Goal: Feedback & Contribution: Contribute content

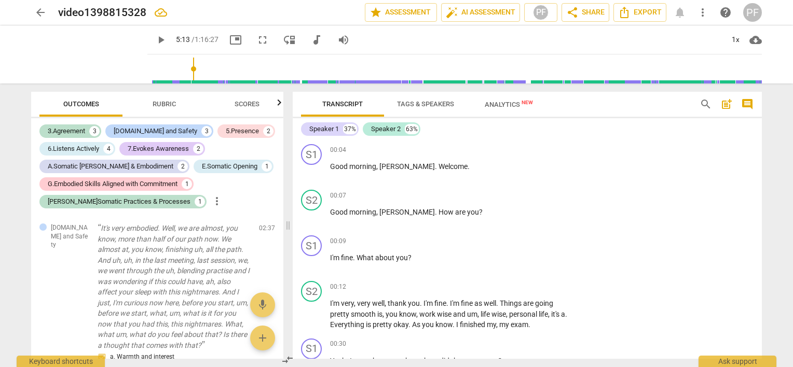
scroll to position [562, 0]
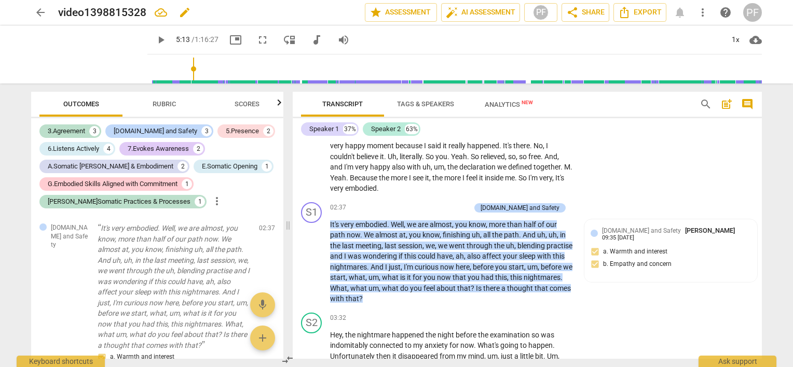
type input "313"
click at [655, 271] on div "4.Trust and Safety Paola Fanti 09:35 07-28-2025 a. Warmth and interest b. Empat…" at bounding box center [670, 250] width 173 height 63
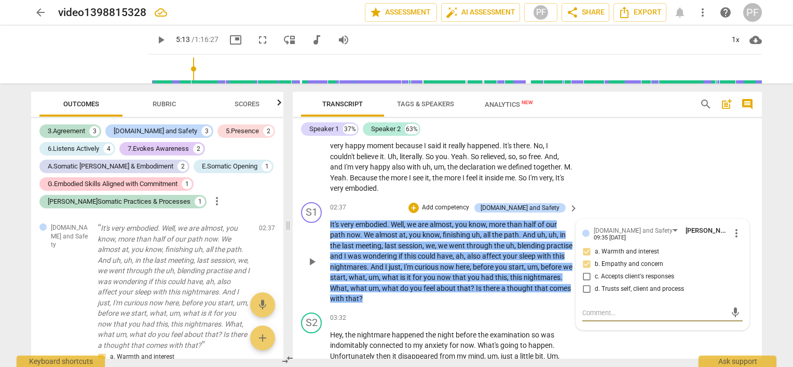
click at [627, 310] on textarea at bounding box center [654, 313] width 144 height 10
type textarea "A bit of context can help clarify my question, since I felt there is a strong c…"
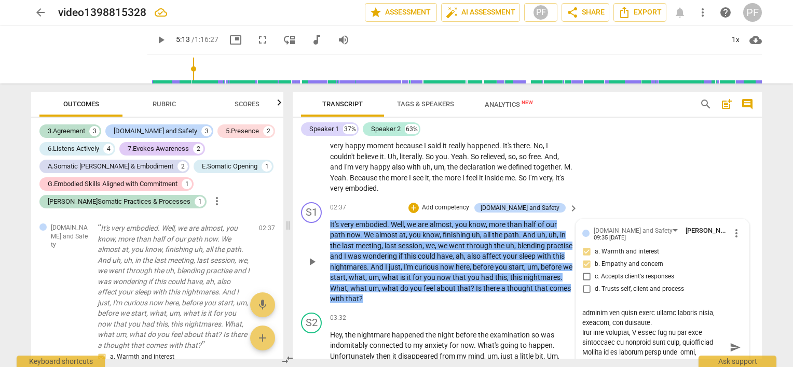
scroll to position [588, 0]
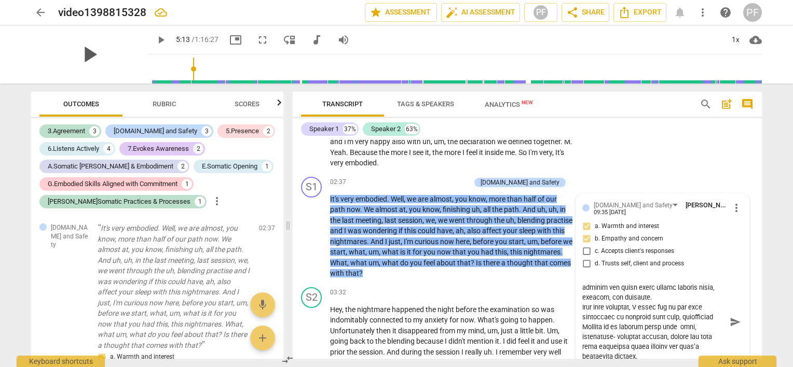
type textarea "A bit of context can help clarify my question, since I felt there is a strong c…"
click at [113, 67] on div "play_arrow" at bounding box center [89, 54] width 116 height 58
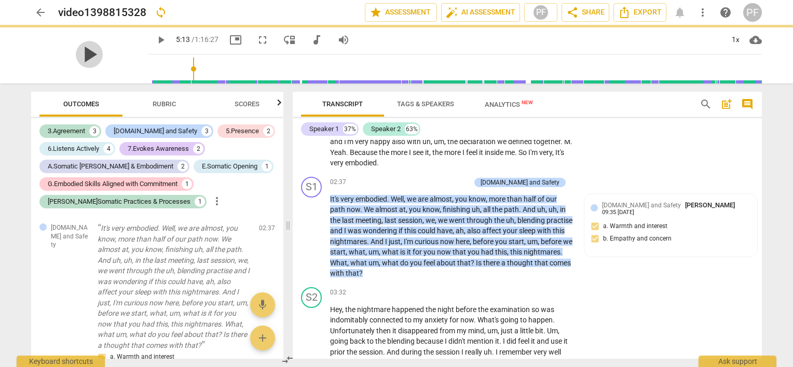
click at [85, 54] on span "play_arrow" at bounding box center [89, 54] width 27 height 27
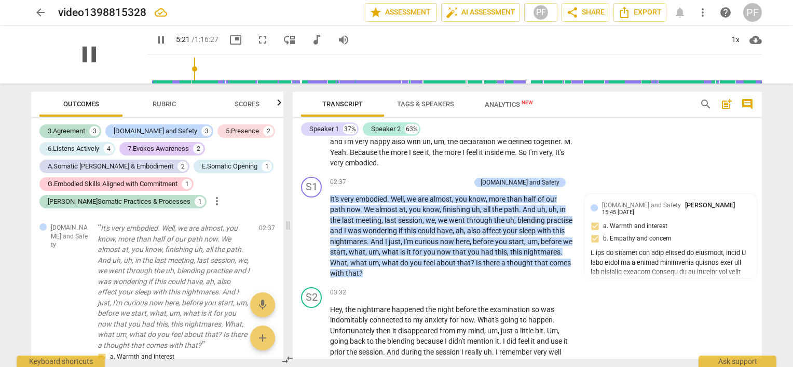
scroll to position [980, 0]
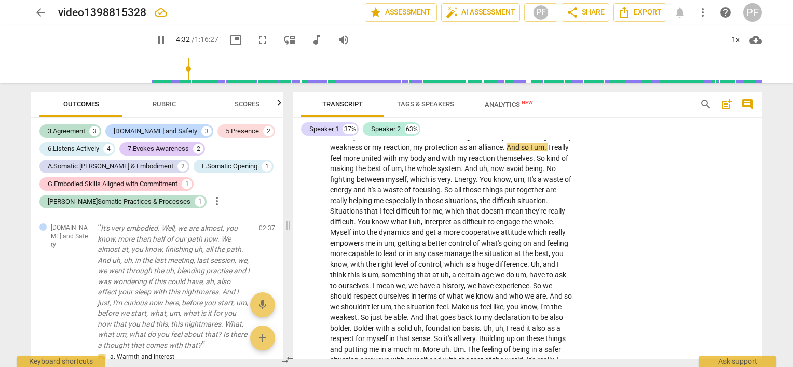
drag, startPoint x: 182, startPoint y: 68, endPoint x: 174, endPoint y: 66, distance: 8.1
click at [174, 66] on input "range" at bounding box center [456, 68] width 610 height 33
click at [86, 54] on span "pause" at bounding box center [89, 54] width 27 height 27
click at [86, 54] on span "play_arrow" at bounding box center [89, 54] width 27 height 27
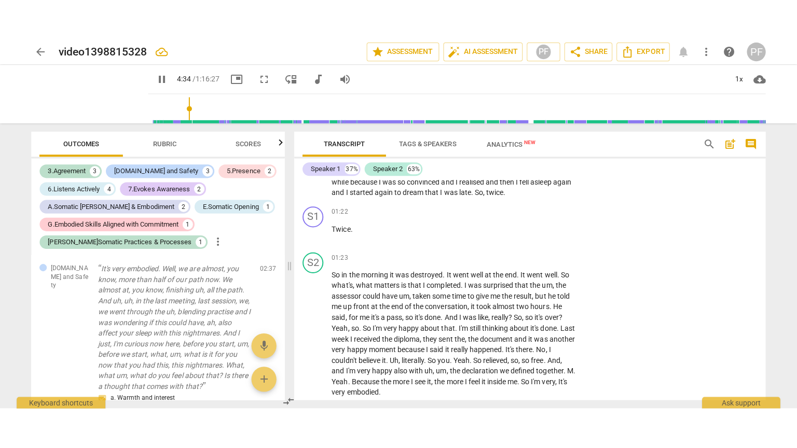
scroll to position [417, 0]
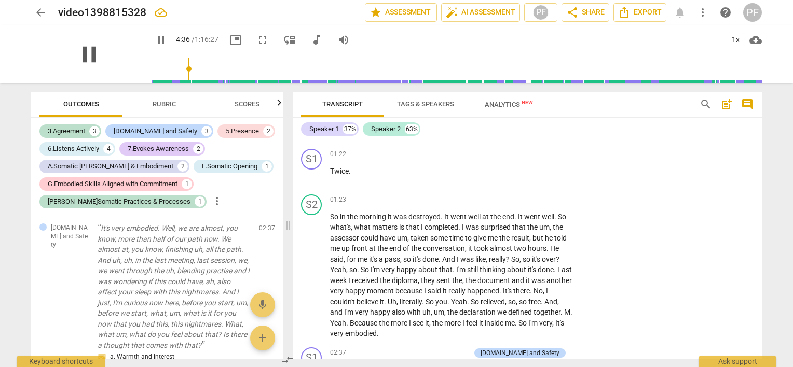
click at [84, 58] on span "pause" at bounding box center [89, 54] width 27 height 27
click at [76, 63] on span "play_arrow" at bounding box center [89, 54] width 27 height 27
click at [76, 63] on span "pause" at bounding box center [89, 54] width 27 height 27
click at [76, 58] on span "play_arrow" at bounding box center [89, 54] width 27 height 27
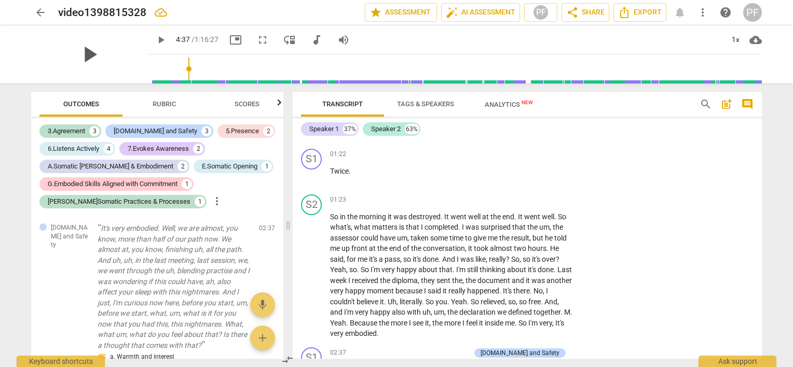
click at [78, 58] on span "play_arrow" at bounding box center [89, 54] width 27 height 27
click at [256, 36] on span "fullscreen" at bounding box center [262, 40] width 12 height 12
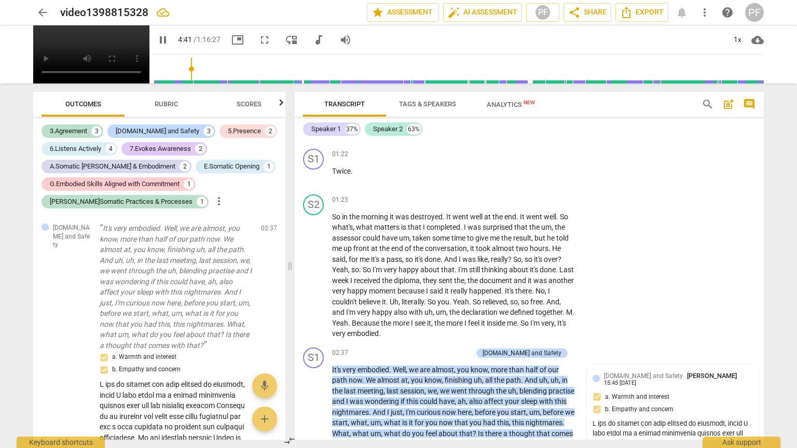
scroll to position [856, 0]
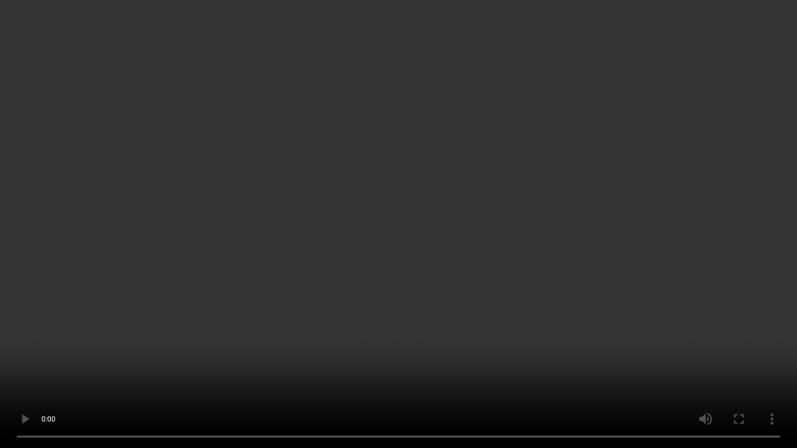
type input "283"
click at [255, 365] on video at bounding box center [398, 224] width 797 height 448
click at [483, 301] on video at bounding box center [398, 224] width 797 height 448
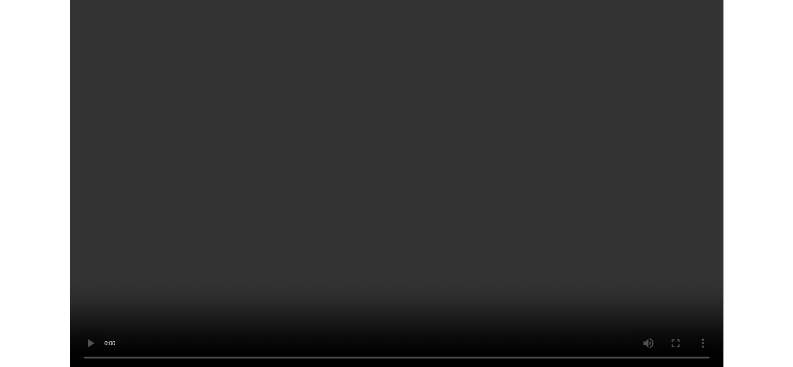
scroll to position [1567, 0]
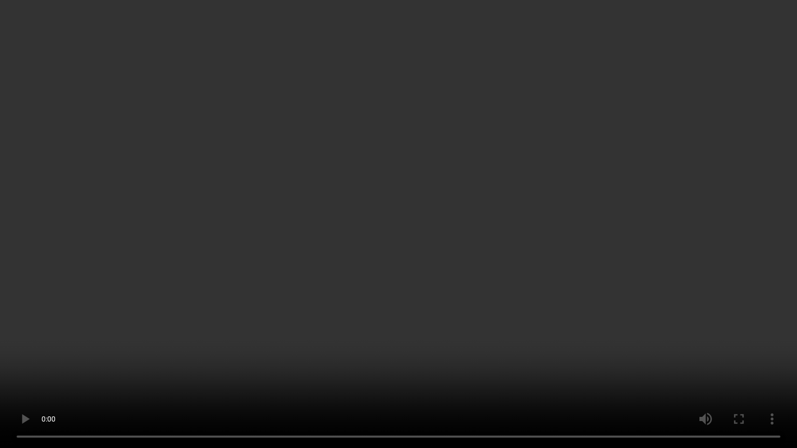
click at [135, 354] on video at bounding box center [398, 224] width 797 height 448
type input "621"
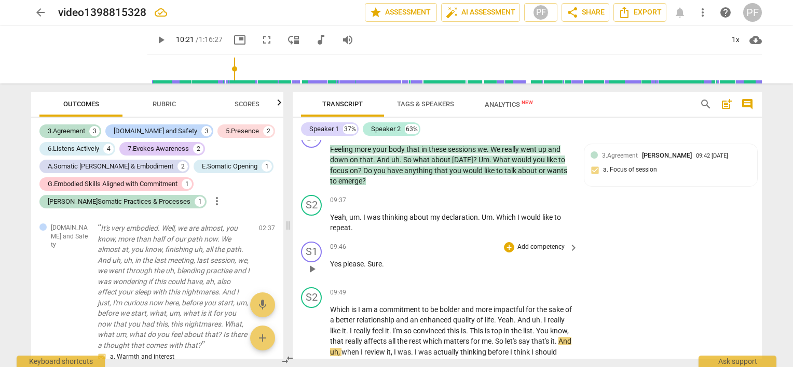
click at [382, 261] on span "Sure" at bounding box center [374, 264] width 15 height 8
click at [546, 244] on p "Add competency" at bounding box center [540, 247] width 49 height 9
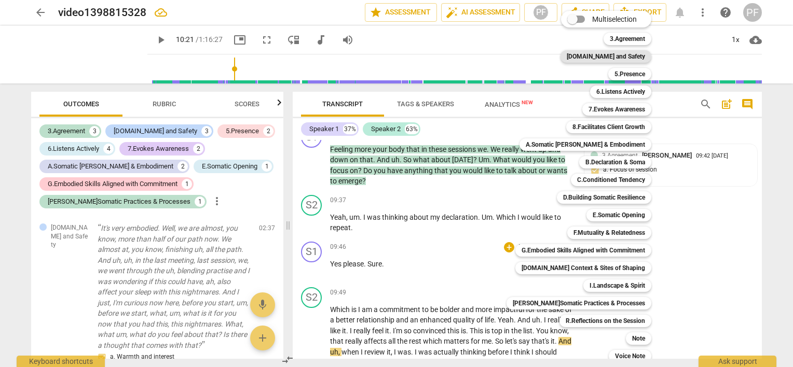
click at [626, 57] on b "[DOMAIN_NAME] and Safety" at bounding box center [606, 56] width 78 height 12
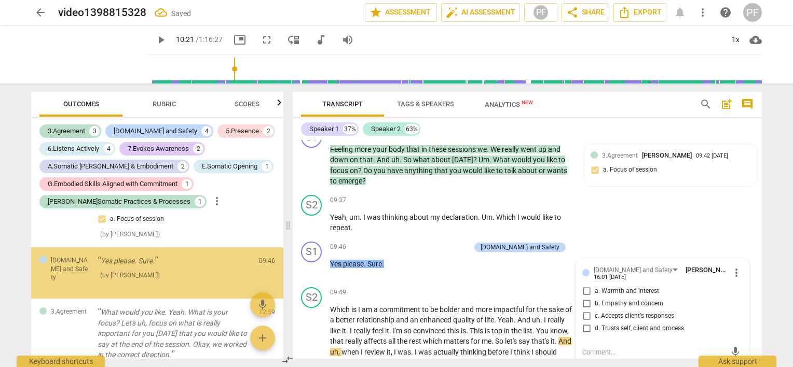
scroll to position [634, 0]
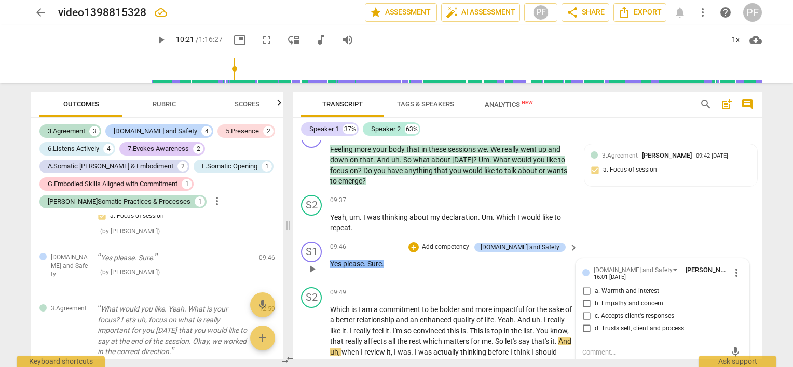
click at [586, 326] on input "d. Trusts self, client and process" at bounding box center [586, 329] width 17 height 12
checkbox input "true"
click at [665, 226] on div "S2 play_arrow pause 09:37 + Add competency keyboard_arrow_right Yeah , um . I w…" at bounding box center [527, 214] width 469 height 47
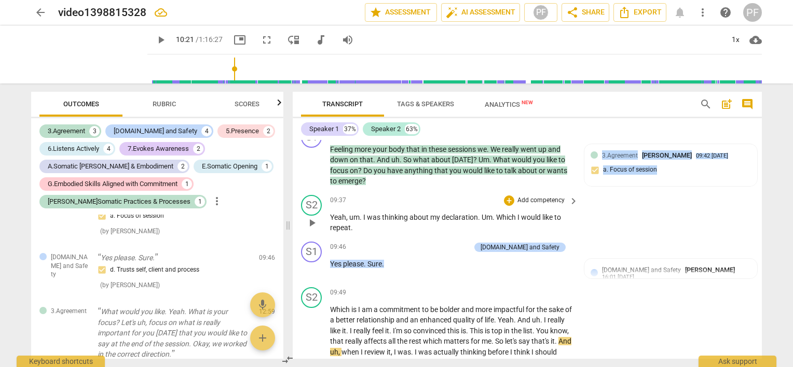
drag, startPoint x: 757, startPoint y: 178, endPoint x: 757, endPoint y: 188, distance: 9.9
click at [757, 188] on div "S1 play_arrow pause 00:04 + Add competency keyboard_arrow_right Good morning , …" at bounding box center [527, 249] width 469 height 219
drag, startPoint x: 757, startPoint y: 188, endPoint x: 701, endPoint y: 201, distance: 57.0
click at [701, 201] on div "S2 play_arrow pause 09:37 + Add competency keyboard_arrow_right Yeah , um . I w…" at bounding box center [527, 214] width 469 height 47
click at [700, 226] on div "S2 play_arrow pause 09:37 + Add competency keyboard_arrow_right Yeah , um . I w…" at bounding box center [527, 214] width 469 height 47
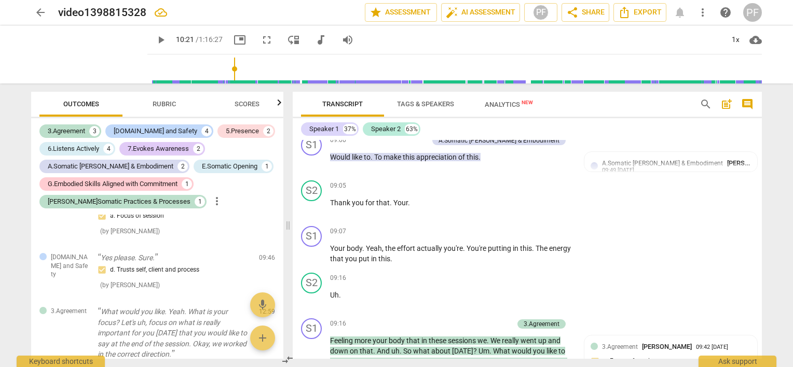
scroll to position [1543, 0]
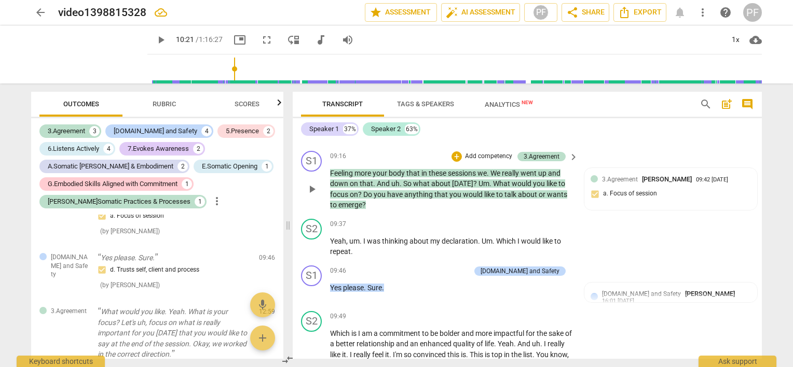
drag, startPoint x: 757, startPoint y: 177, endPoint x: 753, endPoint y: 160, distance: 17.7
click at [753, 160] on div "S1 play_arrow pause 09:16 + Add competency 3.Agreement keyboard_arrow_right Fee…" at bounding box center [527, 181] width 469 height 68
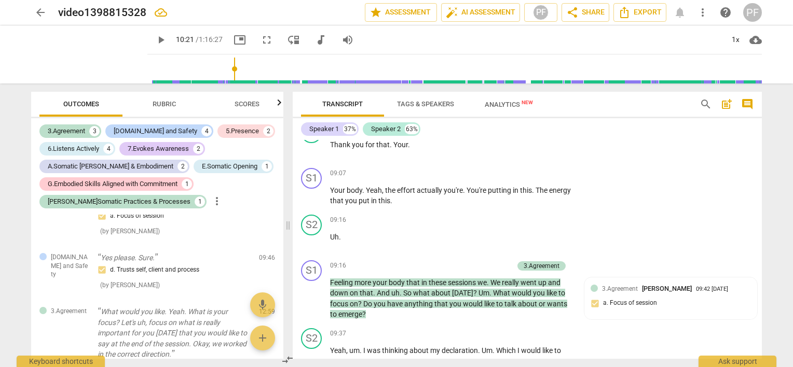
scroll to position [1453, 0]
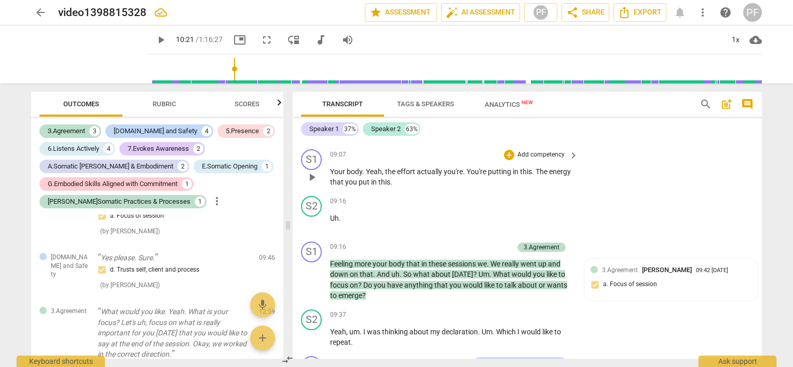
click at [486, 168] on span "You're" at bounding box center [476, 172] width 21 height 8
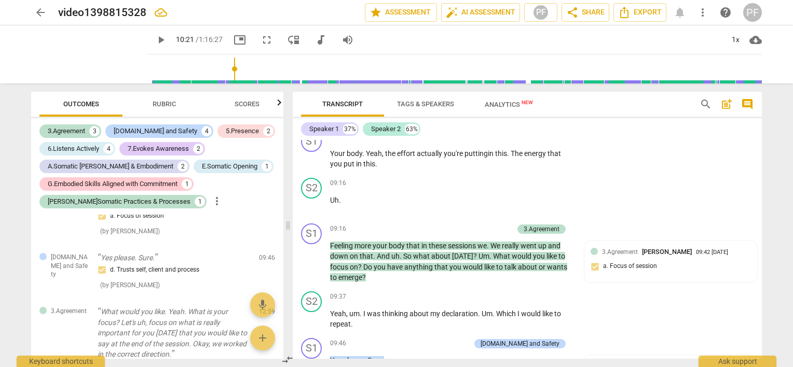
scroll to position [1489, 0]
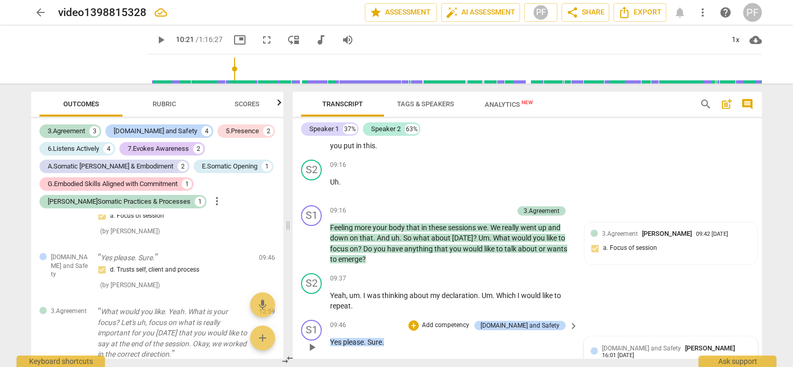
click at [620, 345] on span "[DOMAIN_NAME] and Safety" at bounding box center [641, 348] width 79 height 7
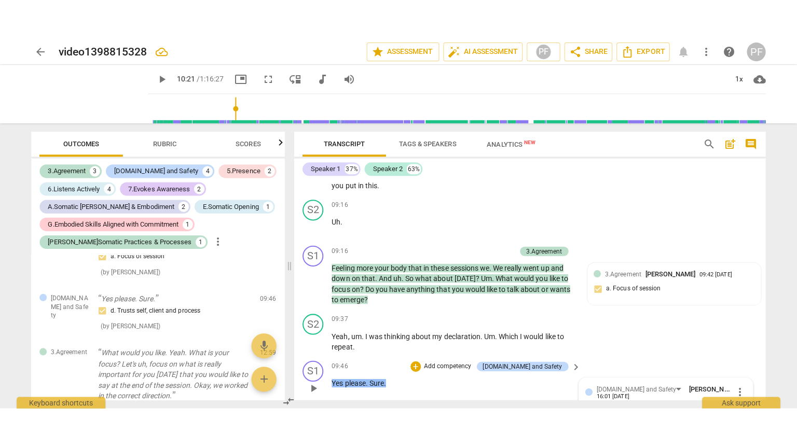
scroll to position [1666, 0]
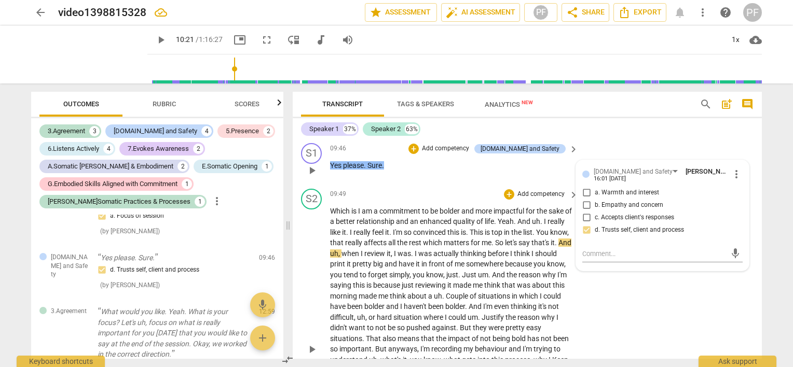
click at [701, 283] on div "S2 play_arrow pause 09:49 + Add competency keyboard_arrow_right Which is I am a…" at bounding box center [527, 341] width 469 height 313
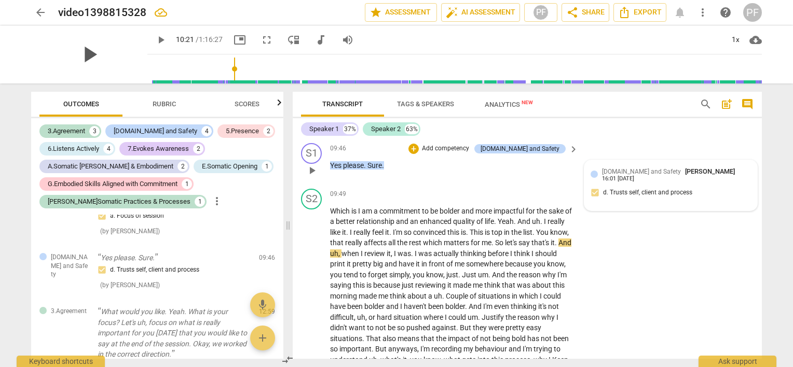
click at [89, 54] on span "play_arrow" at bounding box center [89, 54] width 27 height 27
click at [89, 54] on span "pause" at bounding box center [89, 54] width 27 height 27
click at [89, 54] on span "play_arrow" at bounding box center [89, 54] width 27 height 27
click at [89, 54] on span "pause" at bounding box center [89, 54] width 27 height 27
click at [89, 54] on span "play_arrow" at bounding box center [89, 54] width 27 height 27
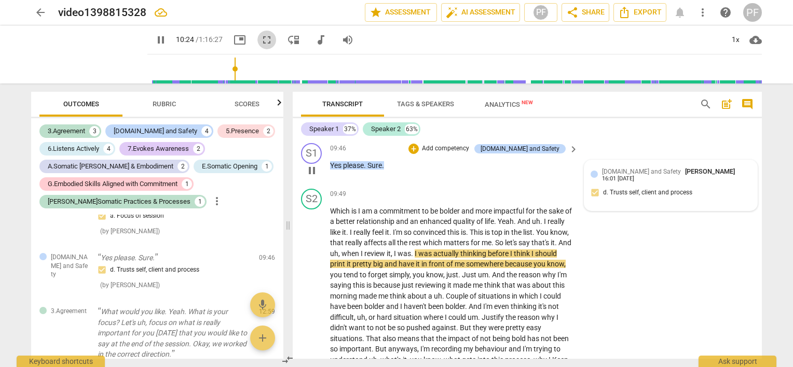
click at [260, 43] on span "fullscreen" at bounding box center [266, 40] width 12 height 12
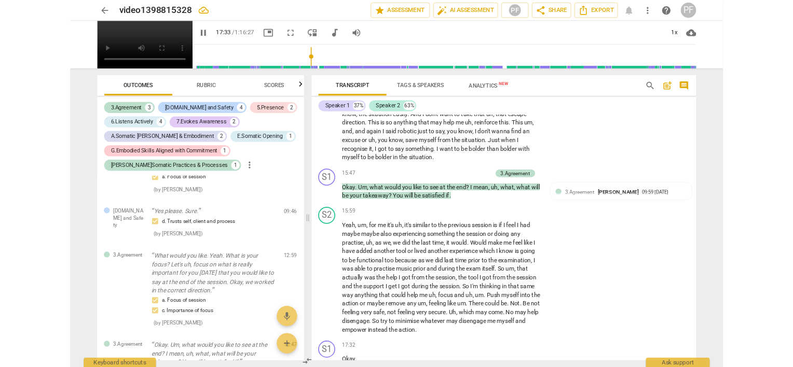
scroll to position [2612, 0]
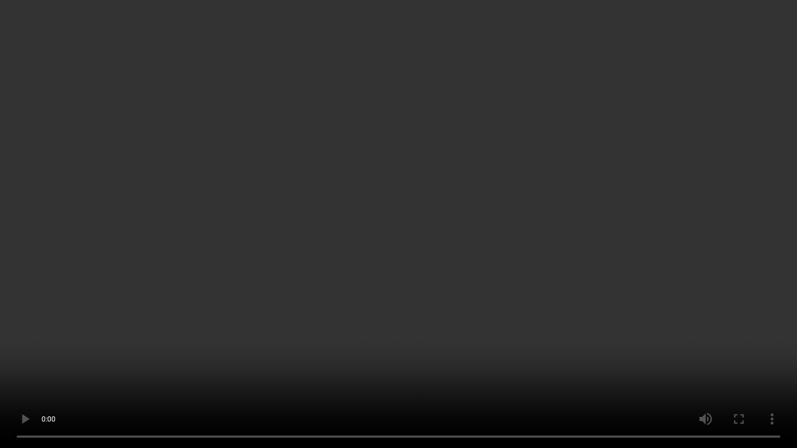
click at [154, 300] on video at bounding box center [398, 224] width 797 height 448
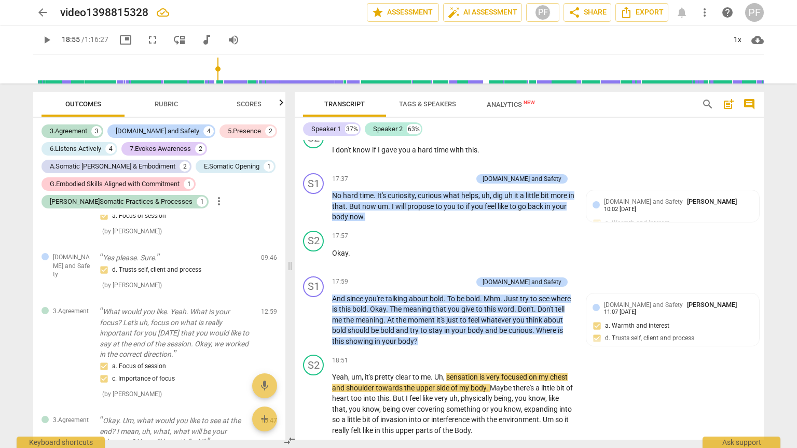
type input "1136"
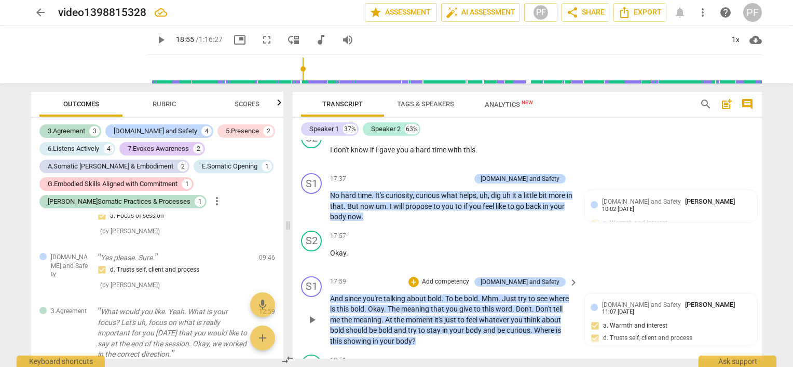
click at [470, 278] on p "Add competency" at bounding box center [445, 282] width 49 height 9
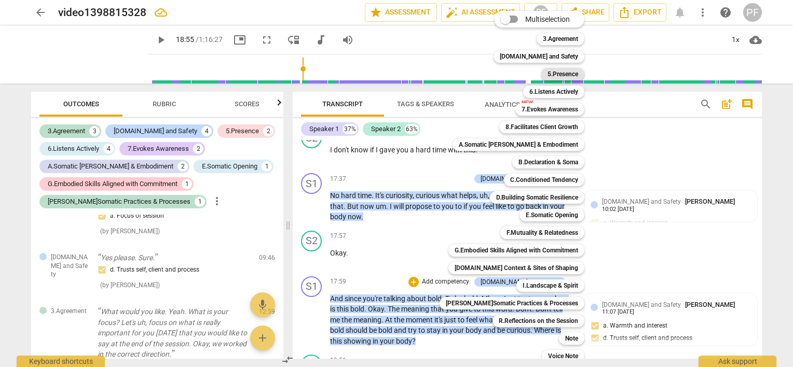
click at [570, 72] on b "5.Presence" at bounding box center [562, 74] width 31 height 12
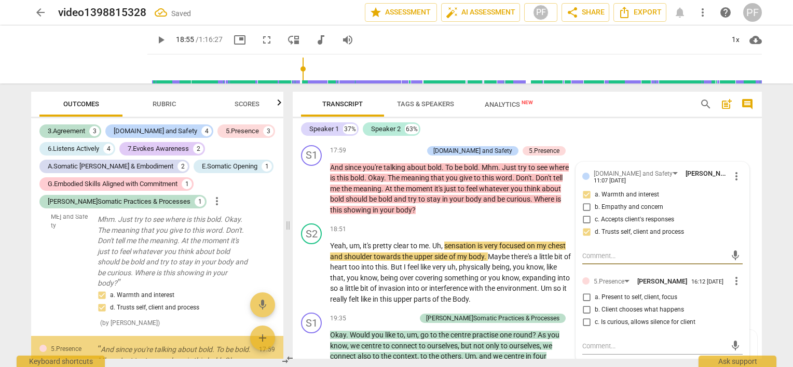
scroll to position [1148, 0]
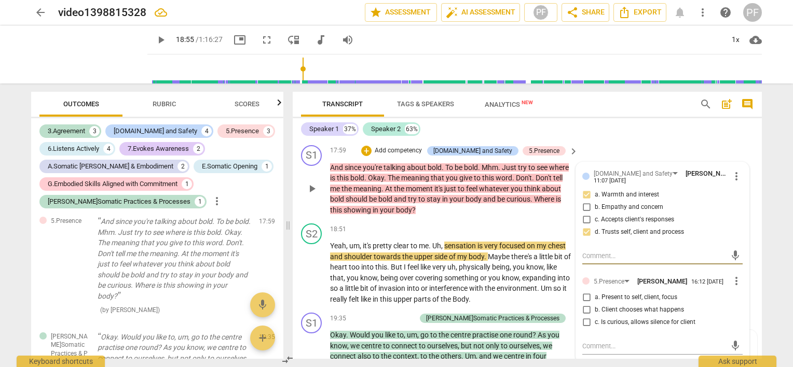
click at [587, 292] on input "a. Present to self, client, focus" at bounding box center [586, 298] width 17 height 12
checkbox input "true"
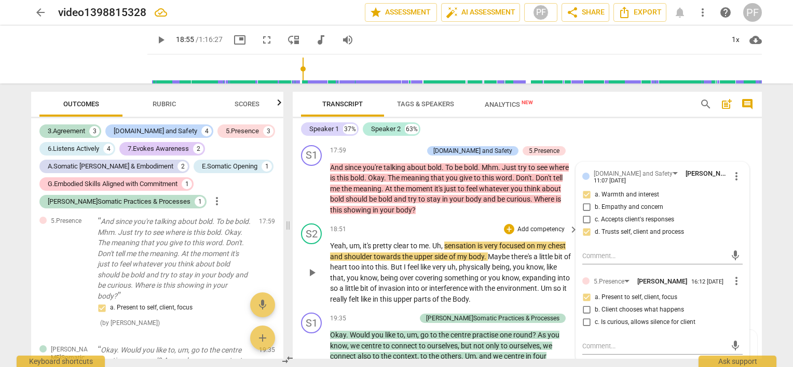
click at [563, 297] on p "Yeah , um , it's pretty clear to me . Uh , sensation is very focused on my ches…" at bounding box center [451, 273] width 243 height 64
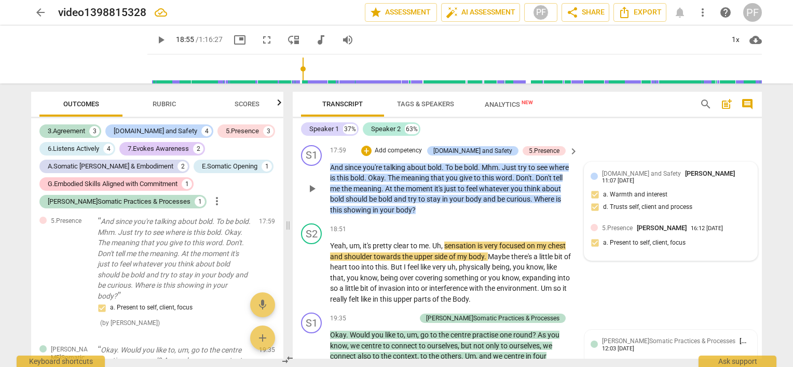
click at [657, 184] on div "4.Trust and Safety Paola Fanti 11:07 07-28-2025 a. Warmth and interest d. Trust…" at bounding box center [670, 194] width 160 height 50
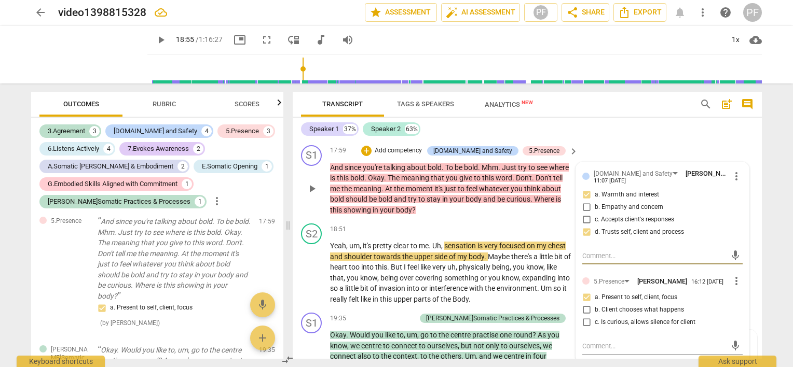
click at [614, 251] on textarea at bounding box center [654, 256] width 144 height 10
type textarea "A"
type textarea "I"
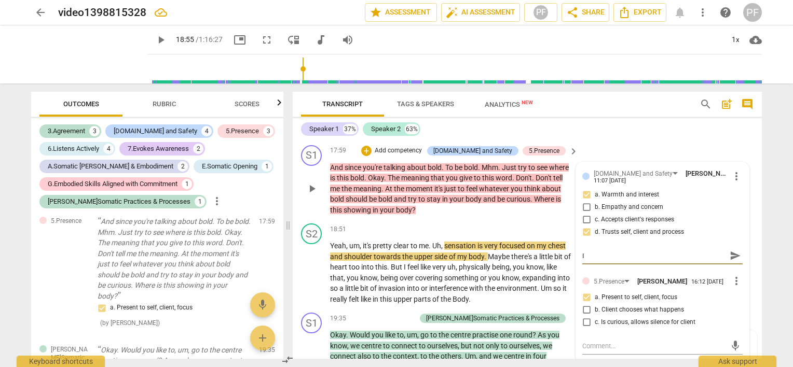
type textarea "I"
type textarea "I s"
type textarea "I se"
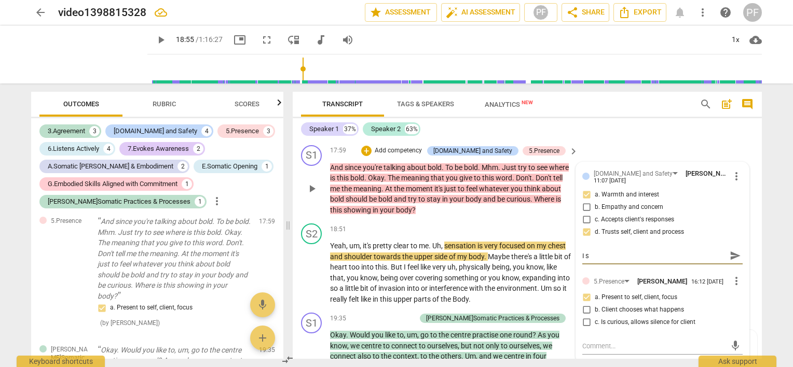
type textarea "I se"
type textarea "I see"
type textarea "I see m"
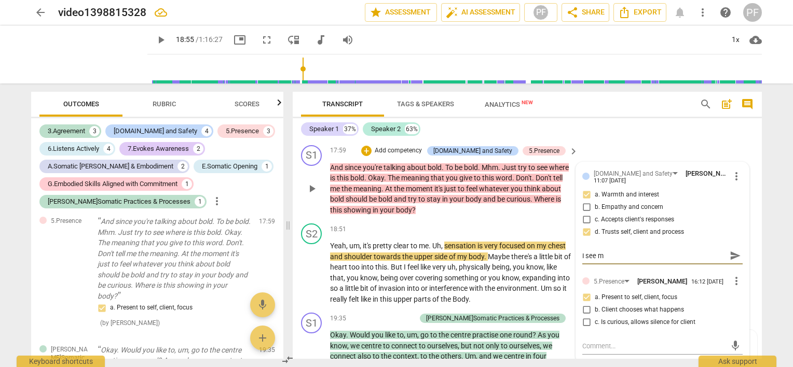
type textarea "I see my"
type textarea "I see my t"
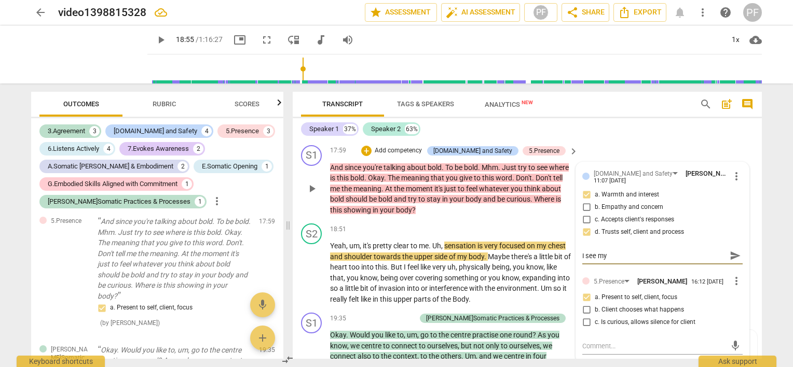
type textarea "I see my t"
type textarea "I see my te"
type textarea "I see my ten"
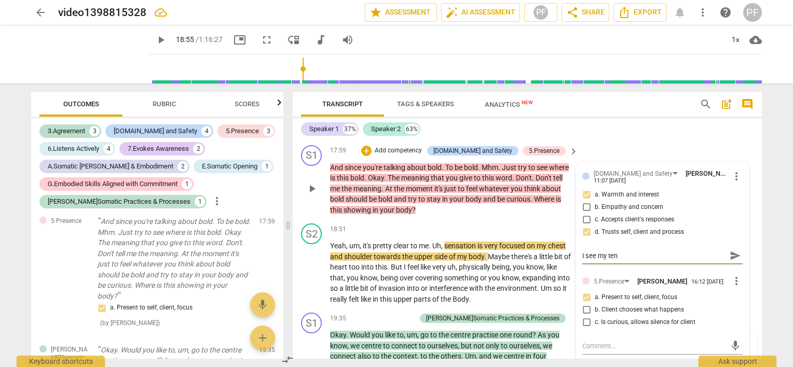
type textarea "I see my tend"
type textarea "I see my tende"
type textarea "I see my tenden"
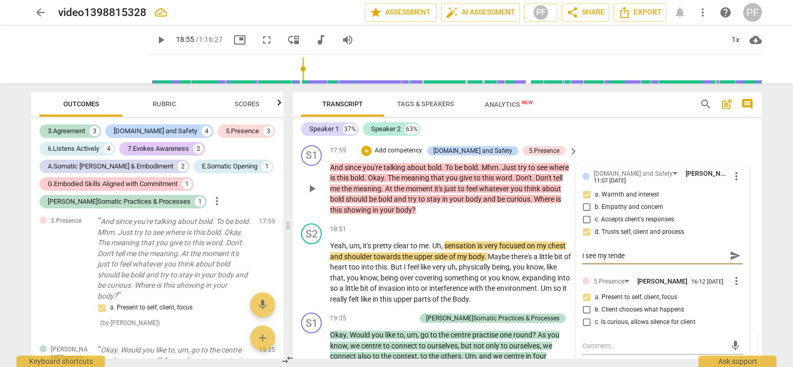
type textarea "I see my tenden"
type textarea "I see my tendenc"
type textarea "I see my tendency"
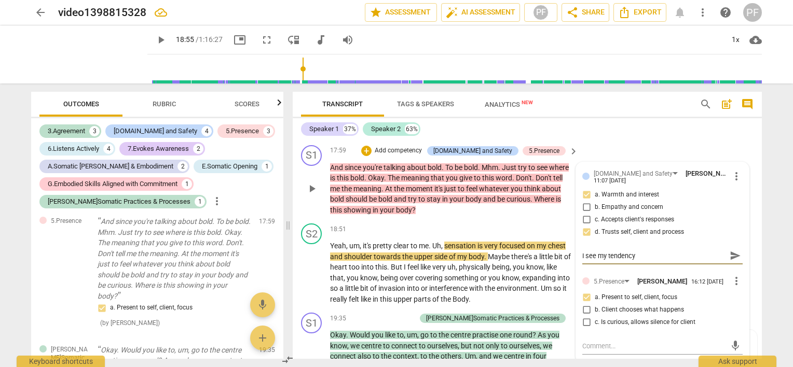
type textarea "I see my tendency"
type textarea "I see my tendency ("
type textarea "I see my tendency (c"
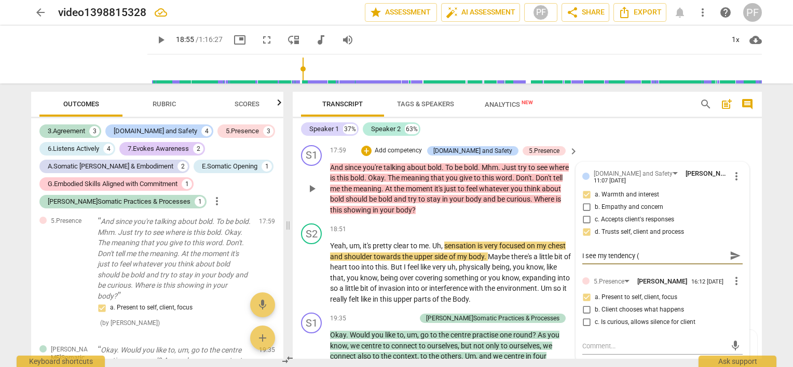
type textarea "I see my tendency (c"
type textarea "I see my tendency (cu"
type textarea "I see my tendency (cul"
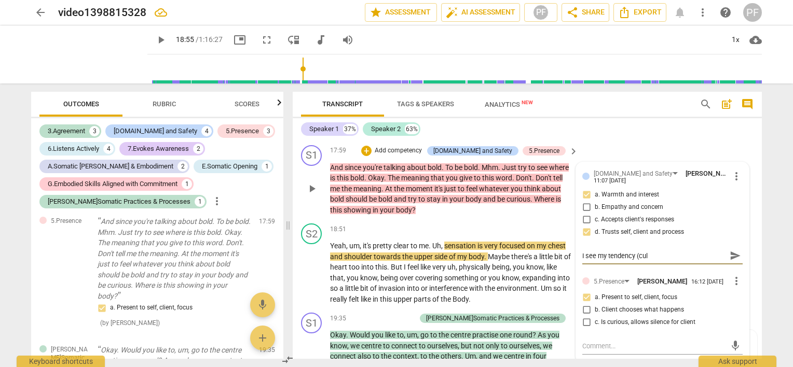
type textarea "I see my tendency (cult"
type textarea "I see my tendency (cultu"
type textarea "I see my tendency (cultur"
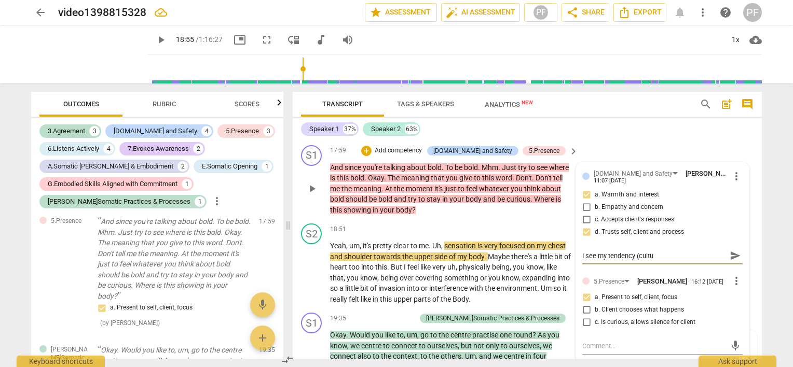
type textarea "I see my tendency (cultur"
type textarea "I see my tendency (cultura"
type textarea "I see my tendency (cultural"
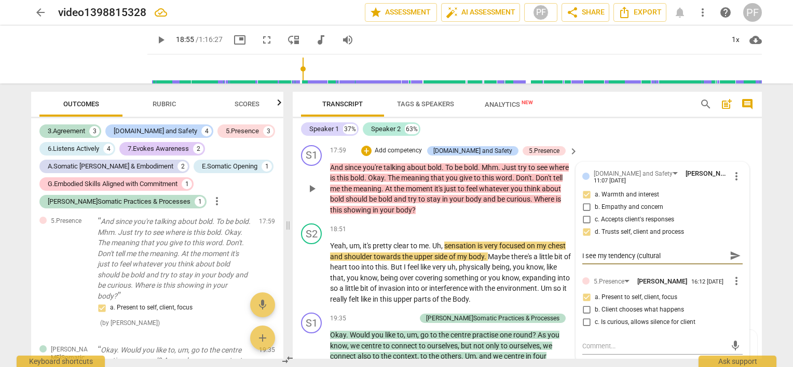
type textarea "I see my tendency (cultural."
type textarea "I see my tendency (cultural.."
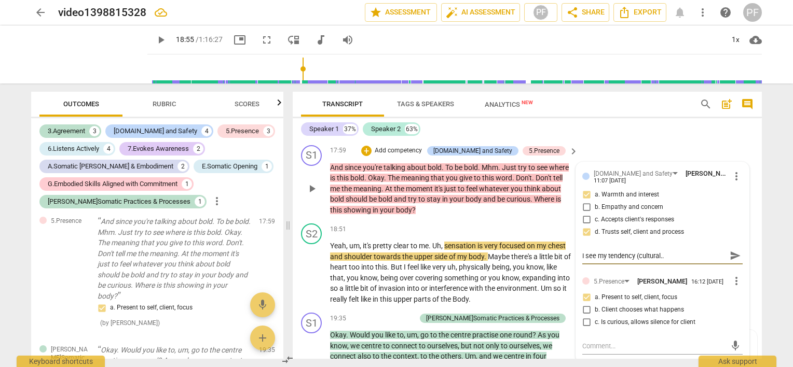
type textarea "I see my tendency (cultural.."
type textarea "I see my tendency (cultural.. i"
type textarea "I see my tendency (cultural.. in"
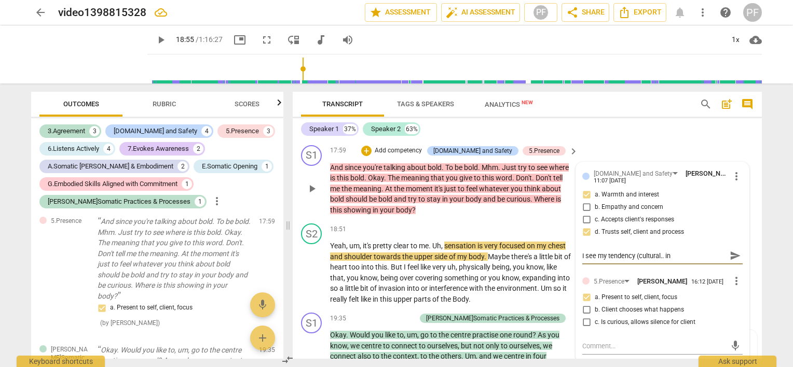
type textarea "I see my tendency (cultural.. in I"
type textarea "I see my tendency (cultural.. in It"
type textarea "I see my tendency (cultural.. in Ita"
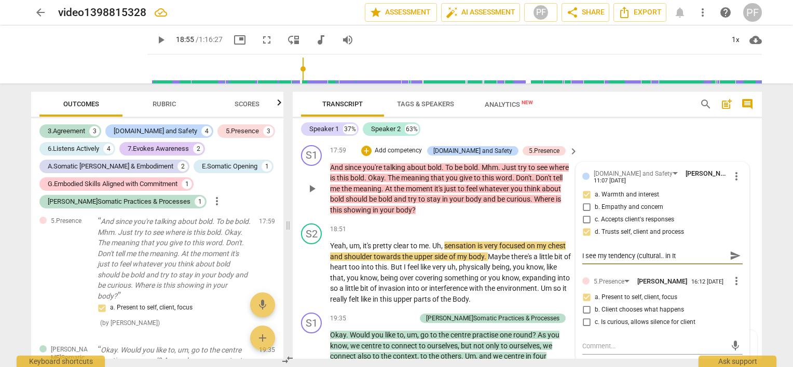
type textarea "I see my tendency (cultural.. in Ita"
type textarea "I see my tendency (cultural.. in Ital"
type textarea "I see my tendency (cultural.. in Italy"
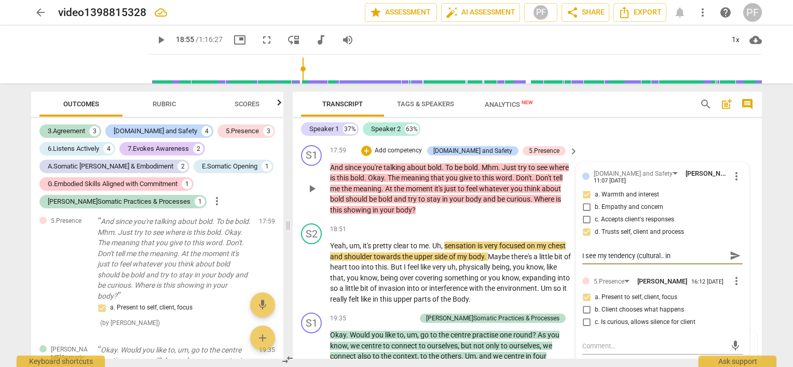
type textarea "I see my tendency (cultural.. in Italy"
type textarea "I see my tendency (cultural.. in Italy w"
type textarea "I see my tendency (cultural.. in Italy we"
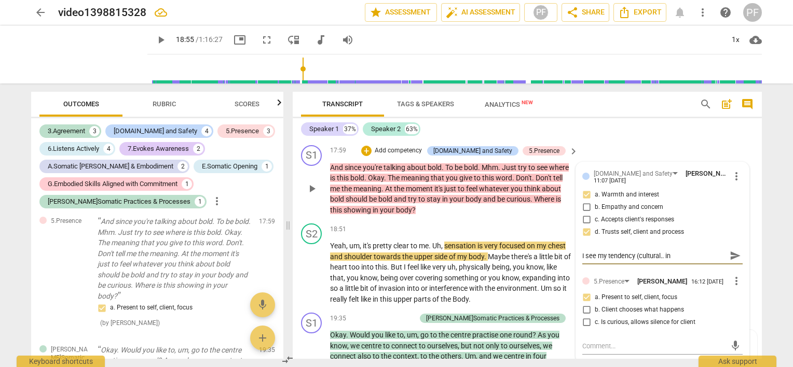
type textarea "I see my tendency (cultural.. in Italy we"
type textarea "I see my tendency (cultural.. in Italy we s"
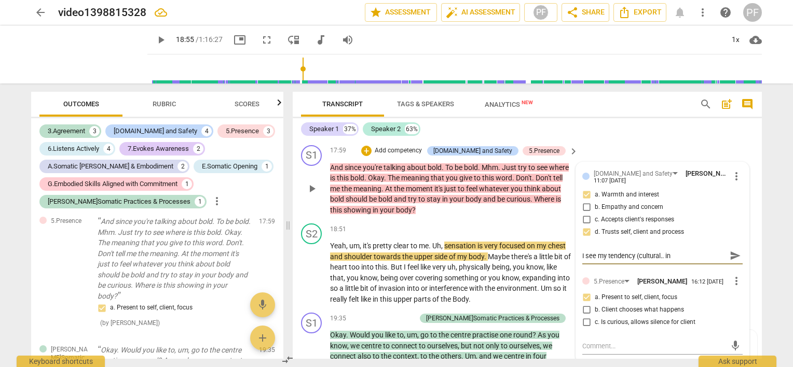
type textarea "I see my tendency (cultural.. in Italy we sp"
type textarea "I see my tendency (cultural.. in Italy we spe"
type textarea "I see my tendency (cultural.. in Italy we spea"
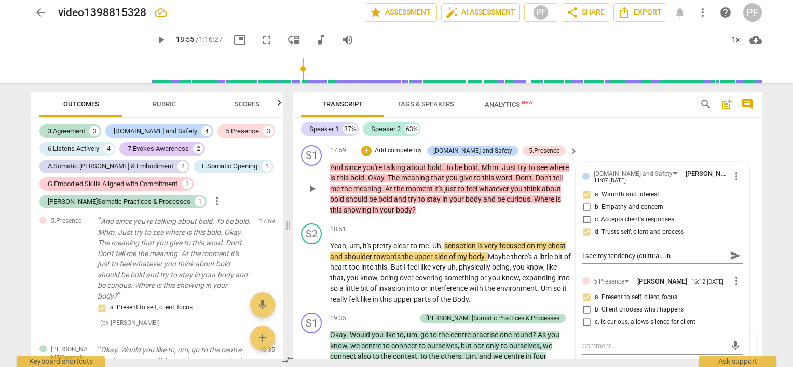
type textarea "I see my tendency (cultural.. in Italy we spea"
type textarea "I see my tendency (cultural.. in Italy we speak"
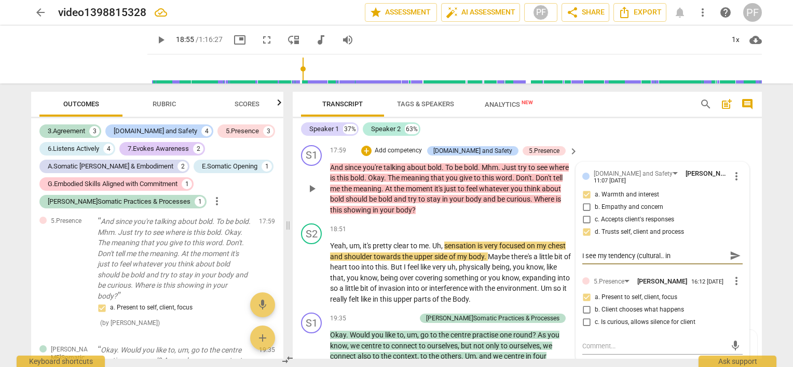
type textarea "I see my tendency (cultural.. in Italy we speak a"
type textarea "I see my tendency (cultural.. in Italy we speak a l"
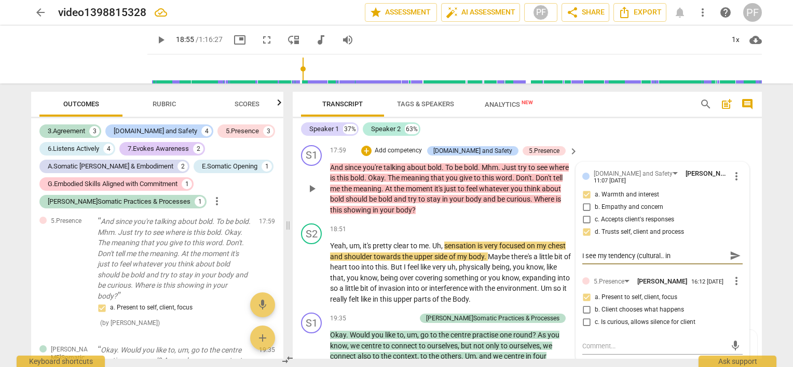
type textarea "I see my tendency (cultural.. in Italy we speak a lo"
type textarea "I see my tendency (cultural.. in Italy we speak a lot"
type textarea "I see my tendency (cultural.. in Italy we speak a lot)"
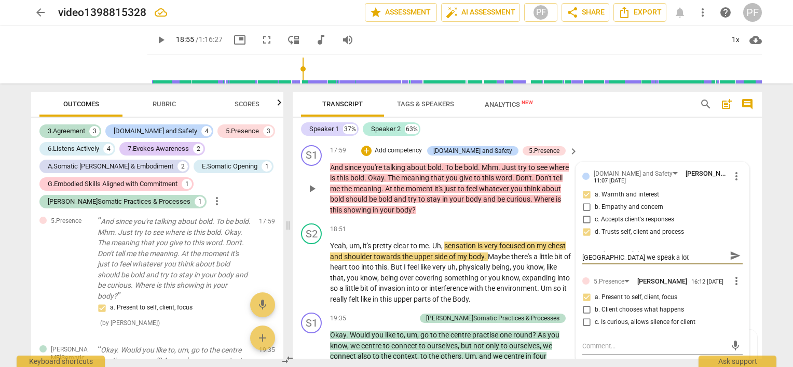
type textarea "I see my tendency (cultural.. in Italy we speak a lot)"
type textarea "I see my tendency (cultural.. in Italy we speak a lot) t"
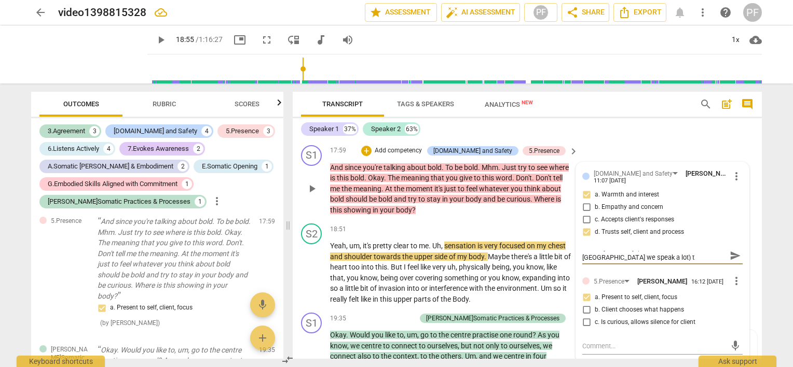
type textarea "I see my tendency (cultural.. in Italy we speak a lot) to"
type textarea "I see my tendency (cultural.. in Italy we speak a lot) to u"
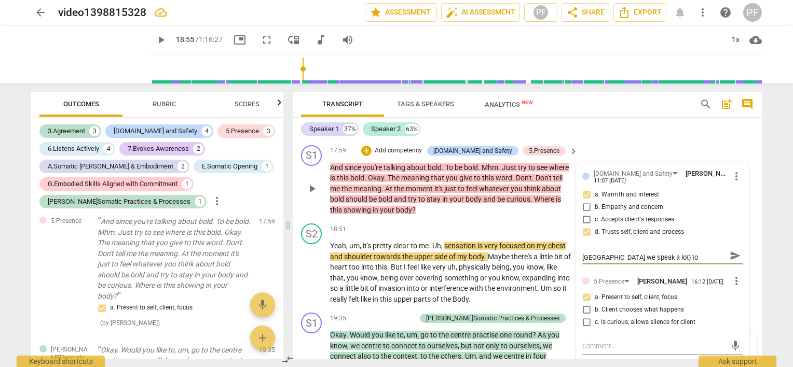
type textarea "I see my tendency (cultural.. in Italy we speak a lot) to u"
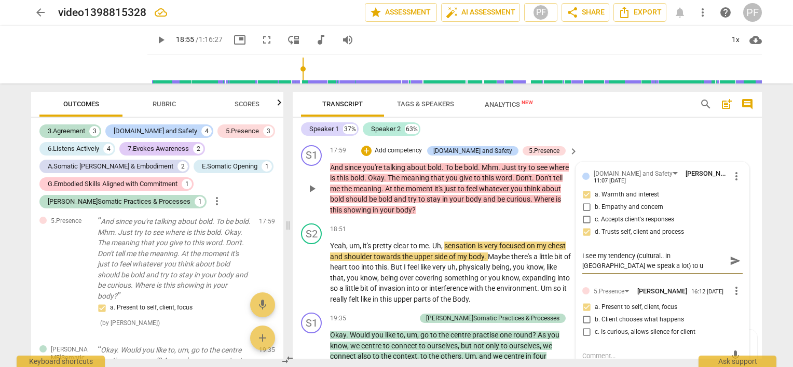
scroll to position [0, 0]
type textarea "I see my tendency (cultural.. in Italy we speak a lot) to ud"
type textarea "I see my tendency (cultural.. in Italy we speak a lot) to ude"
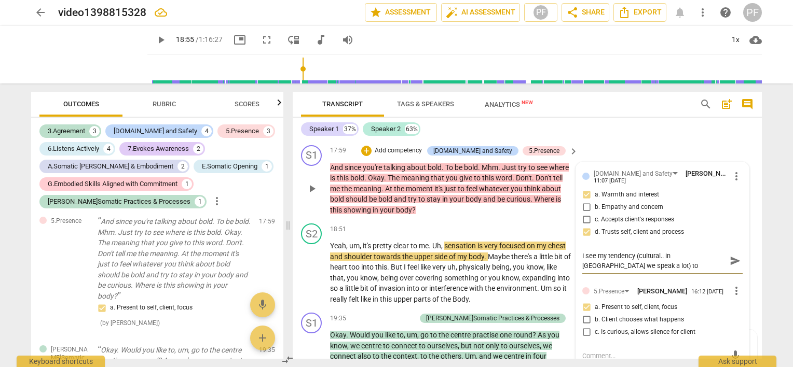
type textarea "I see my tendency (cultural.. in Italy we speak a lot) to ud"
type textarea "I see my tendency (cultural.. in Italy we speak a lot) to u"
type textarea "I see my tendency (cultural.. in Italy we speak a lot) to us"
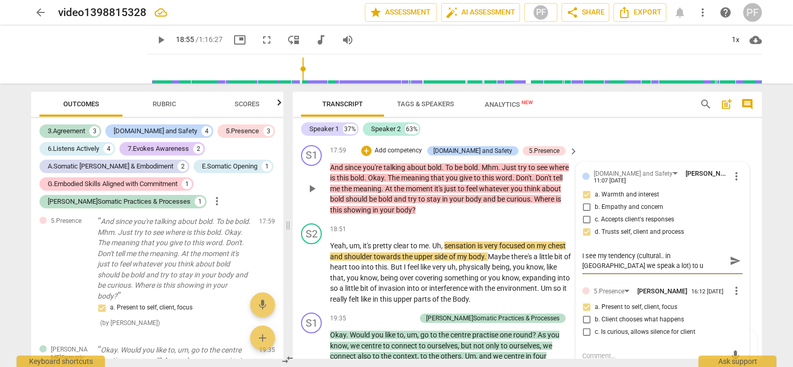
type textarea "I see my tendency (cultural.. in Italy we speak a lot) to us"
type textarea "I see my tendency (cultural.. in Italy we speak a lot) to use"
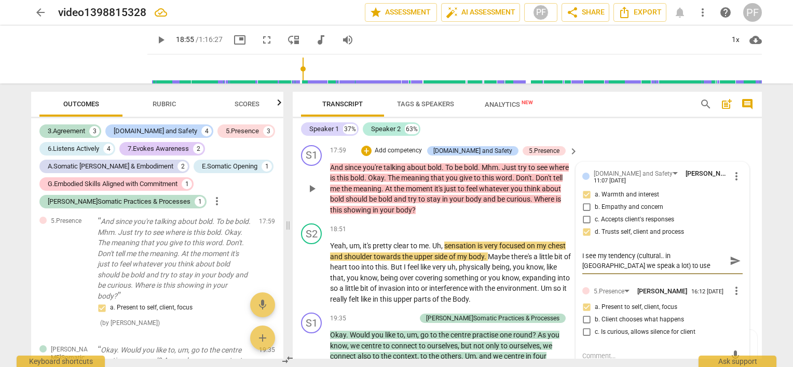
type textarea "I see my tendency (cultural.. in Italy we speak a lot) to use m"
type textarea "I see my tendency (cultural.. in Italy we speak a lot) to use mo"
type textarea "I see my tendency (cultural.. in Italy we speak a lot) to use mor"
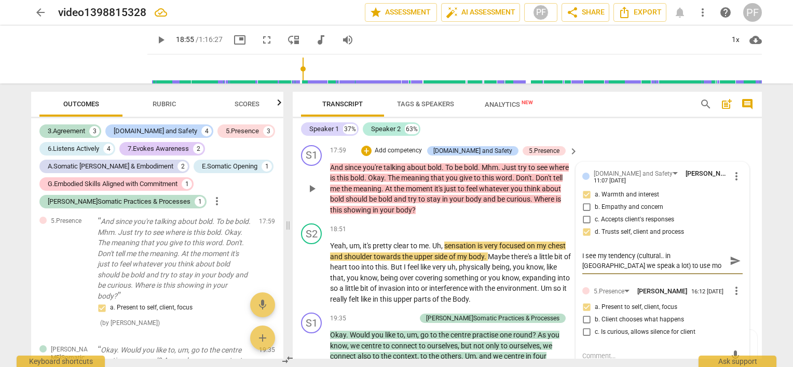
type textarea "I see my tendency (cultural.. in Italy we speak a lot) to use mor"
type textarea "I see my tendency (cultural.. in Italy we speak a lot) to use more"
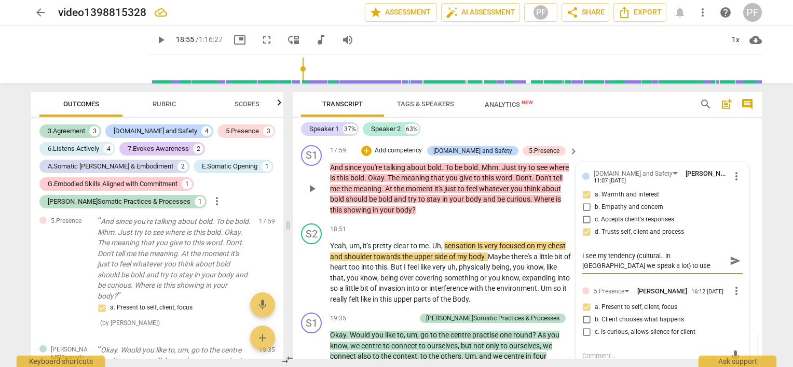
type textarea "I see my tendency (cultural.. in Italy we speak a lot) to use more w"
type textarea "I see my tendency (cultural.. in Italy we speak a lot) to use more wo"
type textarea "I see my tendency (cultural.. in Italy we speak a lot) to use more wor"
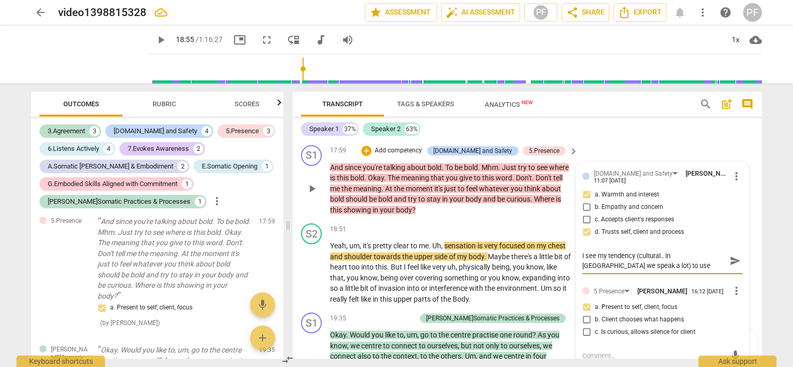
type textarea "I see my tendency (cultural.. in Italy we speak a lot) to use more wor"
type textarea "I see my tendency (cultural.. in Italy we speak a lot) to use more word"
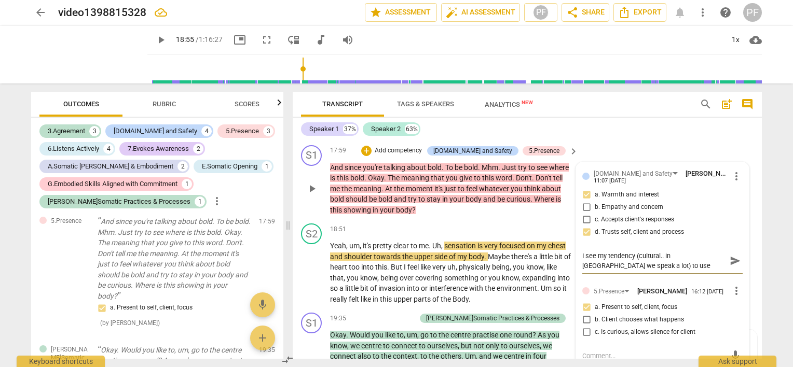
type textarea "I see my tendency (cultural.. in Italy we speak a lot) to use more word t"
type textarea "I see my tendency (cultural.. in Italy we speak a lot) to use more word th"
type textarea "I see my tendency (cultural.. in Italy we speak a lot) to use more word tha"
type textarea "I see my tendency (cultural.. in Italy we speak a lot) to use more word than"
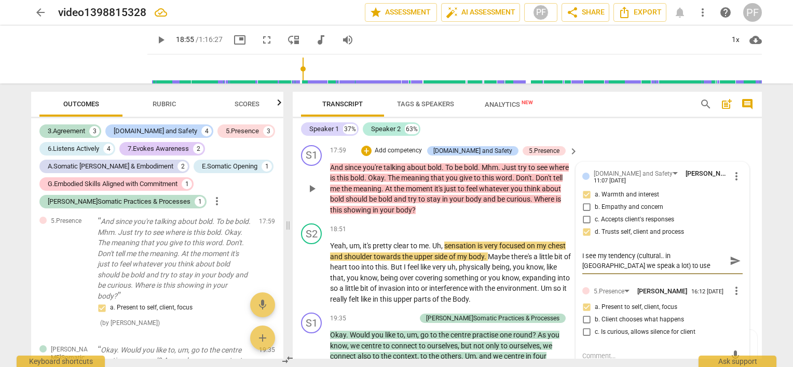
type textarea "I see my tendency (cultural.. in Italy we speak a lot) to use more word than"
type textarea "I see my tendency (cultural.. in Italy we speak a lot) to use more word than n"
type textarea "I see my tendency (cultural.. in Italy we speak a lot) to use more word than ne"
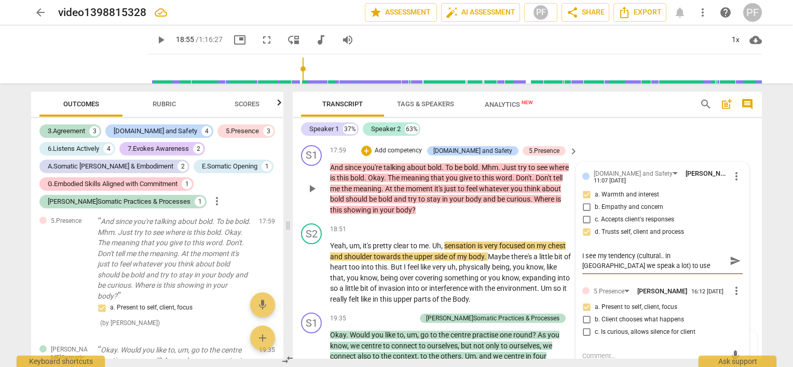
type textarea "I see my tendency (cultural.. in Italy we speak a lot) to use more word than nec"
type textarea "I see my tendency (cultural.. in Italy we speak a lot) to use more word than ne…"
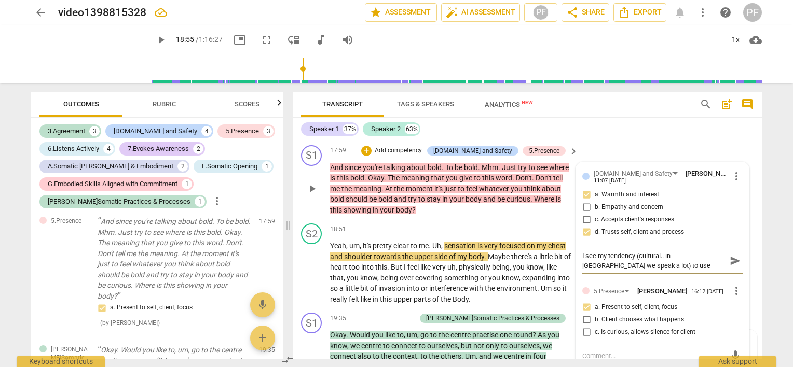
type textarea "I see my tendency (cultural.. in Italy we speak a lot) to use more word than ne…"
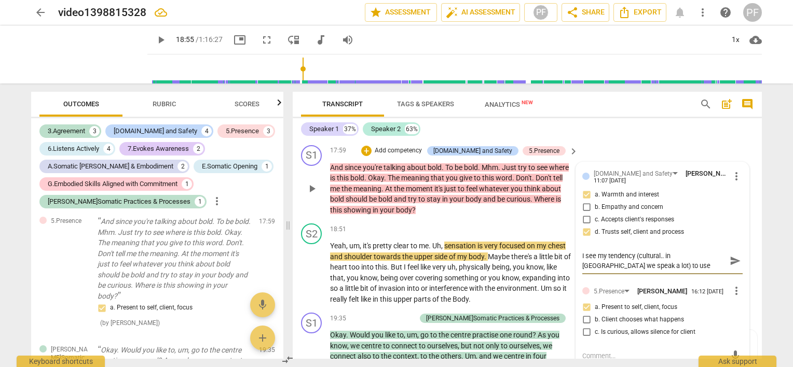
type textarea "I see my tendency (cultural.. in Italy we speak a lot) to use more word than ne…"
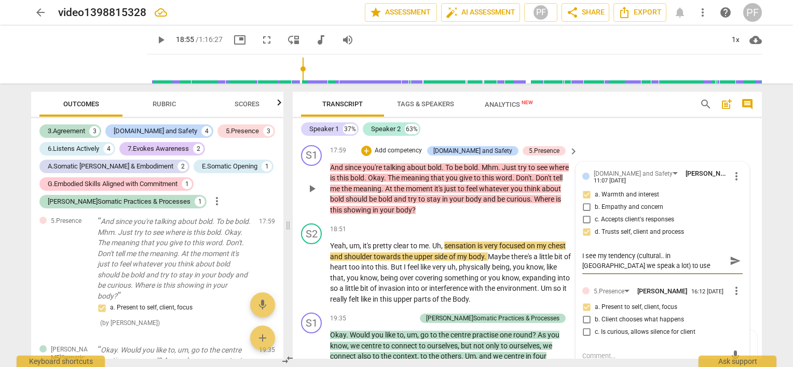
type textarea "I see my tendency (cultural.. in Italy we speak a lot) to use more word than ne…"
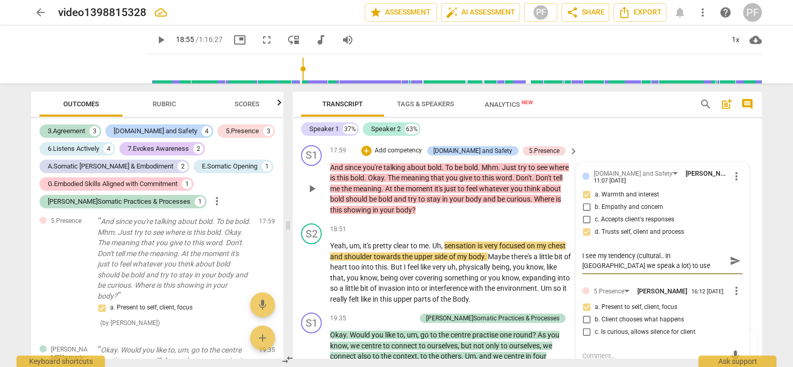
type textarea "I see my tendency (cultural.. in Italy we speak a lot) to use more word than ne…"
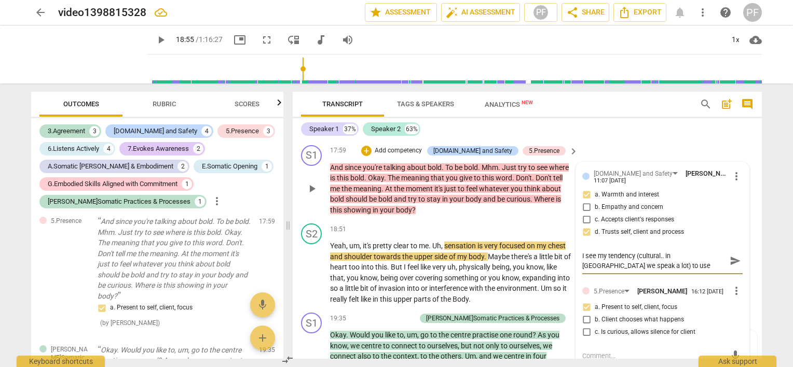
type textarea "I see my tendency (cultural.. in Italy we speak a lot) to use more word than ne…"
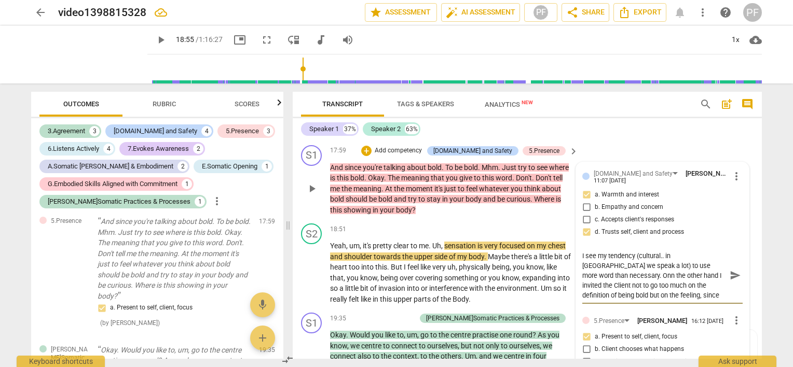
scroll to position [8, 0]
click at [706, 251] on textarea "I see my tendency (cultural.. in Italy we speak a lot) to use more word than ne…" at bounding box center [654, 275] width 144 height 49
click at [606, 269] on textarea "I see my tendency (cultural.. in Italy we speak a lot) to use more word than ne…" at bounding box center [654, 275] width 144 height 49
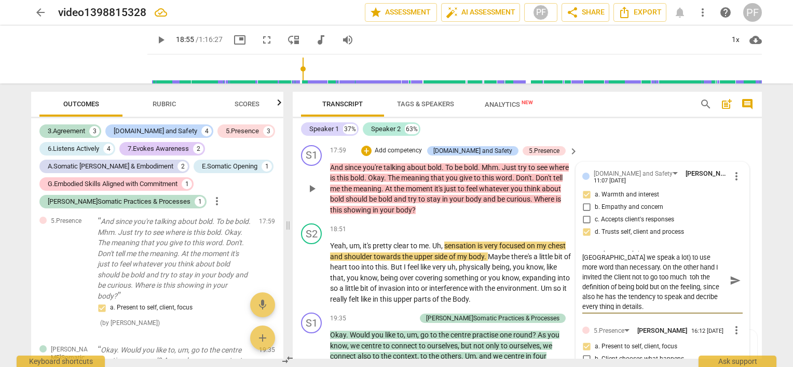
scroll to position [0, 0]
drag, startPoint x: 699, startPoint y: 278, endPoint x: 658, endPoint y: 276, distance: 41.0
click at [658, 276] on textarea "I see my tendency (cultural.. in Italy we speak a lot) to use more word than ne…" at bounding box center [654, 280] width 144 height 59
click at [686, 276] on textarea "I see my tendency (cultural.. in Italy we speak a lot) to use more word than ne…" at bounding box center [654, 280] width 144 height 59
click at [606, 278] on textarea "I see my tendency (cultural.. in Italy we speak a lot) to use more word than ne…" at bounding box center [654, 280] width 144 height 59
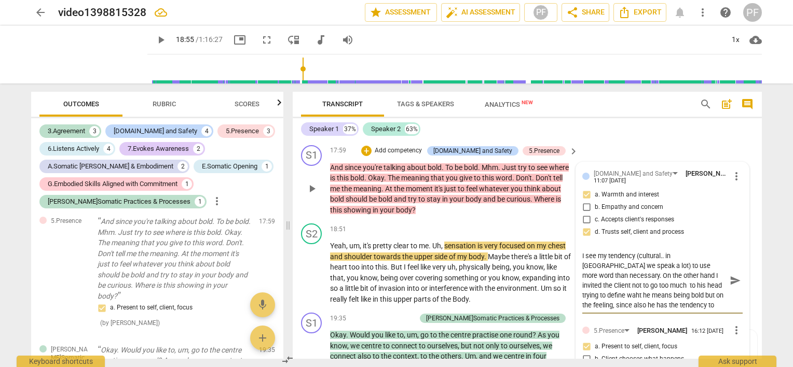
drag, startPoint x: 634, startPoint y: 277, endPoint x: 678, endPoint y: 275, distance: 43.6
click at [678, 275] on textarea "I see my tendency (cultural.. in Italy we speak a lot) to use more word than ne…" at bounding box center [654, 280] width 144 height 59
click at [699, 277] on textarea "I see my tendency (cultural.. in Italy we speak a lot) to use more word than ne…" at bounding box center [654, 280] width 144 height 59
click at [706, 277] on textarea "I see my tendency (cultural.. in Italy we speak a lot) to use more word than ne…" at bounding box center [654, 280] width 144 height 59
click at [602, 288] on textarea "I see my tendency (cultural.. in Italy we speak a lot) to use more word than ne…" at bounding box center [654, 280] width 144 height 59
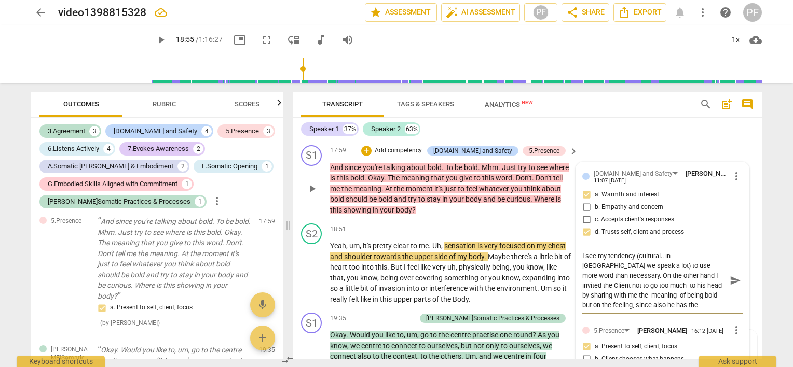
click at [647, 288] on textarea "I see my tendency (cultural.. in Italy we speak a lot) to use more word than ne…" at bounding box center [654, 280] width 144 height 59
click at [648, 288] on textarea "I see my tendency (cultural.. in Italy we speak a lot) to use more word than ne…" at bounding box center [654, 280] width 144 height 59
drag, startPoint x: 694, startPoint y: 286, endPoint x: 712, endPoint y: 287, distance: 18.2
click at [712, 287] on textarea "I see my tendency (cultural.. in Italy we speak a lot) to use more word than ne…" at bounding box center [654, 280] width 144 height 59
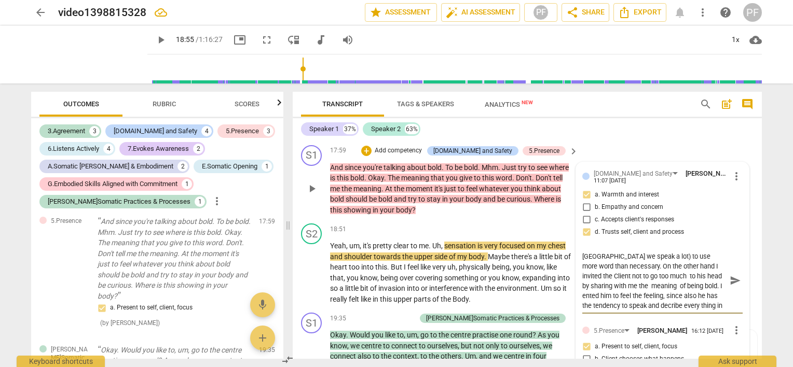
drag, startPoint x: 706, startPoint y: 286, endPoint x: 697, endPoint y: 299, distance: 15.7
click at [697, 299] on textarea "I see my tendency (cultural.. in Italy we speak a lot) to use more word than ne…" at bounding box center [654, 280] width 144 height 59
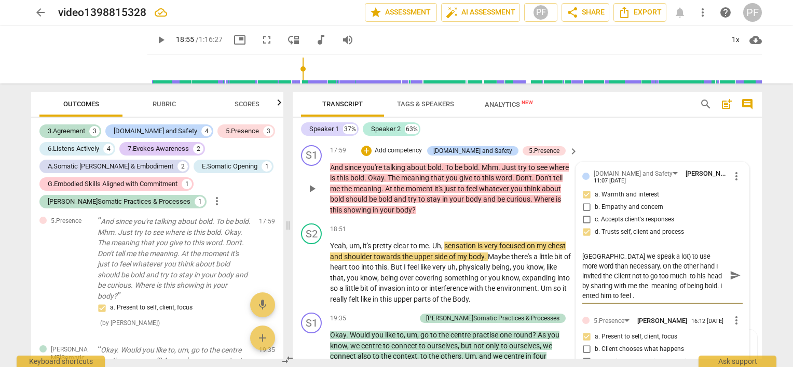
scroll to position [0, 0]
drag, startPoint x: 654, startPoint y: 288, endPoint x: 671, endPoint y: 286, distance: 16.8
click at [671, 286] on textarea "I see my tendency (cultural.. in Italy we speak a lot) to use more word than ne…" at bounding box center [654, 275] width 144 height 49
click at [695, 286] on textarea "I see my tendency (cultural.. in Italy we speak a lot) to use more word than ne…" at bounding box center [654, 275] width 144 height 49
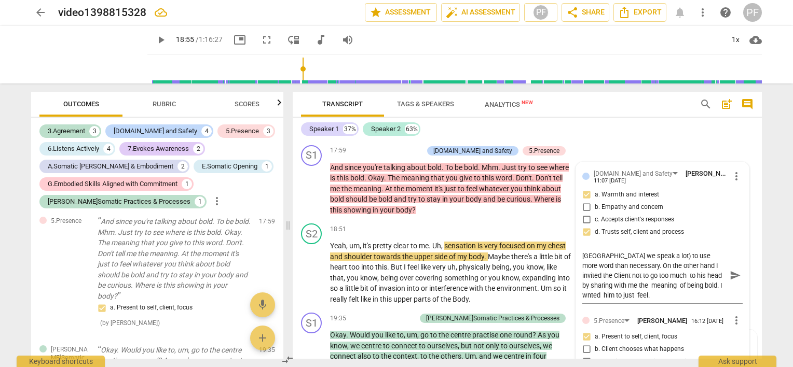
click at [770, 254] on div "arrow_back video1398815328 edit star Assessment auto_fix_high AI Assessment PF …" at bounding box center [396, 183] width 793 height 367
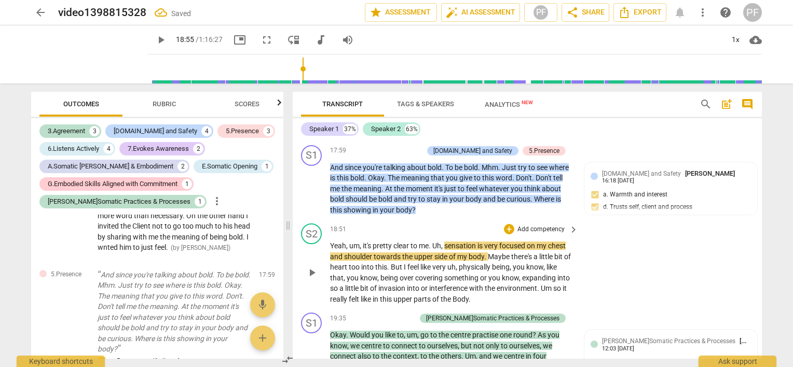
scroll to position [1201, 0]
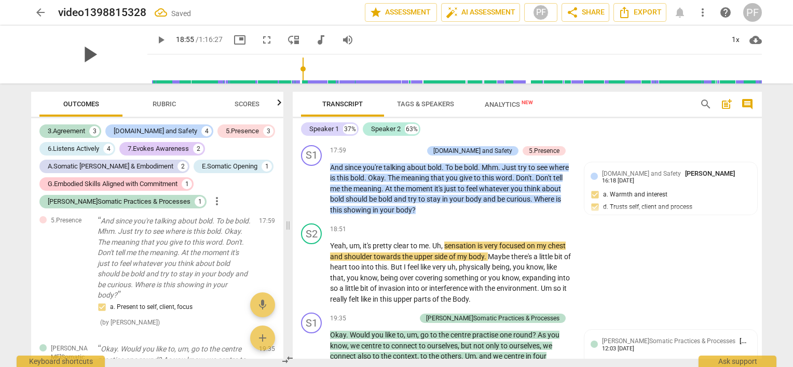
click at [88, 56] on span "play_arrow" at bounding box center [89, 54] width 27 height 27
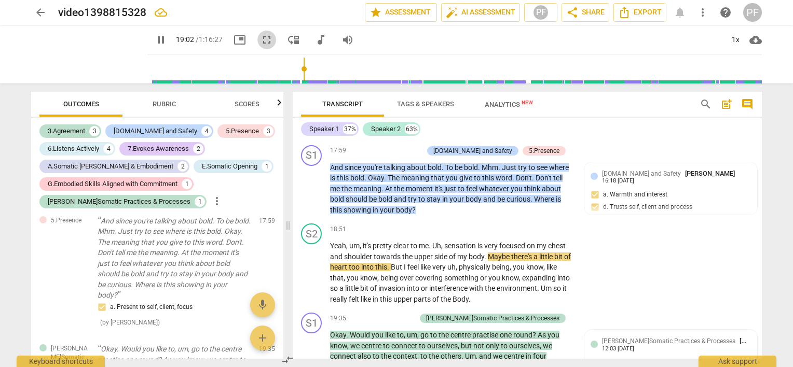
click at [260, 37] on span "fullscreen" at bounding box center [266, 40] width 12 height 12
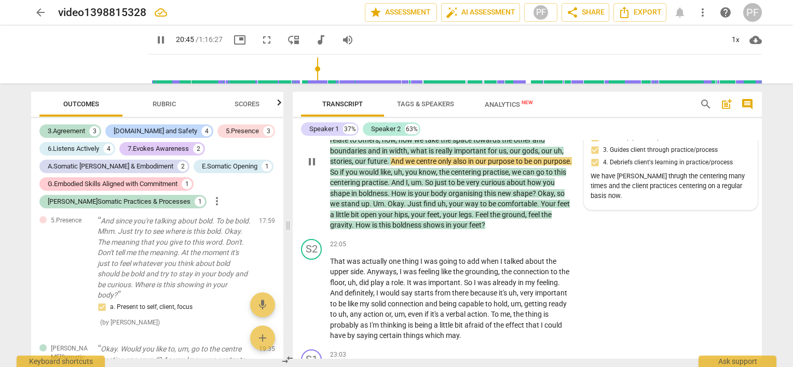
click at [618, 178] on div "We have goen thrugh the centering many times and the client practices centering…" at bounding box center [670, 186] width 160 height 29
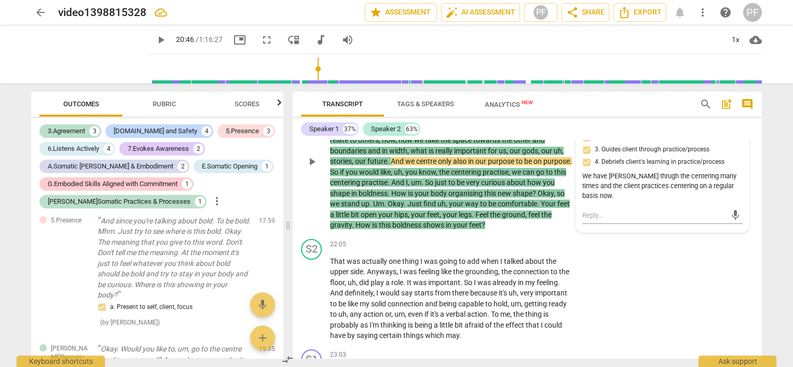
click at [735, 180] on div "We have goen thrugh the centering many times and the client practices centering…" at bounding box center [662, 186] width 160 height 29
click at [734, 179] on div "We have goen thrugh the centering many times and the client practices centering…" at bounding box center [662, 186] width 160 height 29
drag, startPoint x: 581, startPoint y: 170, endPoint x: 734, endPoint y: 174, distance: 153.1
click at [734, 174] on div "We have goen thrugh the centering many times and the client practices centering…" at bounding box center [662, 186] width 160 height 29
drag, startPoint x: 734, startPoint y: 174, endPoint x: 725, endPoint y: 175, distance: 8.9
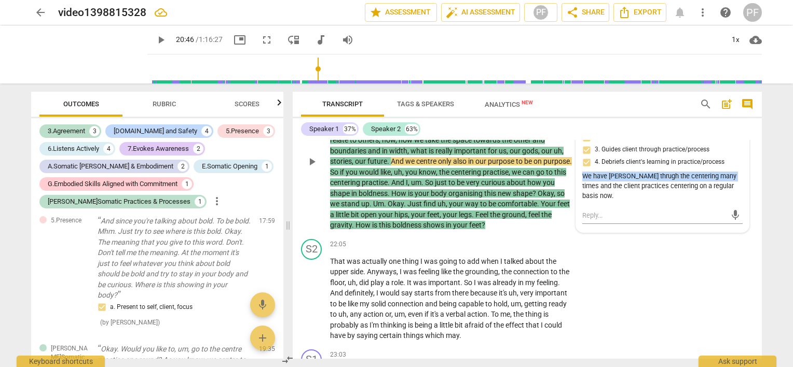
click at [725, 175] on div "We have goen thrugh the centering many times and the client practices centering…" at bounding box center [662, 186] width 160 height 29
click at [623, 173] on div "We have goen thrugh the centering many times and the client practices centering…" at bounding box center [662, 186] width 160 height 29
click at [608, 172] on div "We have goen thrugh the centering many times and the client practices centering…" at bounding box center [662, 186] width 160 height 29
drag, startPoint x: 591, startPoint y: 170, endPoint x: 736, endPoint y: 165, distance: 144.3
click at [736, 172] on div "We have goen thrugh the centering many times and the client practices centering…" at bounding box center [662, 186] width 160 height 29
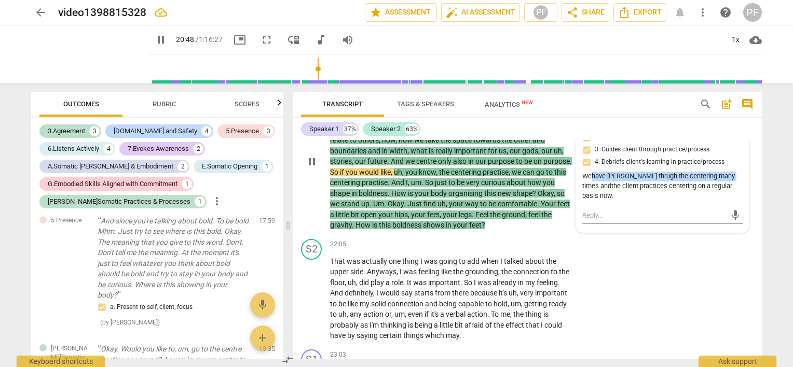
click at [674, 172] on div "We have goen thrugh the centering many times and the client practices centering…" at bounding box center [662, 186] width 160 height 29
click at [590, 172] on div "We have goen thrugh the centering many times and the client practices centering…" at bounding box center [662, 186] width 160 height 29
click at [84, 57] on span "pause" at bounding box center [89, 54] width 27 height 27
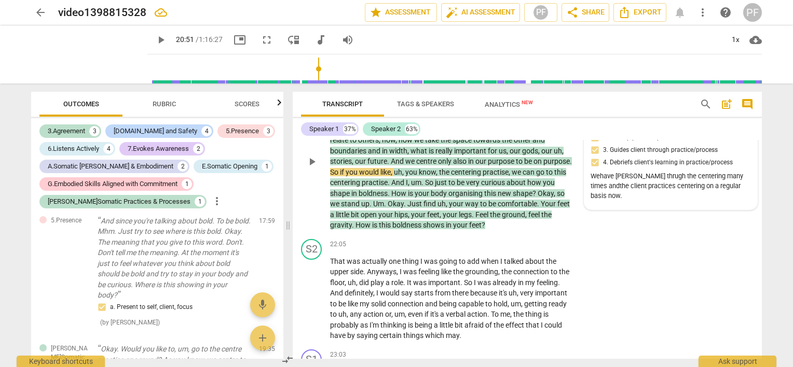
click at [597, 172] on div "We have goen thrugh the centering many times and the client practices centering…" at bounding box center [670, 186] width 160 height 29
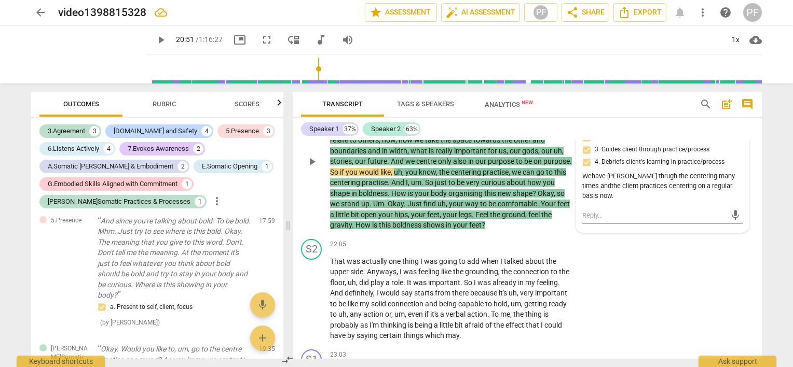
click at [584, 172] on div "We have goen thrugh the centering many times and the client practices centering…" at bounding box center [662, 186] width 160 height 29
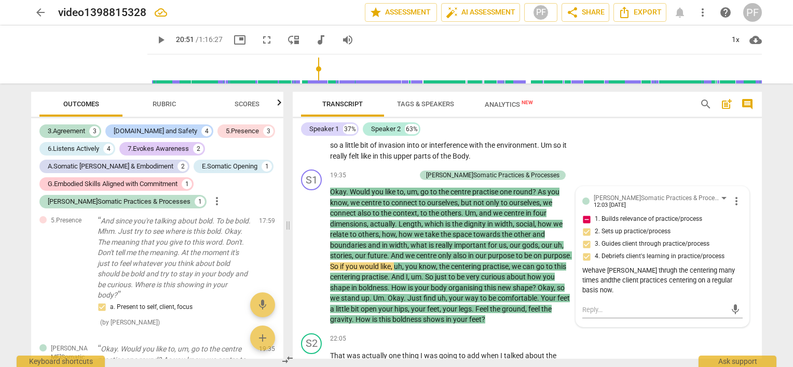
scroll to position [2851, 0]
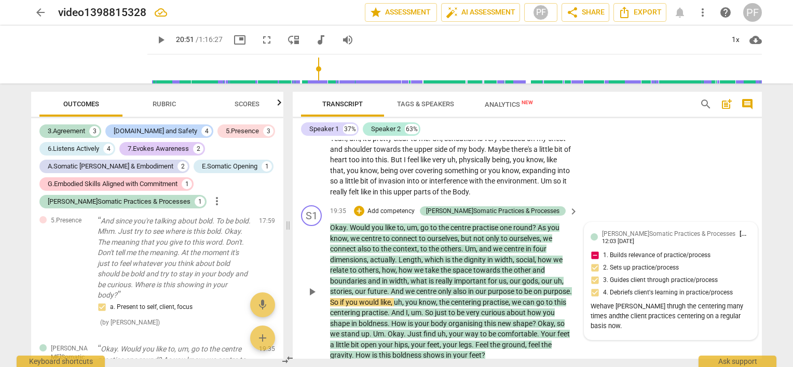
click at [626, 250] on div "J.Somatic Practices & Processes Paola Fanti 12:03 07-28-2025 1. Builds relevanc…" at bounding box center [670, 281] width 160 height 105
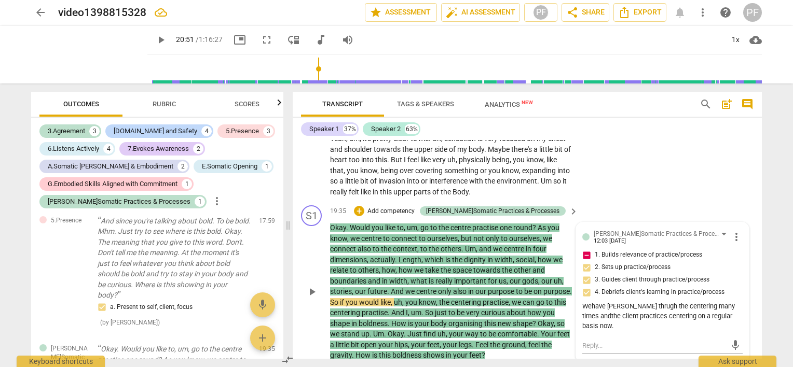
click at [732, 231] on span "more_vert" at bounding box center [736, 237] width 12 height 12
click at [739, 233] on li "Edit" at bounding box center [745, 231] width 36 height 20
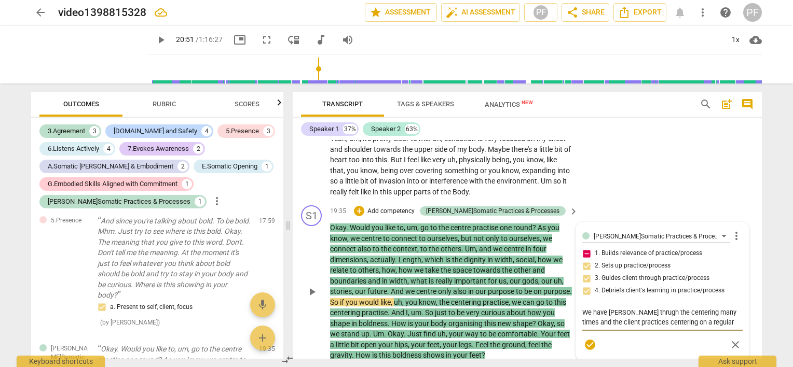
drag, startPoint x: 583, startPoint y: 304, endPoint x: 730, endPoint y: 299, distance: 147.9
click at [730, 305] on div "We have goen thrugh the centering many times and the client practices centering…" at bounding box center [662, 318] width 160 height 26
click at [616, 315] on textarea "We practice Centering together at the very beginning of this path, and I though…" at bounding box center [662, 323] width 160 height 30
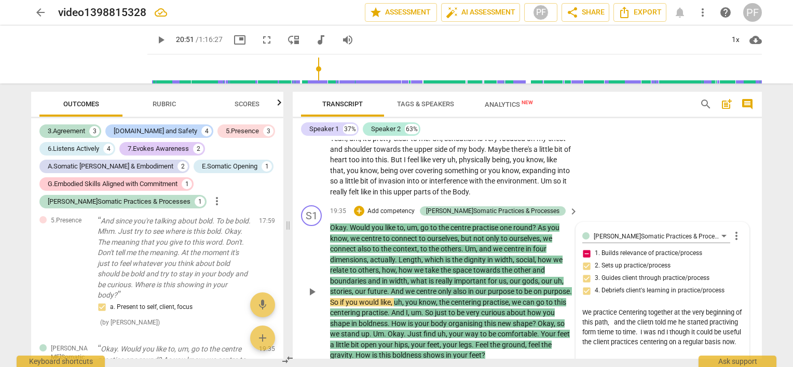
click at [585, 308] on textarea "We practice Centering together at the very beginning of this path, and the clie…" at bounding box center [662, 332] width 160 height 49
drag, startPoint x: 583, startPoint y: 305, endPoint x: 642, endPoint y: 345, distance: 71.8
click at [642, 345] on textarea "We practice Centering together at the very beginning of this path, and the clie…" at bounding box center [662, 332] width 160 height 49
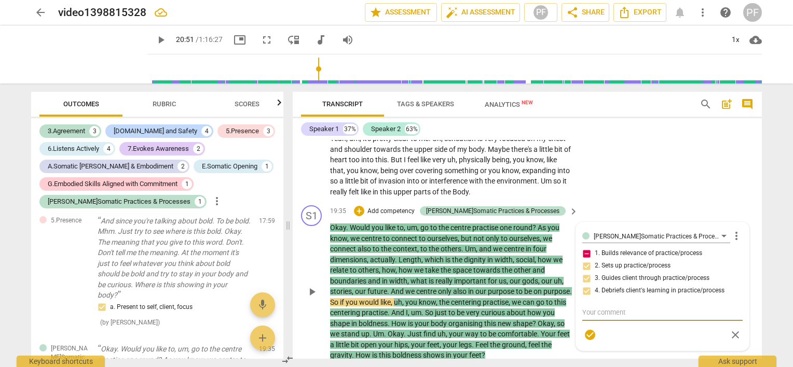
click at [595, 308] on textarea at bounding box center [662, 313] width 160 height 10
paste textarea "We practiced centering together several times at the beginning of the process, …"
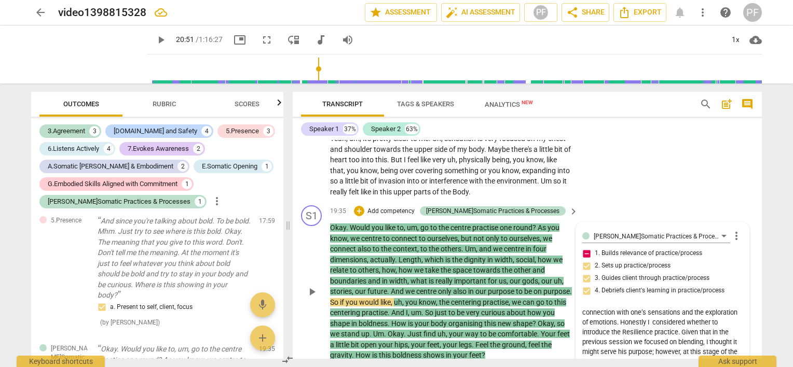
scroll to position [2872, 0]
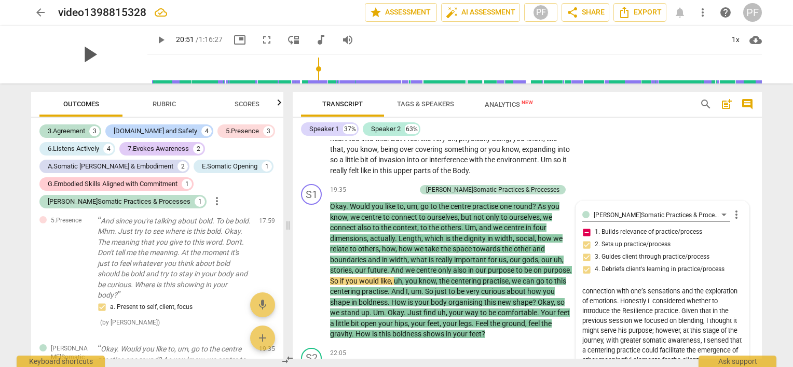
click at [85, 55] on span "play_arrow" at bounding box center [89, 54] width 27 height 27
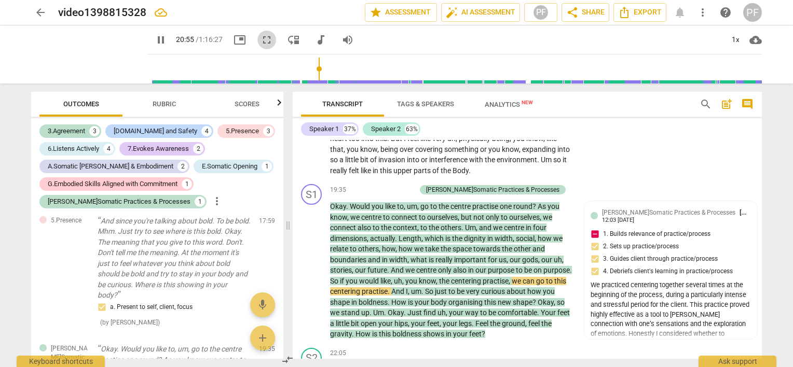
click at [261, 39] on span "fullscreen" at bounding box center [266, 40] width 12 height 12
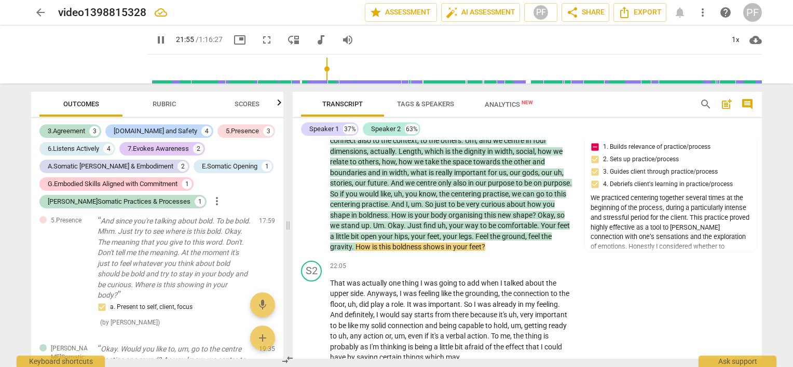
scroll to position [2996, 0]
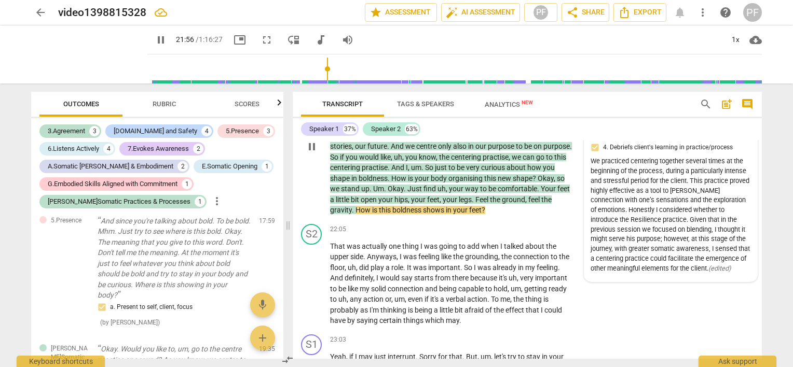
click at [708, 201] on div "We practiced centering together several times at the beginning of the process, …" at bounding box center [670, 215] width 160 height 117
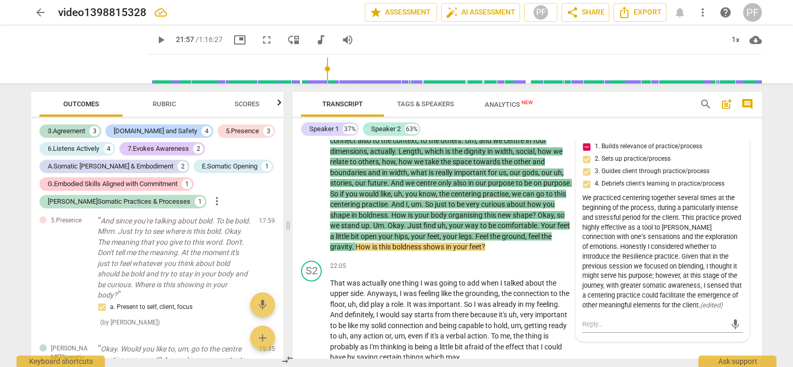
scroll to position [2923, 0]
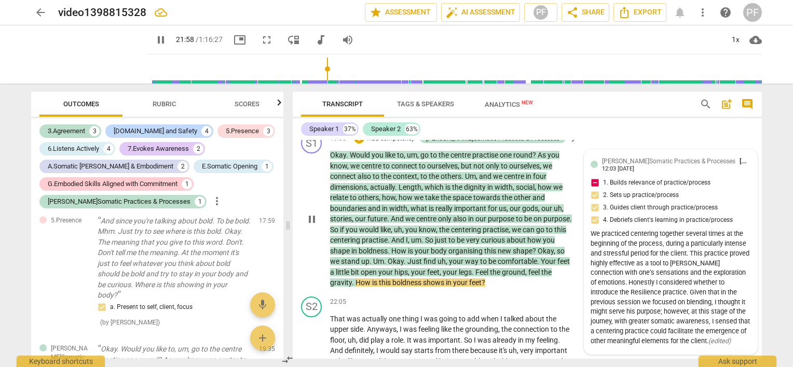
click at [739, 160] on div "J.Somatic Practices & Processes Paola Fanti 12:03 07-28-2025" at bounding box center [676, 164] width 149 height 16
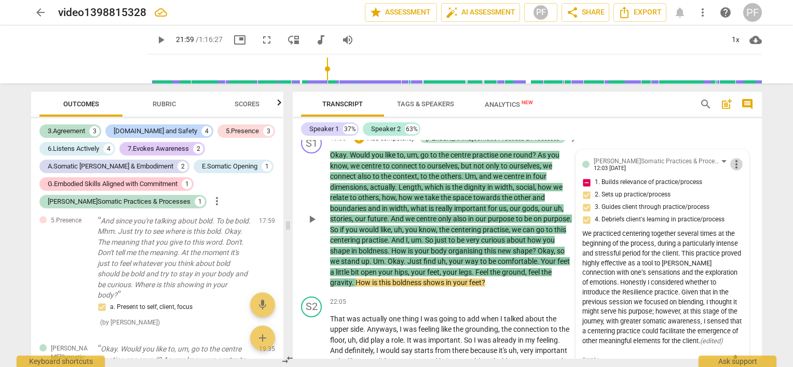
click at [734, 158] on span "more_vert" at bounding box center [736, 164] width 12 height 12
click at [626, 347] on div at bounding box center [396, 183] width 793 height 367
click at [700, 344] on icon "( edited )" at bounding box center [711, 341] width 22 height 8
click at [700, 345] on icon "( edited )" at bounding box center [711, 341] width 22 height 8
click at [735, 158] on span "more_vert" at bounding box center [736, 164] width 12 height 12
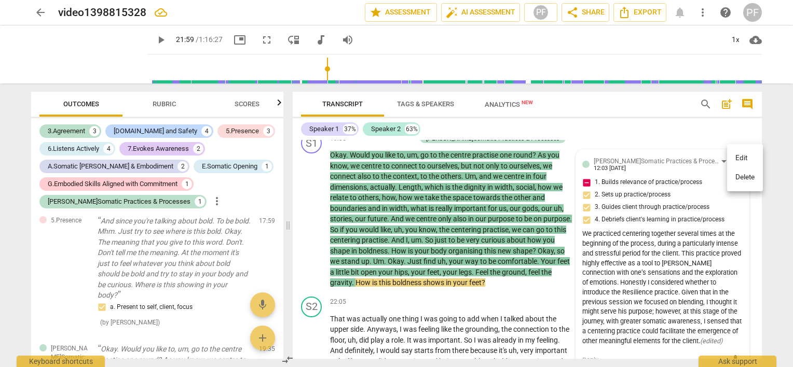
click at [620, 343] on div at bounding box center [396, 183] width 793 height 367
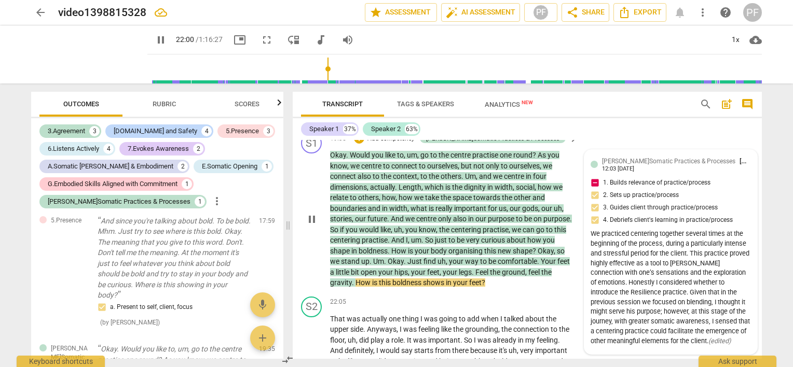
click at [632, 275] on div "We practiced centering together several times at the beginning of the process, …" at bounding box center [670, 287] width 160 height 117
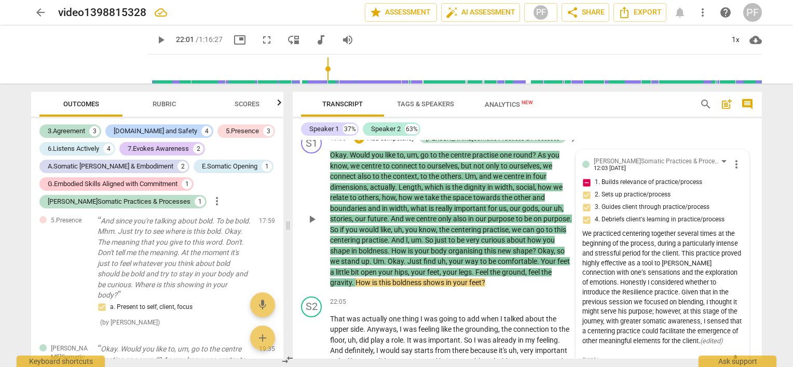
click at [700, 344] on icon "( edited )" at bounding box center [711, 341] width 22 height 8
click at [700, 343] on icon "( edited )" at bounding box center [711, 341] width 22 height 8
drag, startPoint x: 612, startPoint y: 343, endPoint x: 638, endPoint y: 348, distance: 27.0
click at [638, 346] on div "We practiced centering together several times at the beginning of the process, …" at bounding box center [662, 287] width 160 height 117
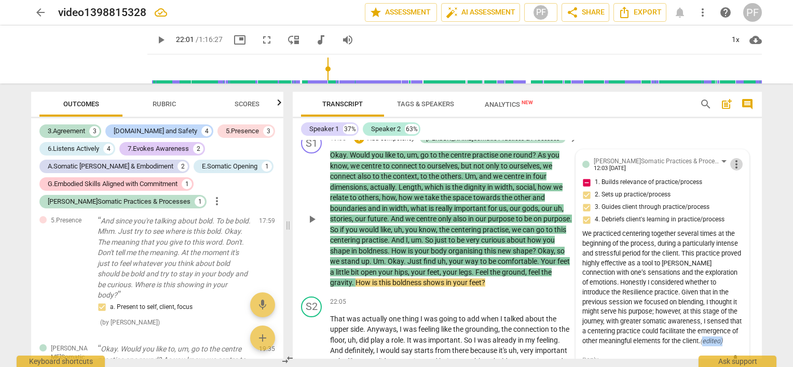
click at [731, 158] on span "more_vert" at bounding box center [736, 164] width 12 height 12
click at [734, 160] on li "Edit" at bounding box center [745, 158] width 36 height 20
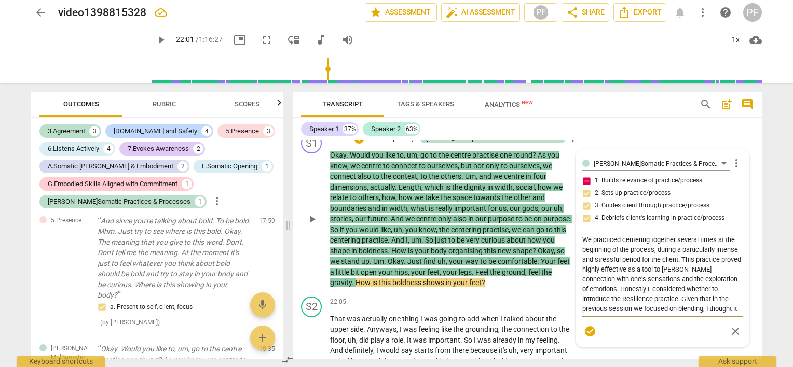
scroll to position [18, 0]
drag, startPoint x: 735, startPoint y: 272, endPoint x: 735, endPoint y: 301, distance: 29.1
click at [735, 301] on textarea "We practiced centering together several times at the beginning of the process, …" at bounding box center [662, 274] width 160 height 79
click at [654, 306] on textarea "We practiced centering together several times at the beginning of the process, …" at bounding box center [662, 274] width 160 height 79
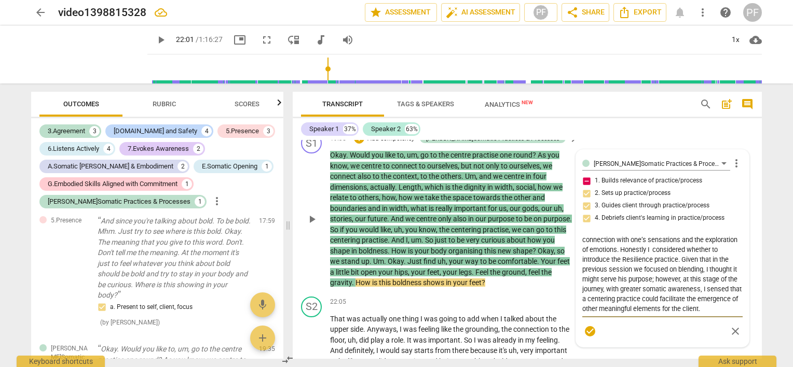
click at [654, 306] on textarea "We practiced centering together several times at the beginning of the process, …" at bounding box center [662, 274] width 160 height 79
click at [584, 187] on div "J.Somatic Practices & Processes Paola Fanti more_vert 1. Builds relevance of pr…" at bounding box center [662, 248] width 160 height 185
click at [585, 187] on div "J.Somatic Practices & Processes Paola Fanti more_vert 1. Builds relevance of pr…" at bounding box center [662, 248] width 160 height 185
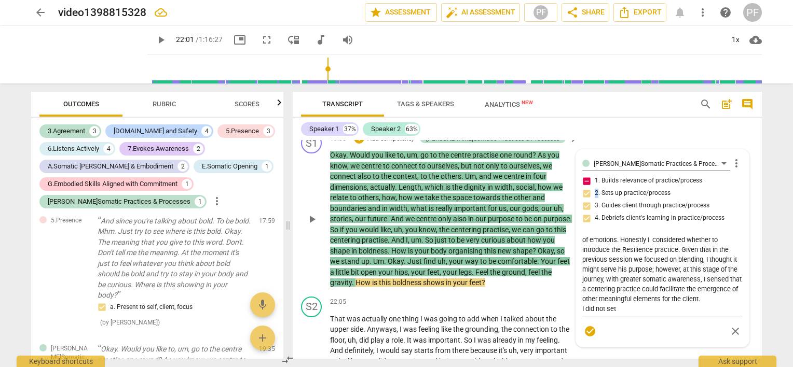
click at [585, 187] on div "J.Somatic Practices & Processes Paola Fanti more_vert 1. Builds relevance of pr…" at bounding box center [662, 248] width 160 height 185
click at [582, 186] on div "J.Somatic Practices & Processes Paola Fanti more_vert 1. Builds relevance of pr…" at bounding box center [662, 248] width 160 height 185
click at [614, 186] on div "J.Somatic Practices & Processes Paola Fanti more_vert 1. Builds relevance of pr…" at bounding box center [662, 248] width 160 height 185
click at [621, 305] on textarea "We practiced centering together several times at the beginning of the process, …" at bounding box center [662, 274] width 160 height 79
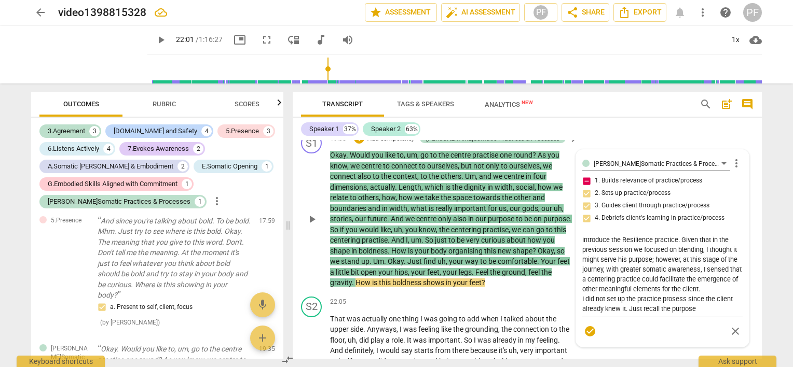
click at [652, 186] on div "J.Somatic Practices & Processes Paola Fanti more_vert 1. Builds relevance of pr…" at bounding box center [662, 248] width 160 height 185
click at [697, 305] on textarea "We practiced centering together several times at the beginning of the process, …" at bounding box center [662, 274] width 160 height 79
click at [699, 302] on textarea "We practiced centering together several times at the beginning of the process, …" at bounding box center [662, 274] width 160 height 79
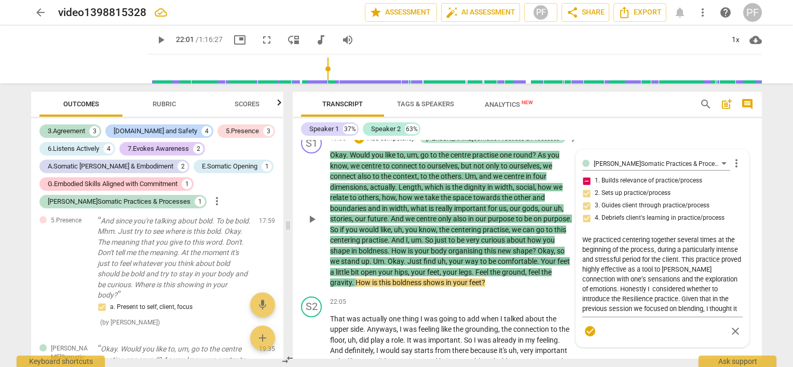
click at [630, 186] on div "J.Somatic Practices & Processes Paola Fanti more_vert 1. Builds relevance of pr…" at bounding box center [662, 248] width 160 height 185
click at [615, 163] on div "[PERSON_NAME]Somatic Practices & Processes" at bounding box center [656, 163] width 148 height 15
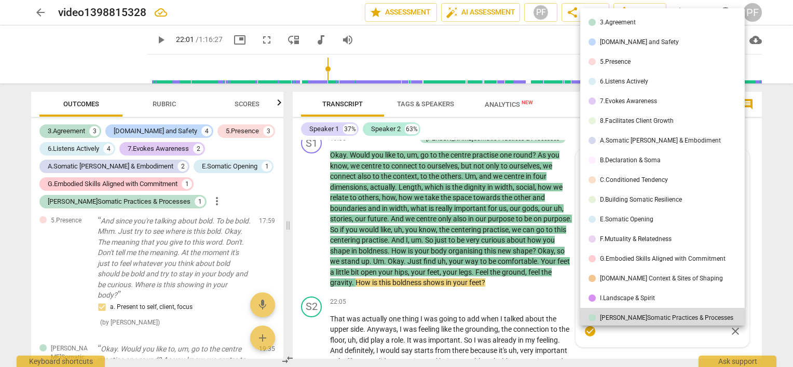
scroll to position [2, 0]
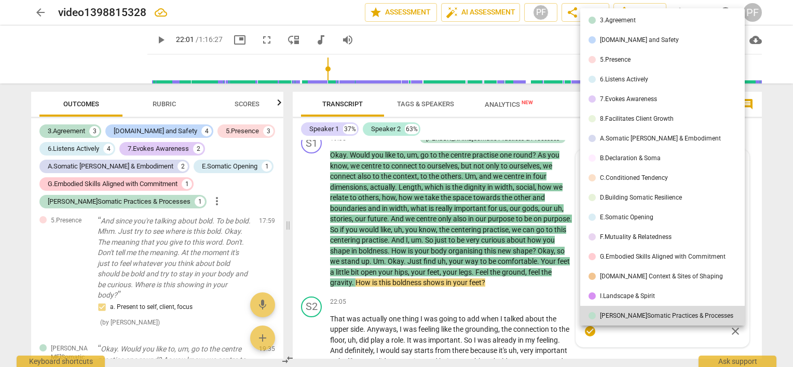
click at [758, 157] on div at bounding box center [396, 183] width 793 height 367
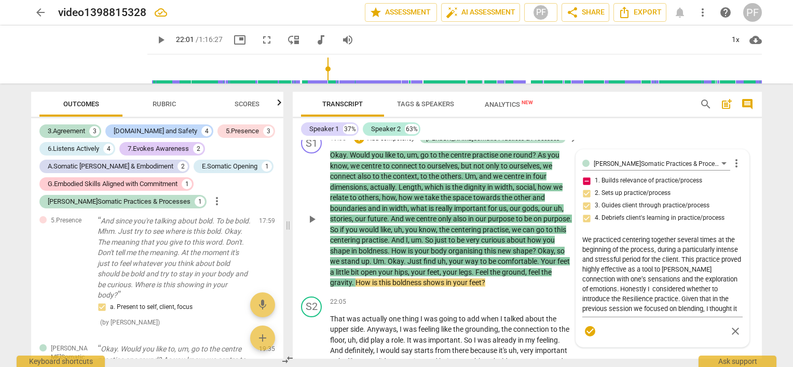
click at [582, 184] on div "J.Somatic Practices & Processes Paola Fanti more_vert 1. Builds relevance of pr…" at bounding box center [662, 248] width 160 height 185
click at [587, 188] on div "J.Somatic Practices & Processes Paola Fanti more_vert 1. Builds relevance of pr…" at bounding box center [662, 248] width 160 height 185
click at [585, 187] on div "J.Somatic Practices & Processes Paola Fanti more_vert 1. Builds relevance of pr…" at bounding box center [662, 248] width 160 height 185
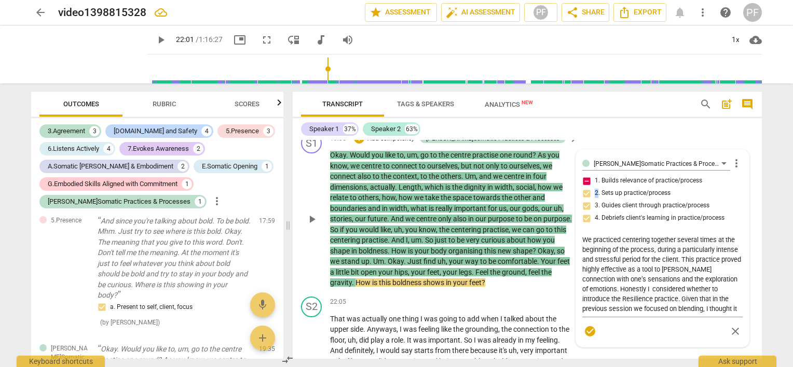
click at [585, 187] on div "J.Somatic Practices & Processes Paola Fanti more_vert 1. Builds relevance of pr…" at bounding box center [662, 248] width 160 height 185
click at [734, 159] on span "more_vert" at bounding box center [736, 163] width 12 height 12
click at [736, 159] on li "Edit" at bounding box center [745, 157] width 36 height 20
click at [661, 182] on div "J.Somatic Practices & Processes Paola Fanti more_vert 1. Builds relevance of pr…" at bounding box center [662, 248] width 160 height 185
click at [584, 186] on div "J.Somatic Practices & Processes Paola Fanti more_vert 1. Builds relevance of pr…" at bounding box center [662, 248] width 160 height 185
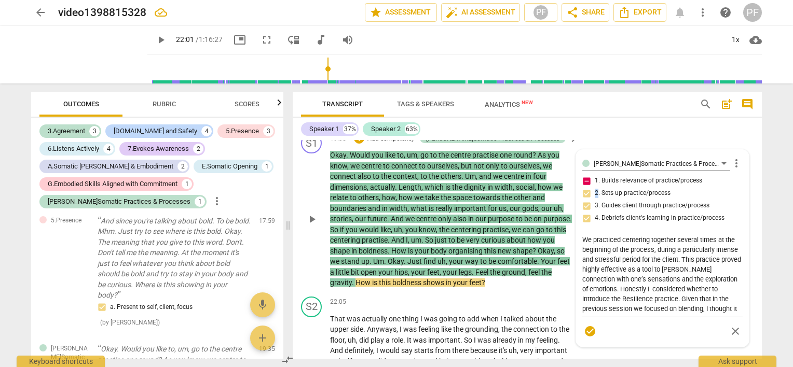
click at [584, 186] on div "J.Somatic Practices & Processes Paola Fanti more_vert 1. Builds relevance of pr…" at bounding box center [662, 248] width 160 height 185
click at [587, 326] on span "check_circle" at bounding box center [590, 331] width 12 height 12
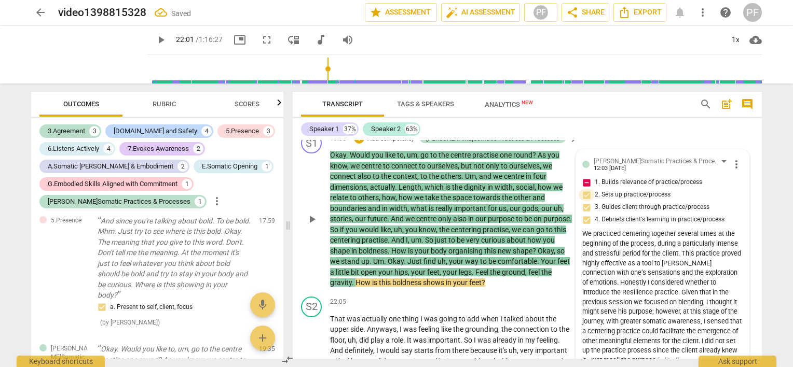
click at [584, 189] on input "2. Sets up practice/process" at bounding box center [586, 195] width 17 height 12
click at [585, 176] on input "1. Builds relevance of practice/process" at bounding box center [586, 182] width 17 height 12
click at [100, 62] on div "play_arrow" at bounding box center [89, 54] width 116 height 58
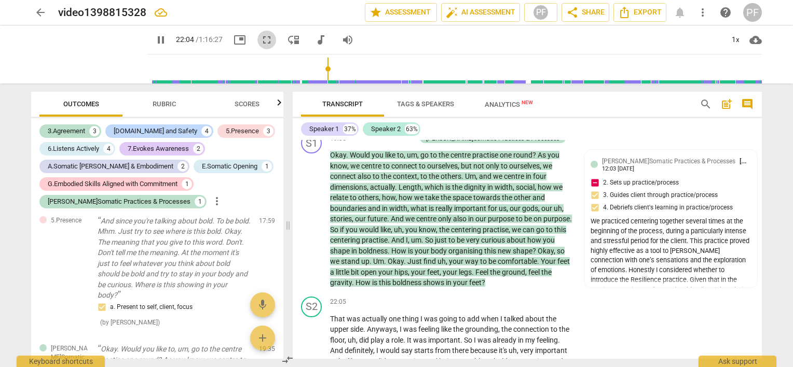
click at [260, 38] on span "fullscreen" at bounding box center [266, 40] width 12 height 12
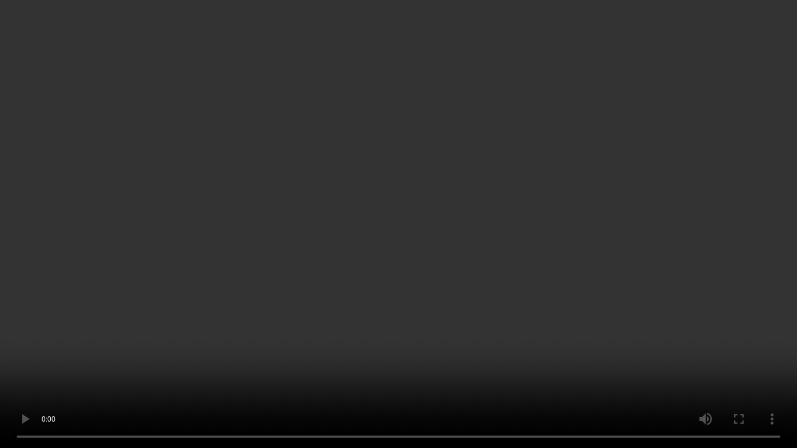
click at [514, 285] on video at bounding box center [398, 224] width 797 height 448
click at [769, 31] on video at bounding box center [398, 224] width 797 height 448
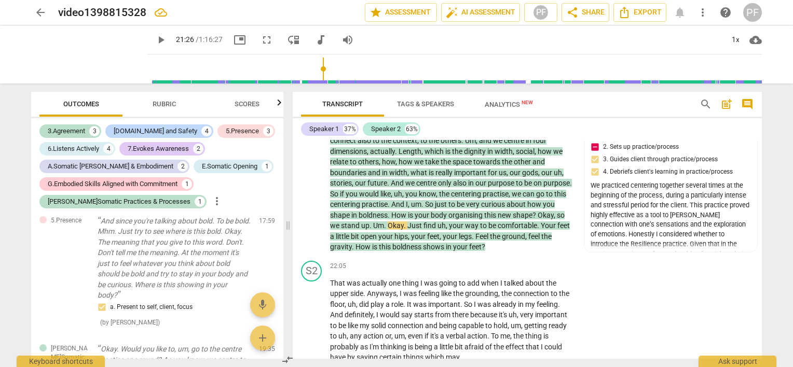
scroll to position [2923, 0]
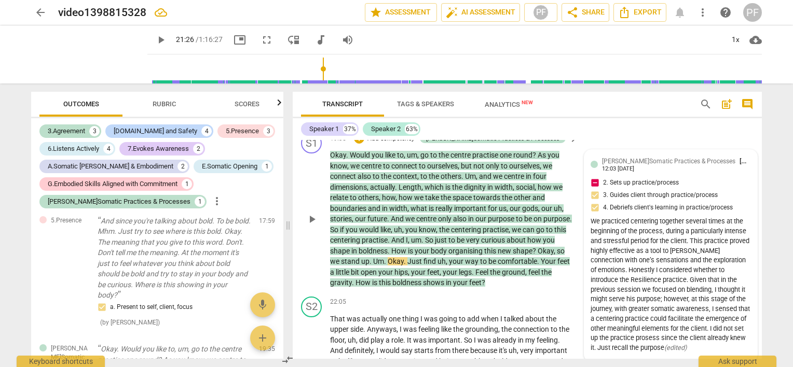
click at [642, 158] on span "[PERSON_NAME]Somatic Practices & Processes" at bounding box center [668, 161] width 133 height 7
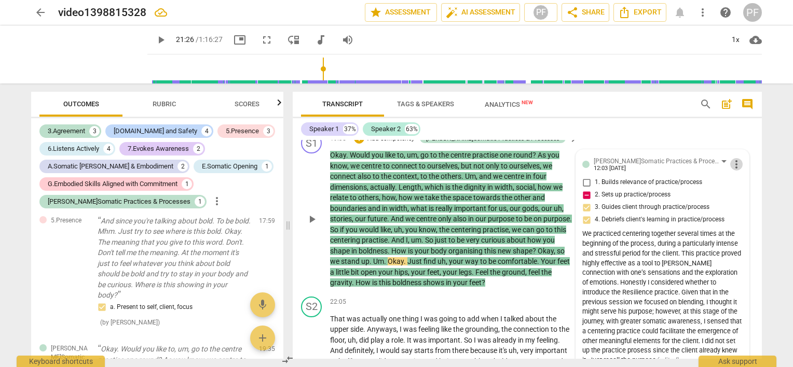
click at [730, 159] on span "more_vert" at bounding box center [736, 164] width 12 height 12
click at [733, 159] on li "Edit" at bounding box center [745, 158] width 36 height 20
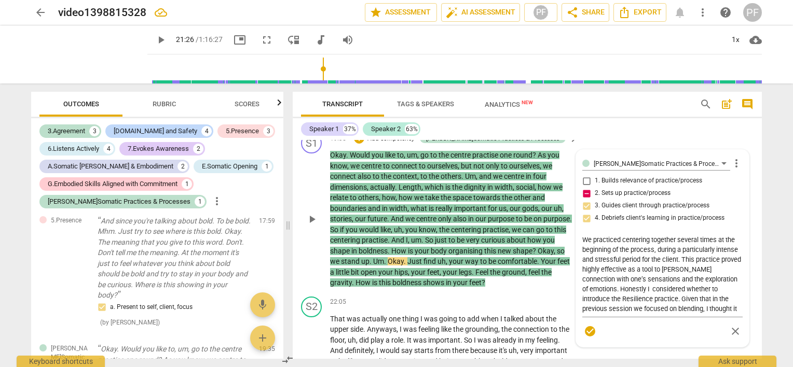
click at [585, 177] on div "J.Somatic Practices & Processes Paola Fanti more_vert 1. Builds relevance of pr…" at bounding box center [662, 248] width 160 height 185
click at [585, 175] on div "J.Somatic Practices & Processes Paola Fanti more_vert 1. Builds relevance of pr…" at bounding box center [662, 248] width 160 height 185
click at [585, 186] on div "J.Somatic Practices & Processes Paola Fanti more_vert 1. Builds relevance of pr…" at bounding box center [662, 248] width 160 height 185
click at [731, 157] on span "more_vert" at bounding box center [736, 163] width 12 height 12
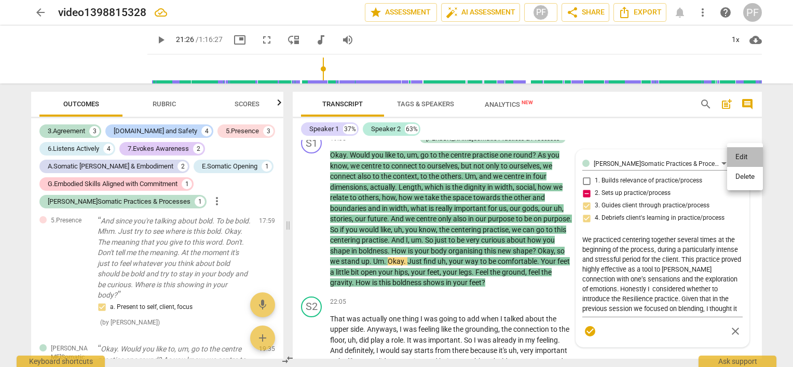
click at [735, 159] on li "Edit" at bounding box center [745, 157] width 36 height 20
click at [733, 157] on span "more_vert" at bounding box center [736, 163] width 12 height 12
click at [737, 161] on li "Edit" at bounding box center [745, 157] width 36 height 20
click at [692, 176] on div "J.Somatic Practices & Processes Paola Fanti more_vert 1. Builds relevance of pr…" at bounding box center [662, 248] width 160 height 185
click at [679, 170] on div "J.Somatic Practices & Processes Paola Fanti more_vert 1. Builds relevance of pr…" at bounding box center [662, 248] width 160 height 185
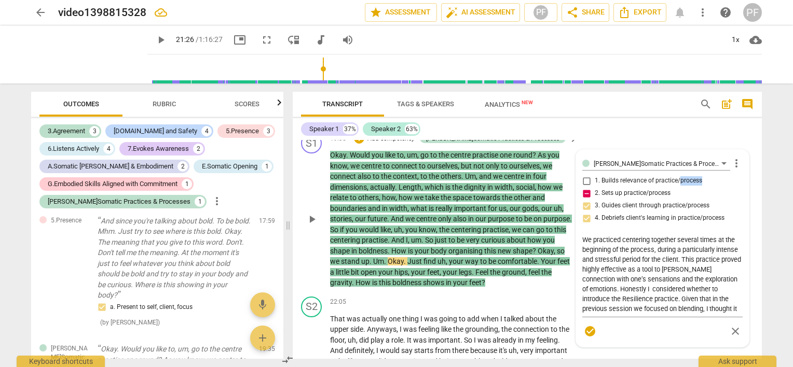
click at [679, 170] on div "J.Somatic Practices & Processes Paola Fanti more_vert 1. Builds relevance of pr…" at bounding box center [662, 248] width 160 height 185
drag, startPoint x: 679, startPoint y: 170, endPoint x: 730, endPoint y: 156, distance: 53.9
click at [730, 157] on span "more_vert" at bounding box center [736, 163] width 12 height 12
click at [733, 159] on li "Edit" at bounding box center [745, 157] width 36 height 20
click at [588, 328] on span "check_circle" at bounding box center [590, 331] width 12 height 12
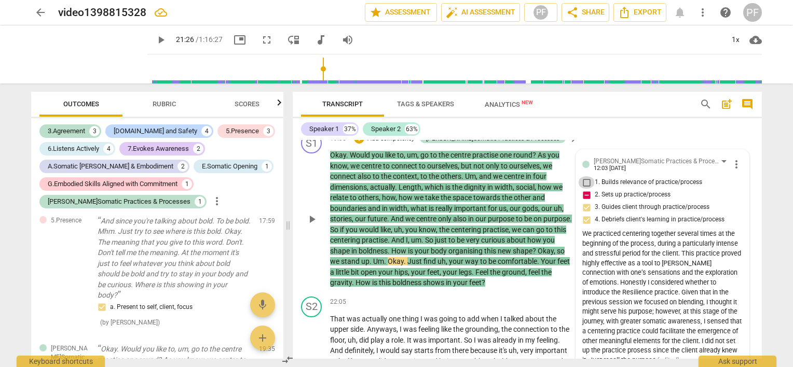
click at [586, 176] on input "1. Builds relevance of practice/process" at bounding box center [586, 182] width 17 height 12
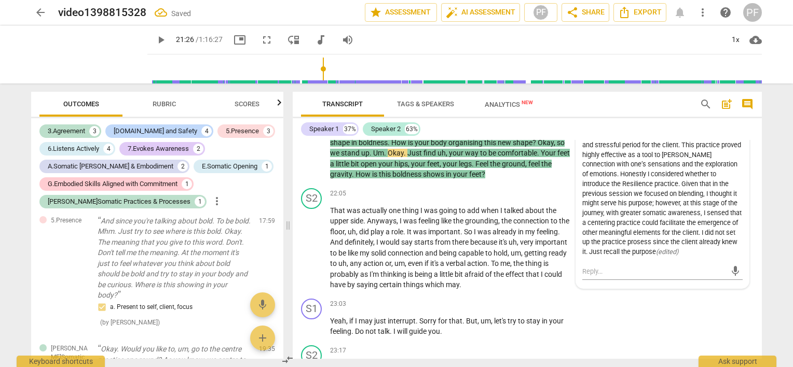
scroll to position [2996, 0]
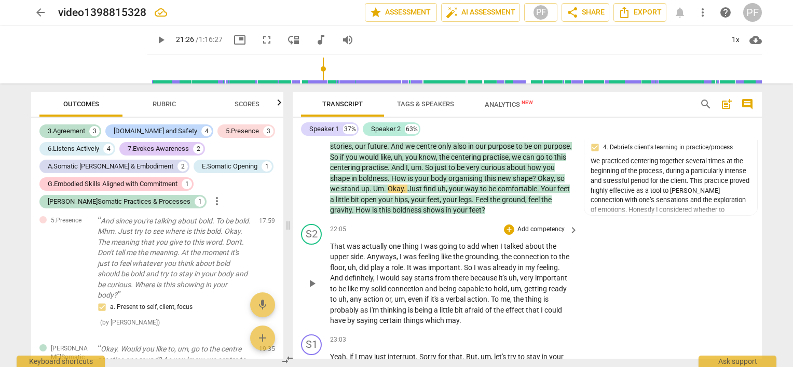
click at [693, 270] on div "S2 play_arrow pause 22:05 + Add competency keyboard_arrow_right That was actual…" at bounding box center [527, 275] width 469 height 110
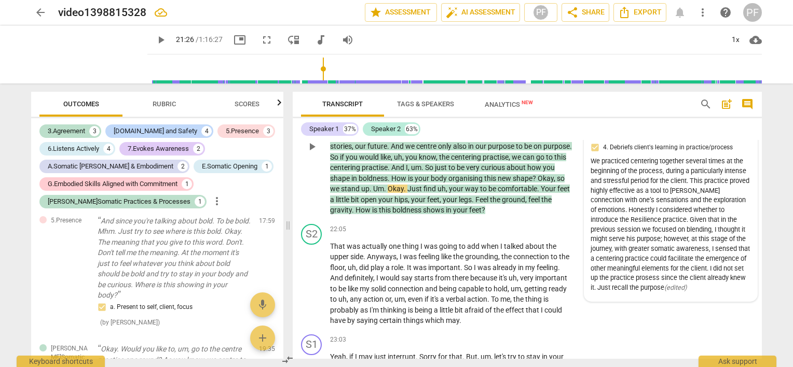
click at [633, 272] on div "We practiced centering together several times at the beginning of the process, …" at bounding box center [670, 225] width 160 height 136
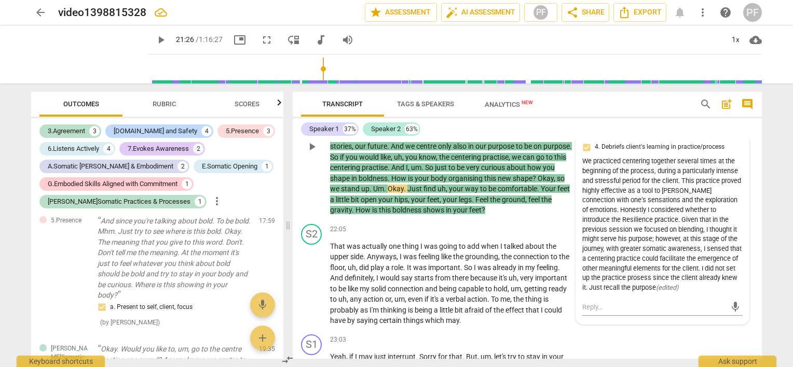
click at [645, 279] on div "We practiced centering together several times at the beginning of the process, …" at bounding box center [662, 225] width 160 height 136
drag, startPoint x: 647, startPoint y: 281, endPoint x: 735, endPoint y: 281, distance: 87.7
click at [735, 281] on div "We practiced centering together several times at the beginning of the process, …" at bounding box center [662, 225] width 160 height 136
drag, startPoint x: 735, startPoint y: 281, endPoint x: 708, endPoint y: 284, distance: 27.7
click at [708, 284] on div "We practiced centering together several times at the beginning of the process, …" at bounding box center [662, 225] width 160 height 136
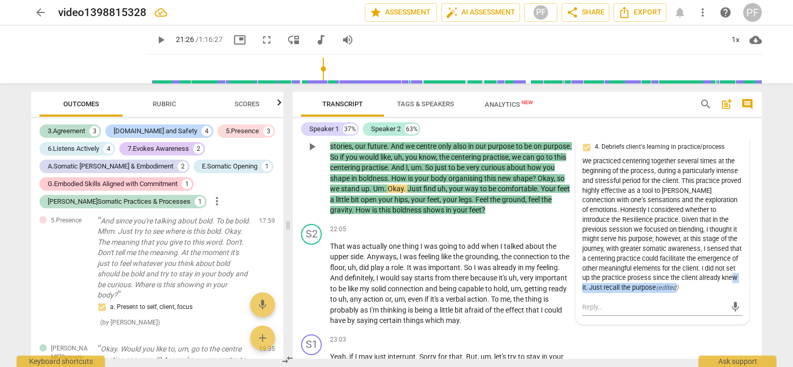
click at [707, 280] on div "We practiced centering together several times at the beginning of the process, …" at bounding box center [662, 225] width 160 height 136
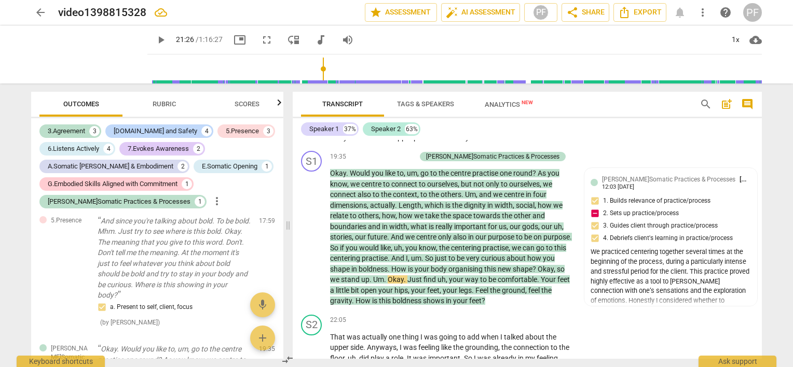
scroll to position [2886, 0]
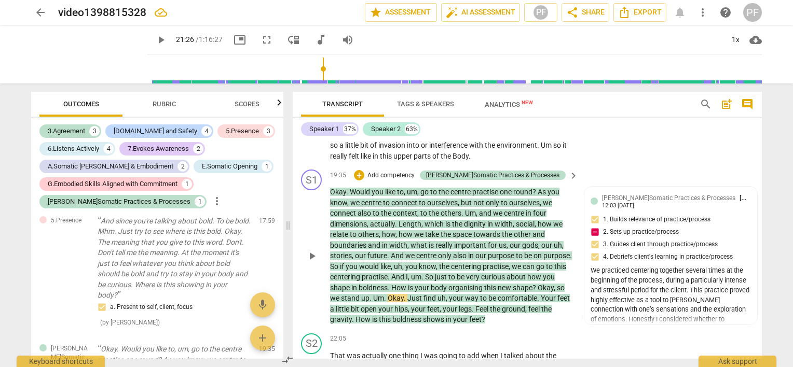
click at [757, 208] on div "S1 play_arrow pause 19:35 + Add competency J.Somatic Practices & Processes keyb…" at bounding box center [527, 247] width 469 height 164
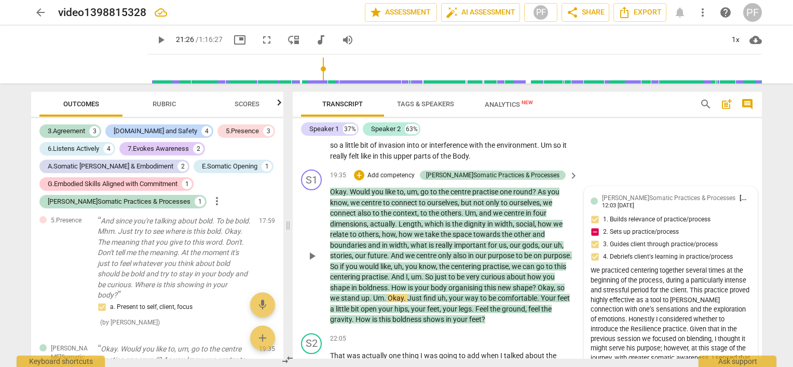
click at [741, 199] on div "J.Somatic Practices & Processes Paola Fanti 12:03 07-28-2025" at bounding box center [676, 201] width 149 height 16
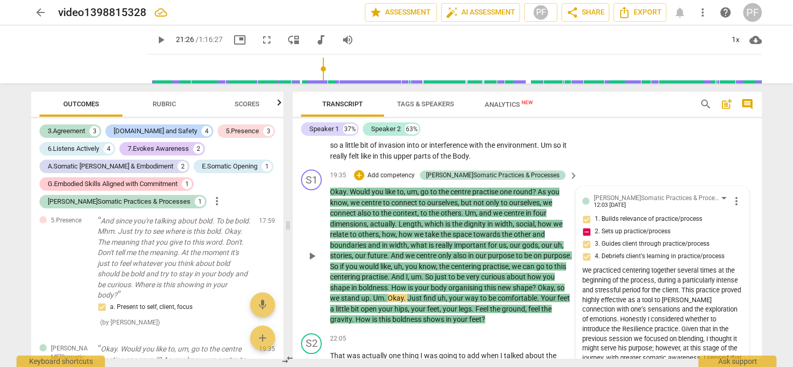
click at [735, 196] on span "more_vert" at bounding box center [736, 201] width 12 height 12
click at [739, 199] on li "Edit" at bounding box center [745, 195] width 36 height 20
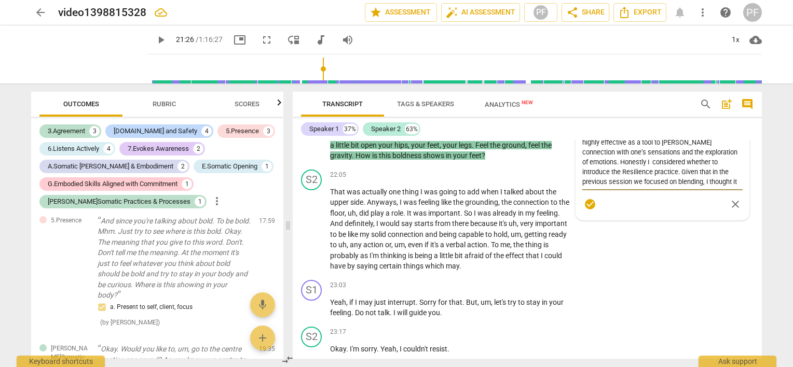
scroll to position [2978, 0]
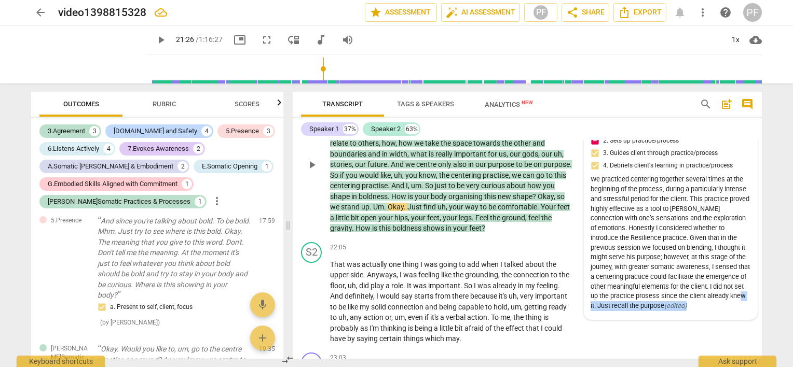
drag, startPoint x: 656, startPoint y: 299, endPoint x: 745, endPoint y: 299, distance: 89.2
click at [745, 299] on div "We practiced centering together several times at the beginning of the process, …" at bounding box center [670, 243] width 160 height 136
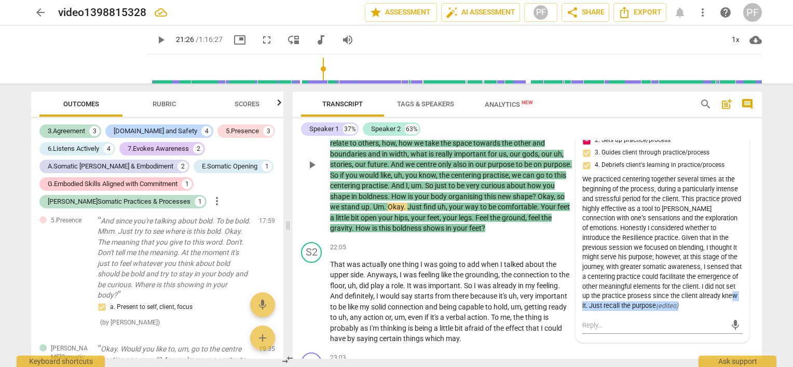
drag, startPoint x: 745, startPoint y: 299, endPoint x: 743, endPoint y: 227, distance: 71.6
click at [743, 227] on div "J.Somatic Practices & Processes Paola Fanti 12:03 07-28-2025 more_vert 1. Build…" at bounding box center [662, 218] width 173 height 247
drag, startPoint x: 743, startPoint y: 227, endPoint x: 754, endPoint y: 264, distance: 37.9
click at [754, 264] on div "S2 play_arrow pause 22:05 + Add competency keyboard_arrow_right That was actual…" at bounding box center [527, 293] width 469 height 110
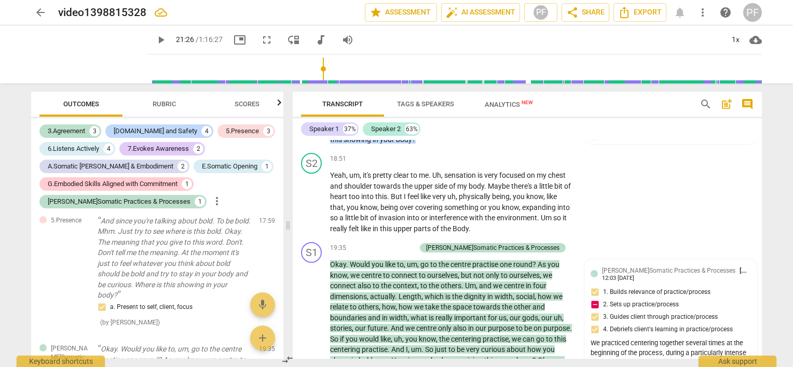
scroll to position [2833, 0]
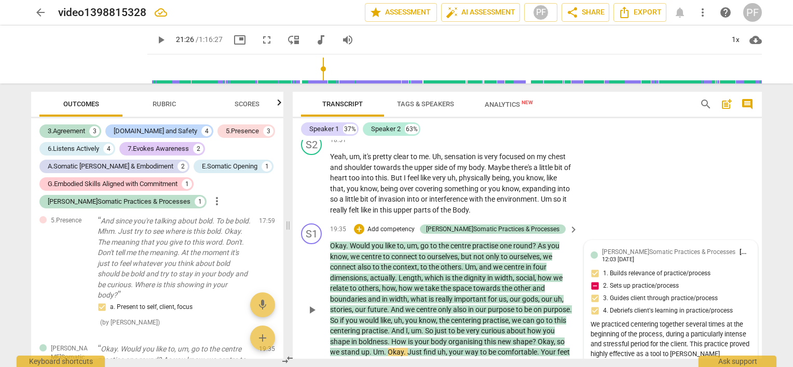
click at [643, 268] on div "J.Somatic Practices & Processes Paola Fanti 12:03 07-28-2025 1. Builds relevanc…" at bounding box center [670, 353] width 160 height 212
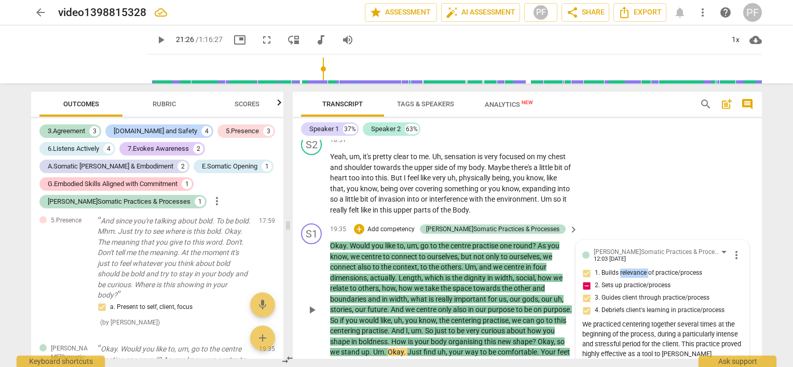
click at [643, 269] on span "1. Builds relevance of practice/process" at bounding box center [648, 273] width 107 height 9
click at [595, 268] on input "1. Builds relevance of practice/process" at bounding box center [586, 273] width 17 height 12
drag, startPoint x: 643, startPoint y: 268, endPoint x: 757, endPoint y: 213, distance: 126.5
click at [757, 213] on div "S1 play_arrow pause 00:04 + Add competency keyboard_arrow_right Good morning , …" at bounding box center [527, 249] width 469 height 219
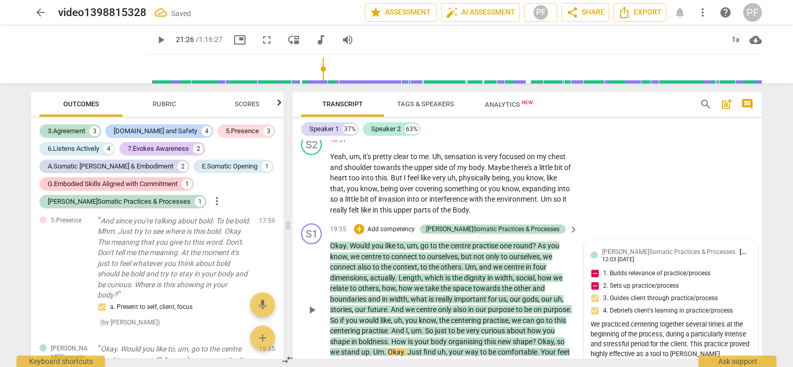
click at [675, 269] on div "J.Somatic Practices & Processes Paola Fanti 12:03 07-28-2025 1. Builds relevanc…" at bounding box center [670, 353] width 160 height 212
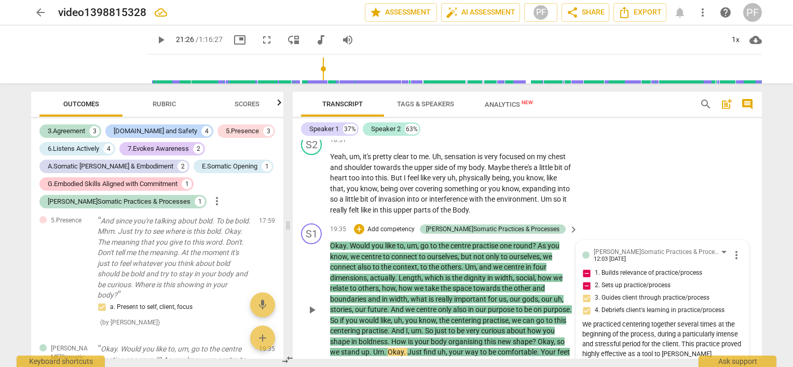
click at [734, 251] on span "more_vert" at bounding box center [736, 255] width 12 height 12
click at [734, 250] on li "Edit" at bounding box center [745, 249] width 36 height 20
click at [653, 260] on div "J.Somatic Practices & Processes Paola Fanti more_vert 1. Builds relevance of pr…" at bounding box center [662, 339] width 160 height 185
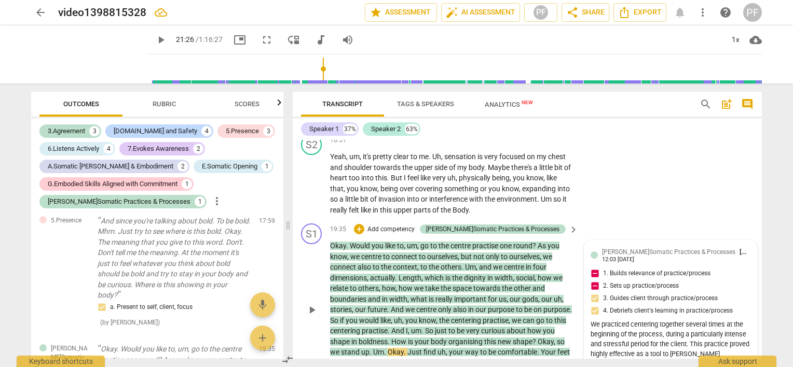
click at [737, 261] on div "J.Somatic Practices & Processes Paola Fanti 12:03 07-28-2025 1. Builds relevanc…" at bounding box center [670, 353] width 160 height 212
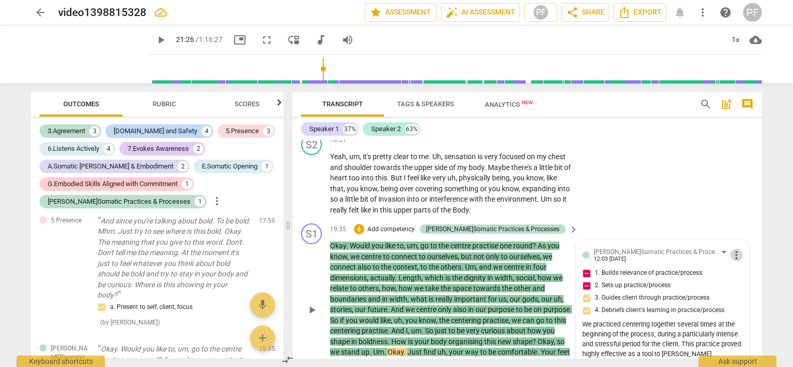
click at [733, 253] on span "more_vert" at bounding box center [736, 255] width 12 height 12
click at [739, 251] on li "Edit" at bounding box center [745, 249] width 36 height 20
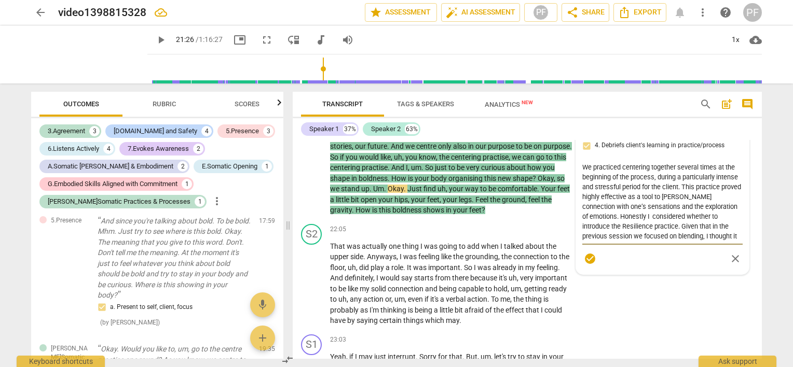
scroll to position [3014, 0]
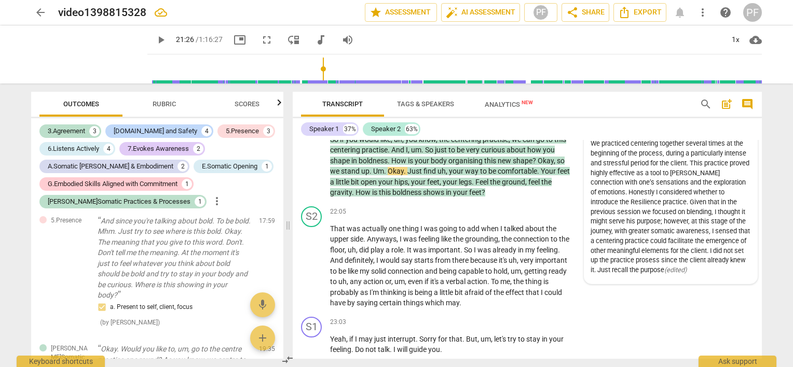
click at [730, 187] on div "We practiced centering together several times at the beginning of the process, …" at bounding box center [670, 207] width 160 height 136
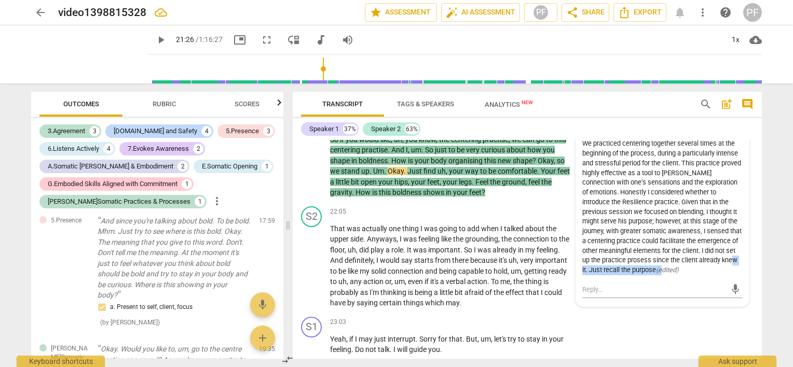
drag, startPoint x: 647, startPoint y: 266, endPoint x: 720, endPoint y: 267, distance: 72.6
click at [720, 267] on div "We practiced centering together several times at the beginning of the process, …" at bounding box center [662, 207] width 160 height 136
drag, startPoint x: 720, startPoint y: 267, endPoint x: 741, endPoint y: 271, distance: 21.2
click at [741, 271] on div "J.Somatic Practices & Processes Paola Fanti 12:03 07-28-2025 more_vert 1. Build…" at bounding box center [662, 183] width 173 height 247
drag, startPoint x: 741, startPoint y: 271, endPoint x: 643, endPoint y: 269, distance: 97.6
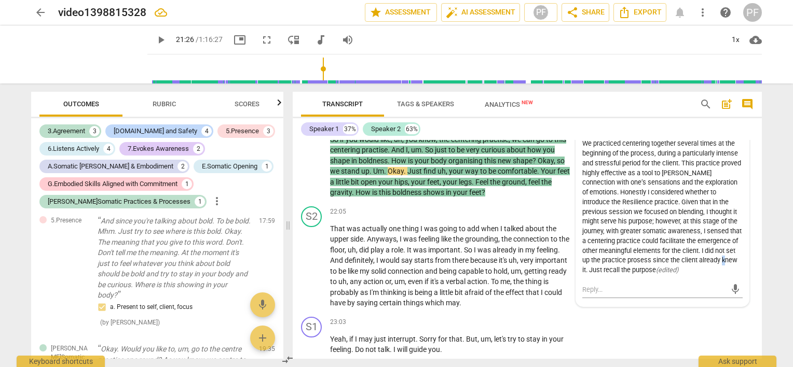
click at [643, 269] on div "J.Somatic Practices & Processes Paola Fanti 12:03 07-28-2025 more_vert 1. Build…" at bounding box center [662, 172] width 160 height 212
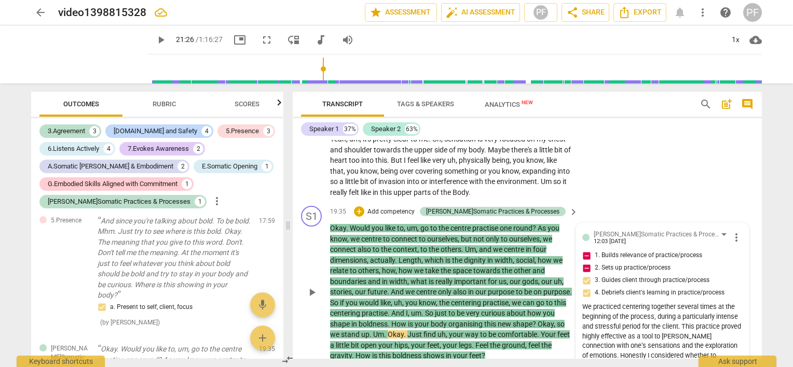
scroll to position [2869, 0]
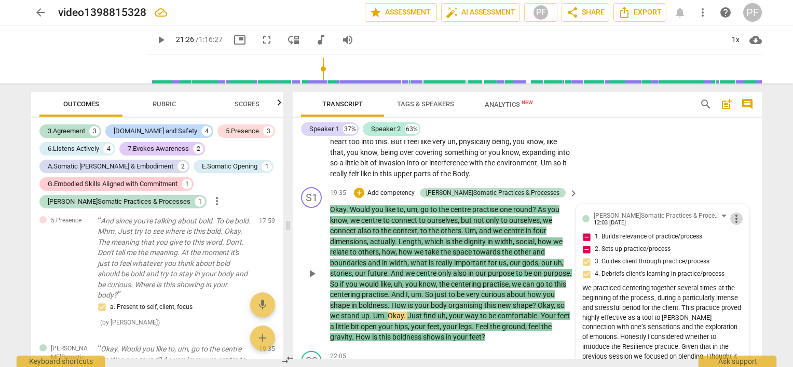
click at [733, 213] on span "more_vert" at bounding box center [736, 219] width 12 height 12
click at [737, 218] on li "Edit" at bounding box center [745, 213] width 36 height 20
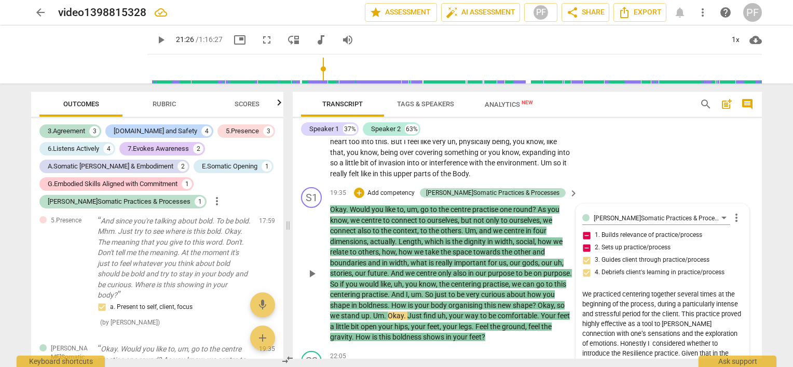
click at [690, 314] on textarea "We practiced centering together several times at the beginning of the process, …" at bounding box center [662, 328] width 160 height 79
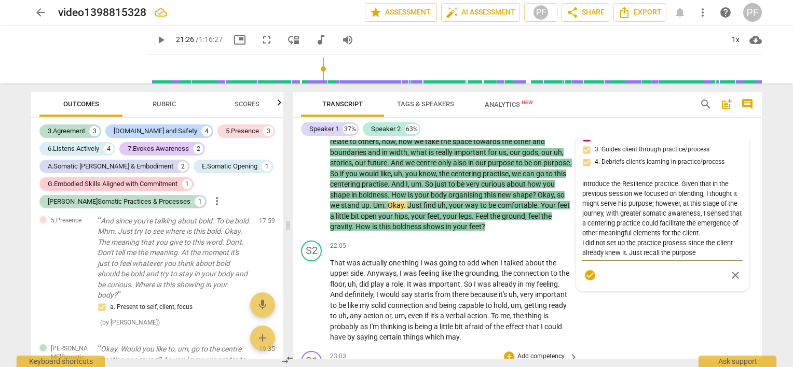
scroll to position [3004, 0]
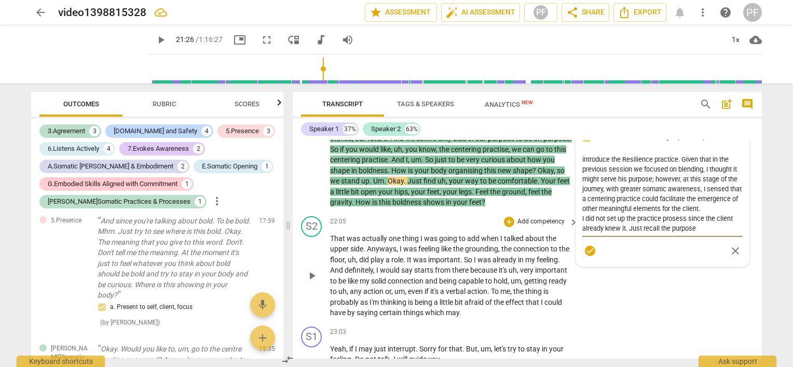
drag, startPoint x: 629, startPoint y: 356, endPoint x: 695, endPoint y: 277, distance: 103.1
click at [695, 277] on div "S1 play_arrow pause 00:04 + Add competency keyboard_arrow_right Good morning , …" at bounding box center [527, 249] width 469 height 219
drag, startPoint x: 675, startPoint y: 213, endPoint x: 656, endPoint y: 215, distance: 19.8
click at [656, 215] on textarea "We practiced centering together several times at the beginning of the process, …" at bounding box center [662, 194] width 160 height 79
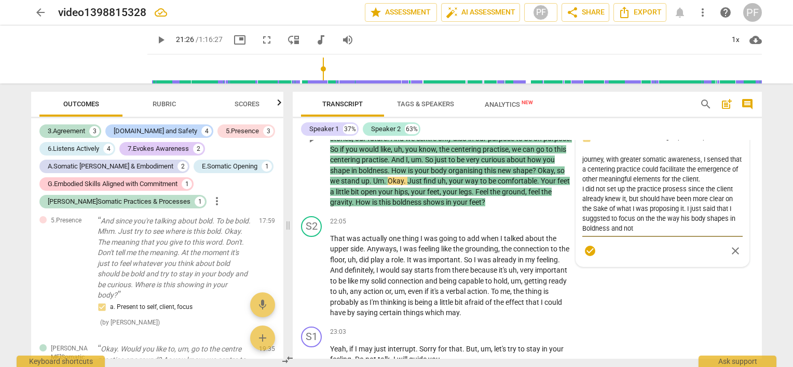
click at [584, 222] on textarea "We practiced centering together several times at the beginning of the process, …" at bounding box center [662, 194] width 160 height 79
click at [635, 223] on textarea "We practiced centering together several times at the beginning of the process, …" at bounding box center [662, 194] width 160 height 79
drag, startPoint x: 611, startPoint y: 212, endPoint x: 700, endPoint y: 209, distance: 89.8
click at [700, 209] on textarea "We practiced centering together several times at the beginning of the process, …" at bounding box center [662, 194] width 160 height 79
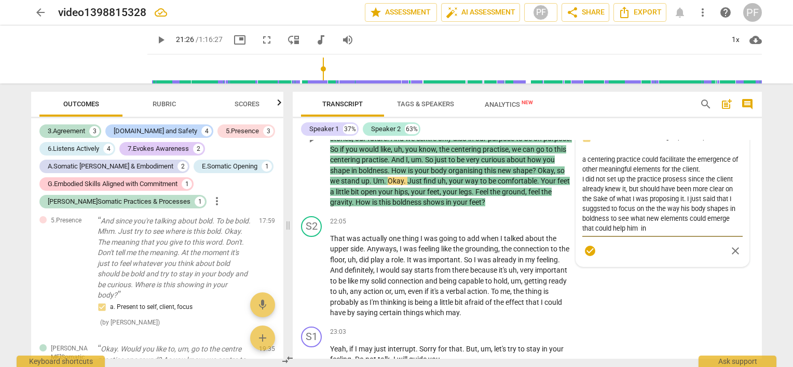
click at [705, 209] on textarea "We practiced centering together several times at the beginning of the process, …" at bounding box center [662, 194] width 160 height 79
drag, startPoint x: 608, startPoint y: 211, endPoint x: 714, endPoint y: 218, distance: 106.0
click at [714, 218] on textarea "We practiced centering together several times at the beginning of the process, …" at bounding box center [662, 194] width 160 height 79
click at [711, 218] on textarea "We practiced centering together several times at the beginning of the process, …" at bounding box center [662, 194] width 160 height 79
click at [608, 213] on textarea "We practiced centering together several times at the beginning of the process, …" at bounding box center [662, 194] width 160 height 79
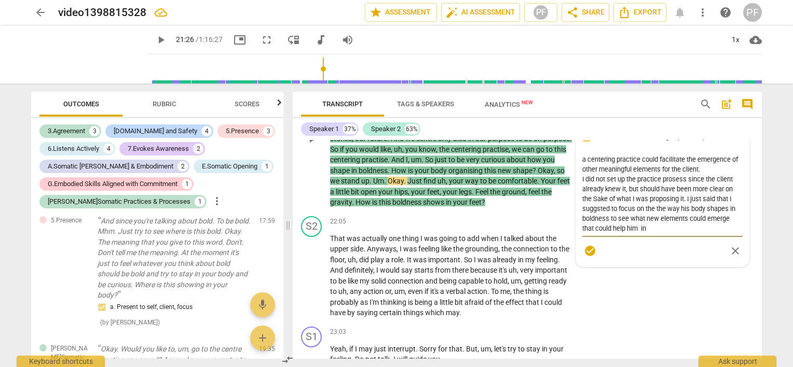
click at [608, 212] on textarea "We practiced centering together several times at the beginning of the process, …" at bounding box center [662, 194] width 160 height 79
click at [637, 183] on textarea "We practiced centering together several times at the beginning of the process, …" at bounding box center [662, 194] width 160 height 79
click at [631, 194] on textarea "We practiced centering together several times at the beginning of the process, …" at bounding box center [662, 194] width 160 height 79
drag, startPoint x: 629, startPoint y: 192, endPoint x: 660, endPoint y: 190, distance: 31.2
click at [660, 190] on textarea "We practiced centering together several times at the beginning of the process, …" at bounding box center [662, 194] width 160 height 79
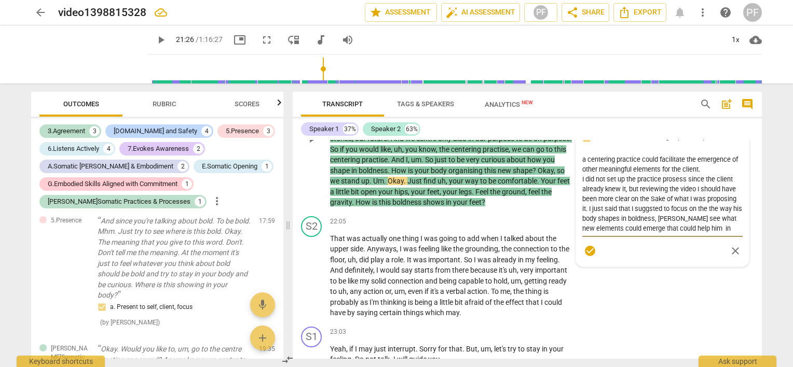
click at [660, 190] on textarea "We practiced centering together several times at the beginning of the process, …" at bounding box center [662, 194] width 160 height 79
drag, startPoint x: 580, startPoint y: 192, endPoint x: 646, endPoint y: 192, distance: 65.9
click at [646, 192] on textarea "We practiced centering together several times at the beginning of the process, …" at bounding box center [662, 194] width 160 height 79
drag, startPoint x: 621, startPoint y: 193, endPoint x: 713, endPoint y: 193, distance: 91.8
click at [713, 193] on textarea "We practiced centering together several times at the beginning of the process, …" at bounding box center [662, 194] width 160 height 79
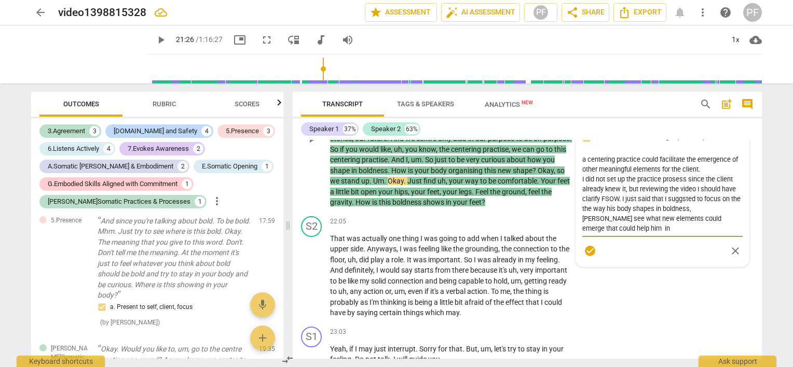
drag, startPoint x: 624, startPoint y: 194, endPoint x: 721, endPoint y: 199, distance: 97.1
click at [721, 199] on textarea "We practiced centering together several times at the beginning of the process, …" at bounding box center [662, 194] width 160 height 79
click at [706, 199] on textarea "We practiced centering together several times at the beginning of the process, …" at bounding box center [662, 194] width 160 height 79
drag, startPoint x: 702, startPoint y: 202, endPoint x: 724, endPoint y: 205, distance: 21.9
click at [724, 205] on textarea "We practiced centering together several times at the beginning of the process, …" at bounding box center [662, 194] width 160 height 79
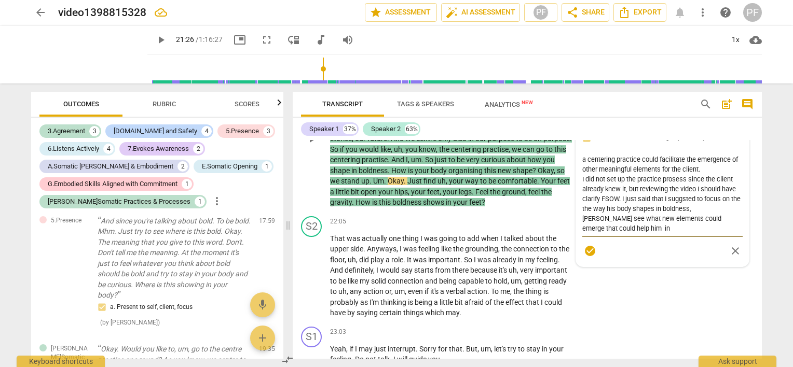
click at [714, 203] on textarea "We practiced centering together several times at the beginning of the process, …" at bounding box center [662, 194] width 160 height 79
drag, startPoint x: 702, startPoint y: 202, endPoint x: 724, endPoint y: 219, distance: 28.0
click at [724, 219] on textarea "We practiced centering together several times at the beginning of the process, …" at bounding box center [662, 194] width 160 height 79
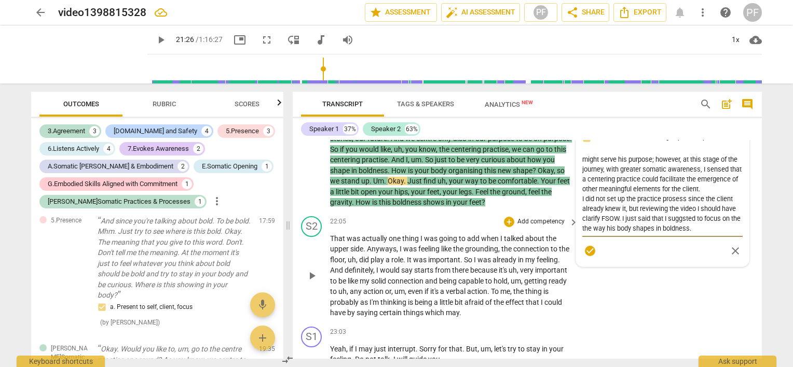
click at [678, 285] on div "S2 play_arrow pause 22:05 + Add competency keyboard_arrow_right That was actual…" at bounding box center [527, 267] width 469 height 110
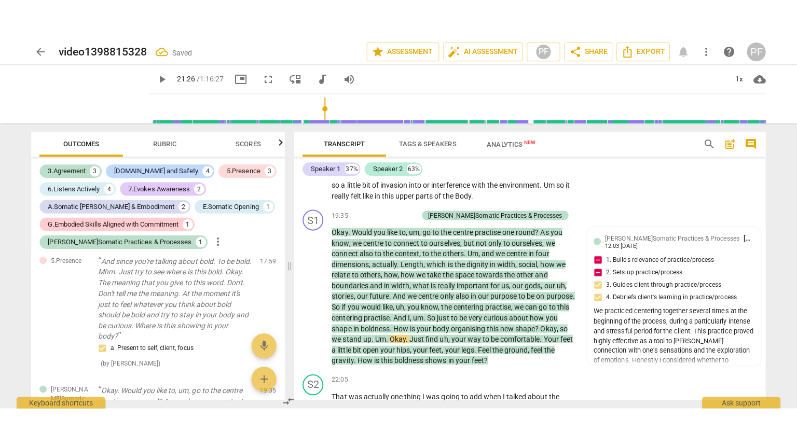
scroll to position [2851, 0]
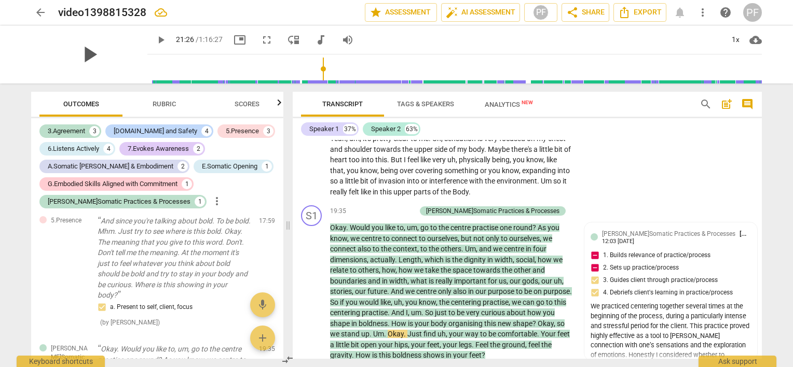
click at [89, 59] on span "play_arrow" at bounding box center [89, 54] width 27 height 27
click at [89, 59] on span "pause" at bounding box center [89, 54] width 27 height 27
click at [89, 59] on span "play_arrow" at bounding box center [89, 54] width 27 height 27
click at [89, 59] on span "pause" at bounding box center [89, 54] width 27 height 27
click at [89, 59] on span "play_arrow" at bounding box center [89, 54] width 27 height 27
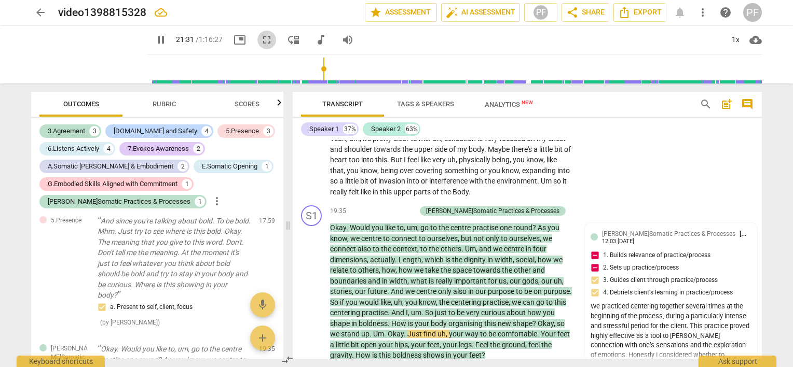
click at [260, 39] on span "fullscreen" at bounding box center [266, 40] width 12 height 12
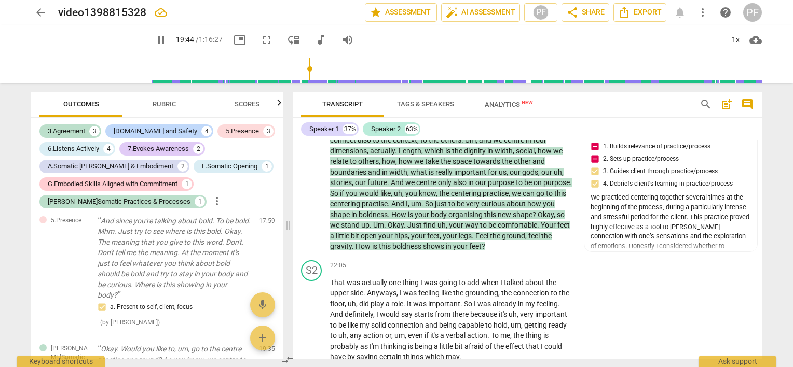
scroll to position [2940, 0]
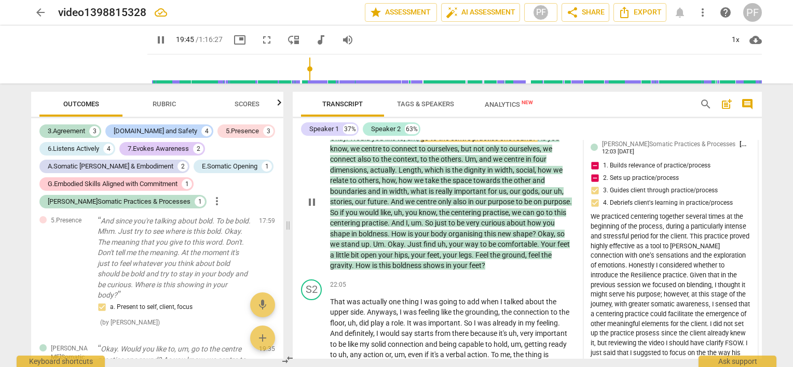
click at [594, 161] on div "J.Somatic Practices & Processes Paola Fanti 12:03 07-28-2025 1. Builds relevanc…" at bounding box center [670, 254] width 160 height 231
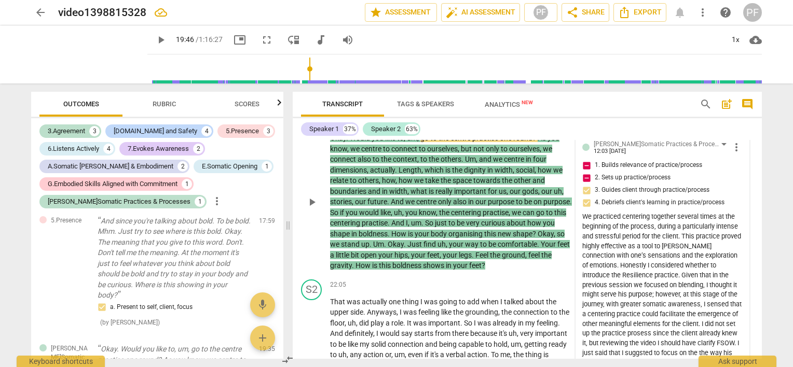
click at [595, 161] on span "1. Builds relevance of practice/process" at bounding box center [648, 165] width 107 height 9
click at [594, 161] on input "1. Builds relevance of practice/process" at bounding box center [586, 165] width 17 height 12
click at [732, 145] on span "more_vert" at bounding box center [736, 147] width 12 height 12
click at [583, 161] on div at bounding box center [396, 183] width 793 height 367
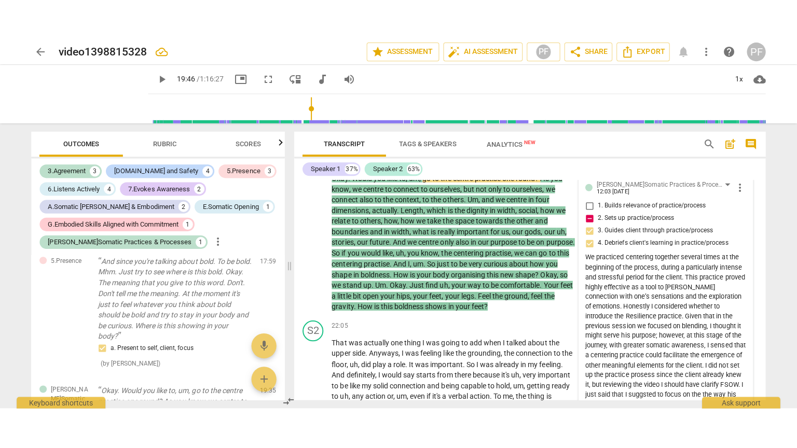
scroll to position [2935, 0]
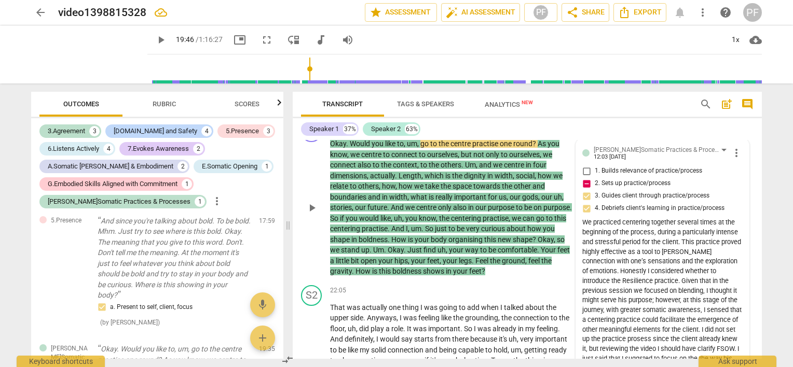
click at [586, 166] on input "1. Builds relevance of practice/process" at bounding box center [586, 171] width 17 height 12
click at [89, 58] on span "play_arrow" at bounding box center [89, 54] width 27 height 27
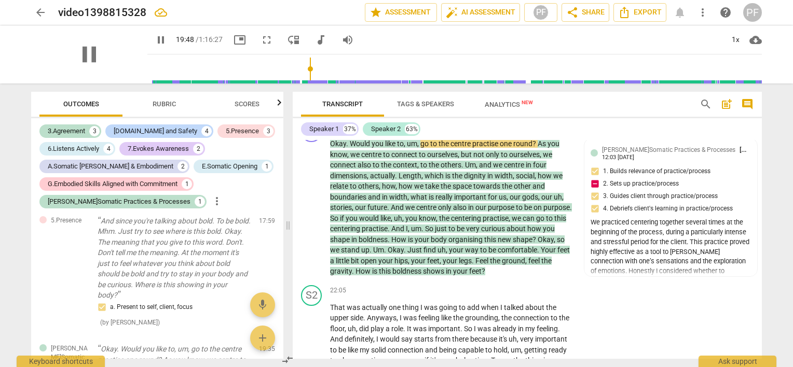
click at [114, 64] on div "pause" at bounding box center [89, 54] width 116 height 58
click at [95, 56] on span "pause" at bounding box center [89, 54] width 27 height 27
click at [97, 57] on div "play_arrow" at bounding box center [89, 54] width 116 height 58
click at [260, 37] on span "fullscreen" at bounding box center [266, 40] width 12 height 12
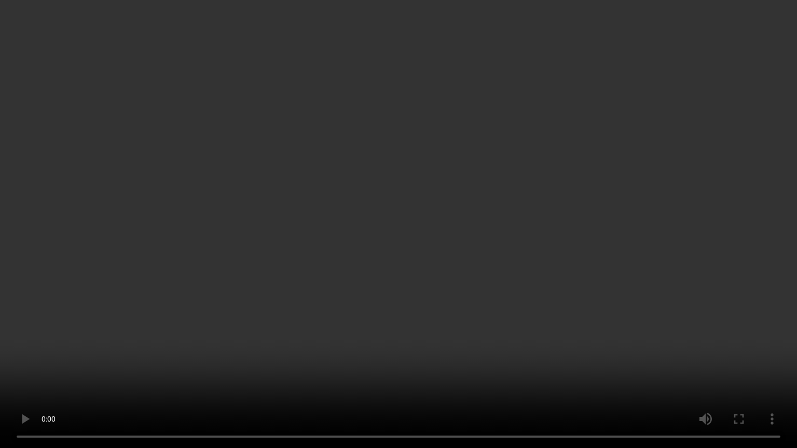
scroll to position [3765, 0]
click at [454, 239] on video at bounding box center [398, 224] width 797 height 448
click at [280, 367] on video at bounding box center [398, 224] width 797 height 448
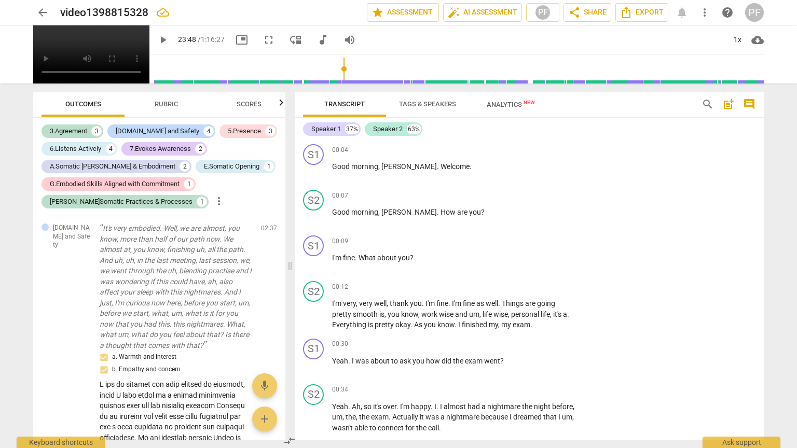
scroll to position [3598, 0]
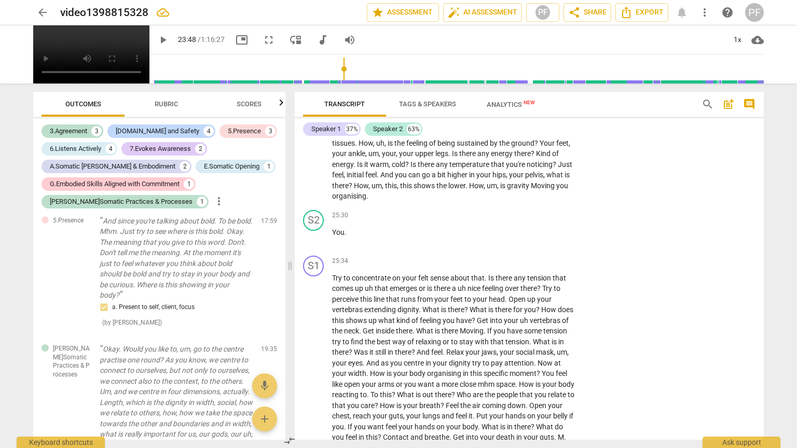
click at [149, 84] on video at bounding box center [91, 54] width 116 height 58
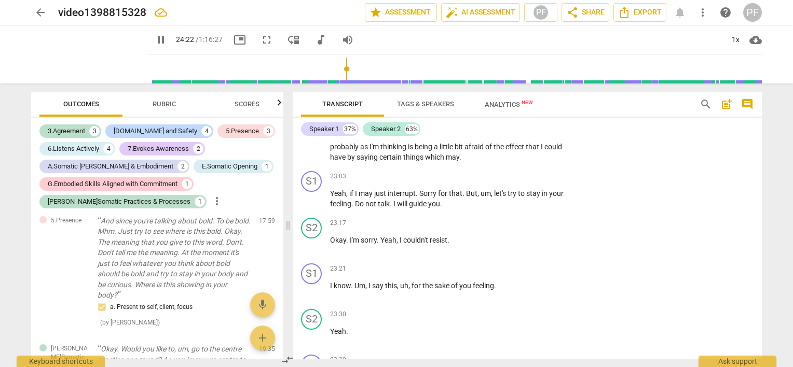
scroll to position [3177, 0]
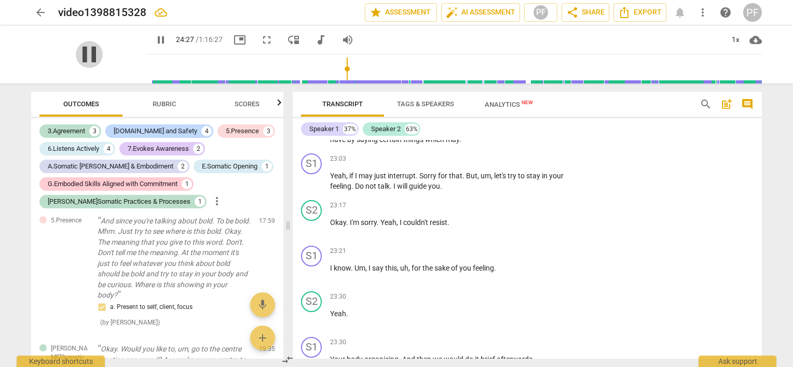
click at [92, 51] on span "pause" at bounding box center [89, 54] width 27 height 27
click at [92, 51] on span "play_arrow" at bounding box center [89, 54] width 27 height 27
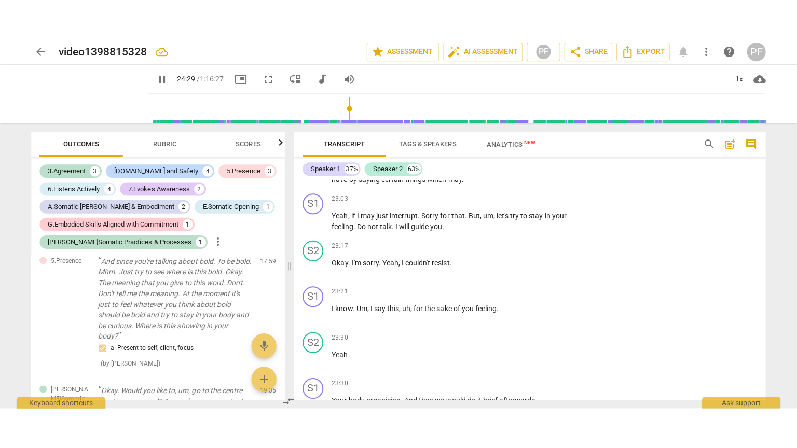
scroll to position [3609, 0]
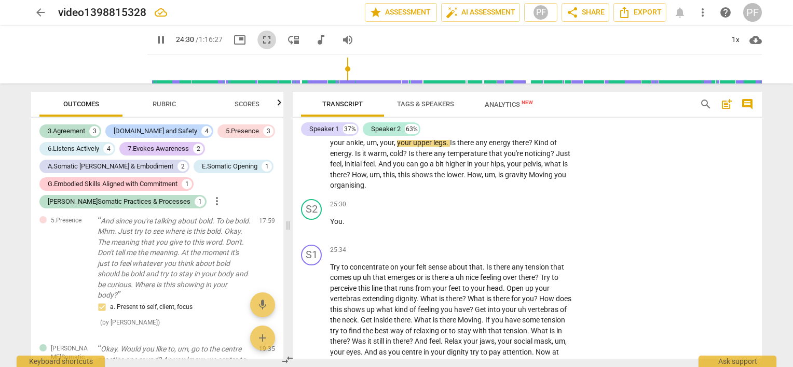
click at [260, 42] on span "fullscreen" at bounding box center [266, 40] width 12 height 12
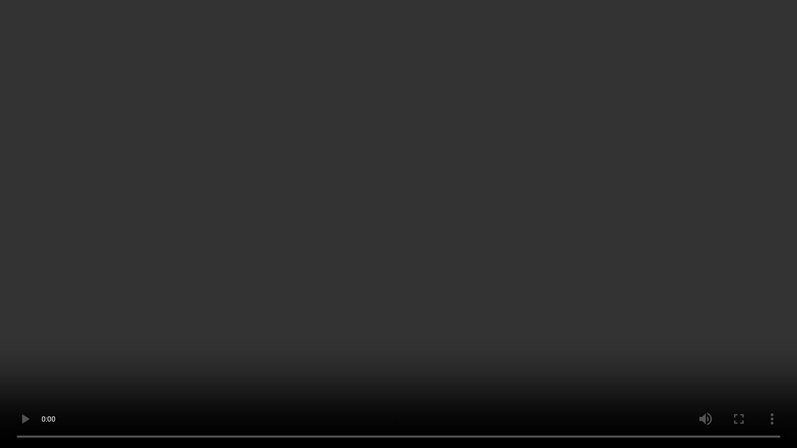
scroll to position [3914, 0]
click at [297, 307] on video at bounding box center [398, 224] width 797 height 448
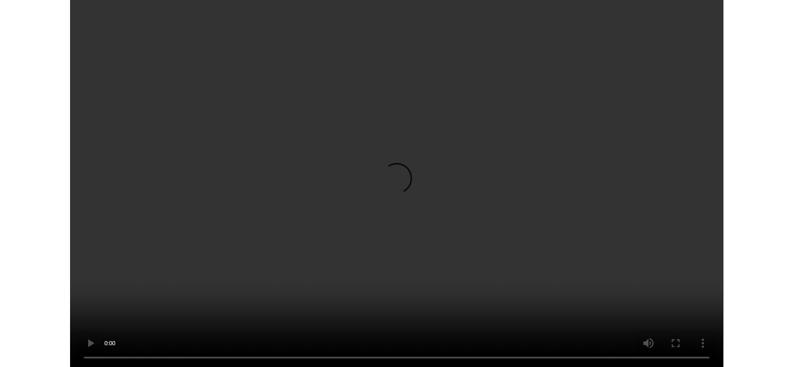
scroll to position [9143, 0]
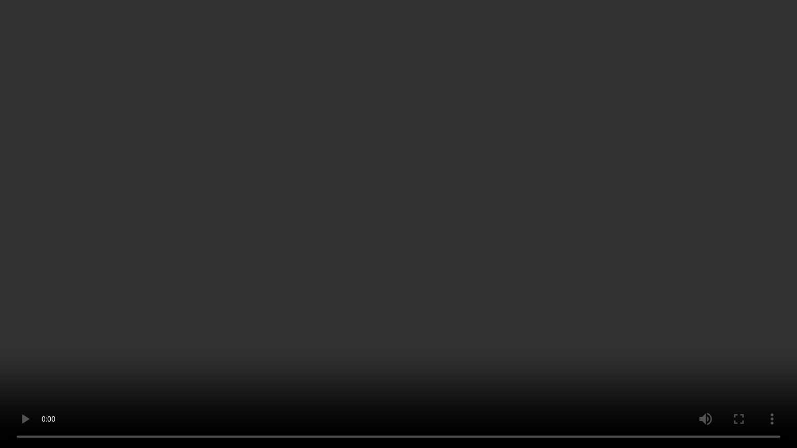
click at [599, 45] on video at bounding box center [398, 224] width 797 height 448
click at [723, 48] on video at bounding box center [398, 224] width 797 height 448
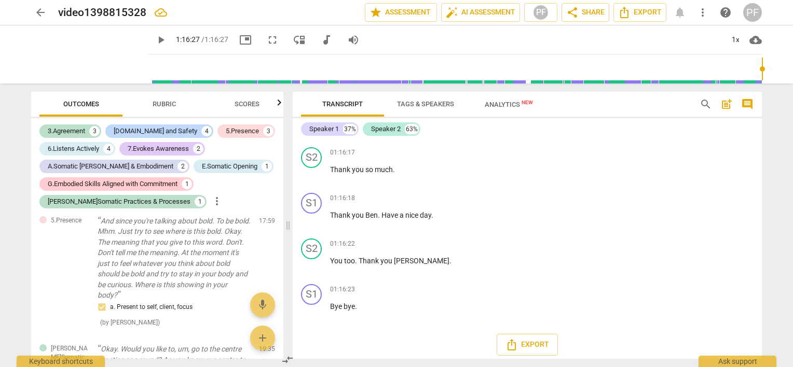
click at [678, 98] on div "S2 play_arrow pause 01:16:13 + Add competency keyboard_arrow_right Okay already…" at bounding box center [527, 75] width 469 height 46
click at [649, 98] on div "S2 play_arrow pause 01:16:13 + Add competency keyboard_arrow_right Okay already…" at bounding box center [527, 75] width 469 height 46
click at [94, 46] on span "play_arrow" at bounding box center [89, 54] width 27 height 27
drag, startPoint x: 139, startPoint y: 68, endPoint x: 325, endPoint y: 71, distance: 186.3
click at [325, 71] on input "range" at bounding box center [456, 68] width 610 height 33
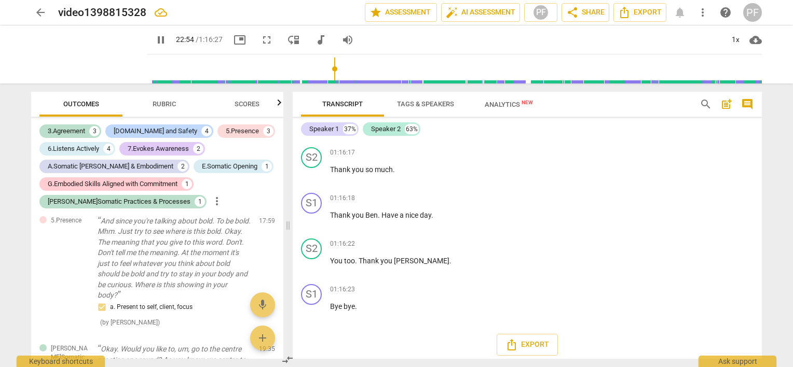
scroll to position [3144, 0]
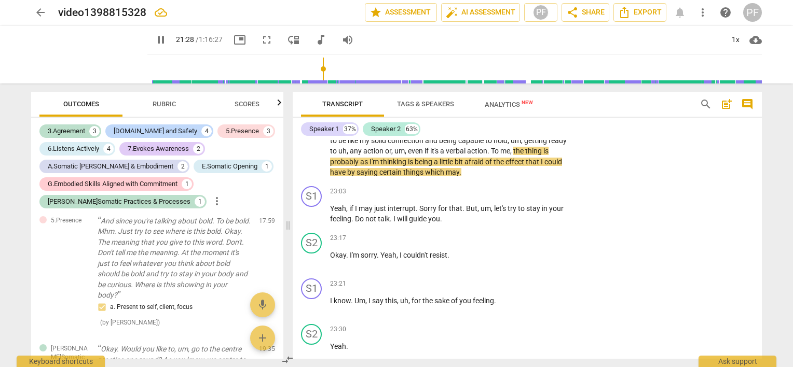
drag, startPoint x: 325, startPoint y: 68, endPoint x: 313, endPoint y: 68, distance: 11.4
click at [313, 68] on input "range" at bounding box center [456, 68] width 610 height 33
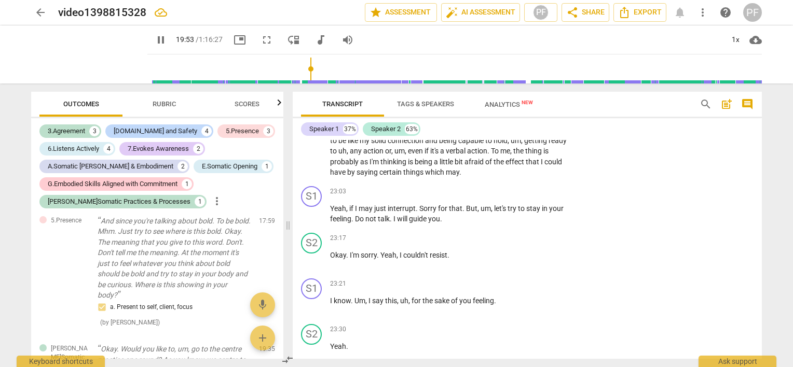
drag, startPoint x: 313, startPoint y: 68, endPoint x: 301, endPoint y: 68, distance: 12.5
click at [301, 68] on input "range" at bounding box center [456, 68] width 610 height 33
click at [80, 62] on span "pause" at bounding box center [89, 54] width 27 height 27
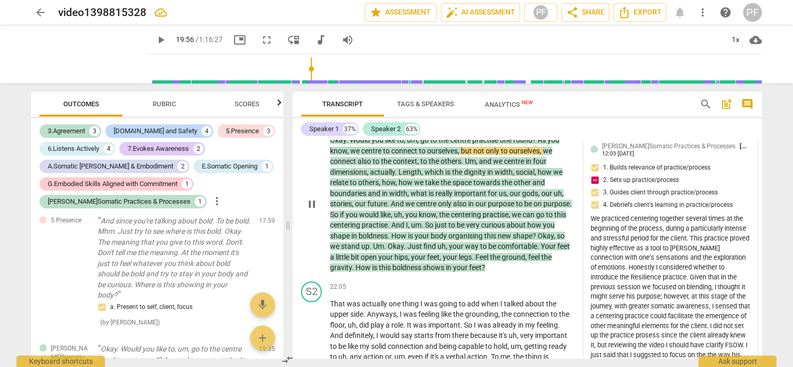
type input "1196"
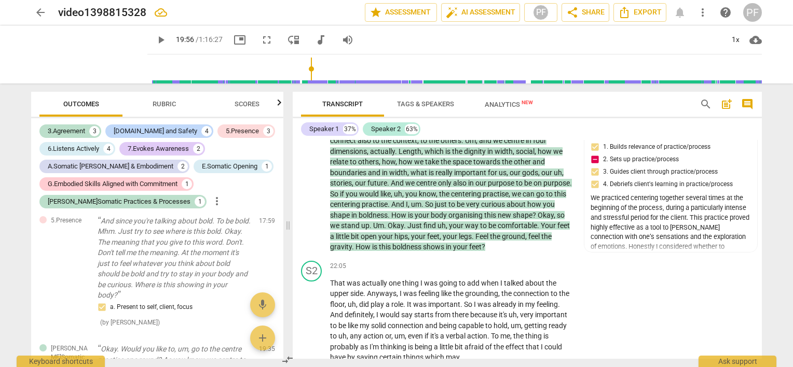
scroll to position [2886, 0]
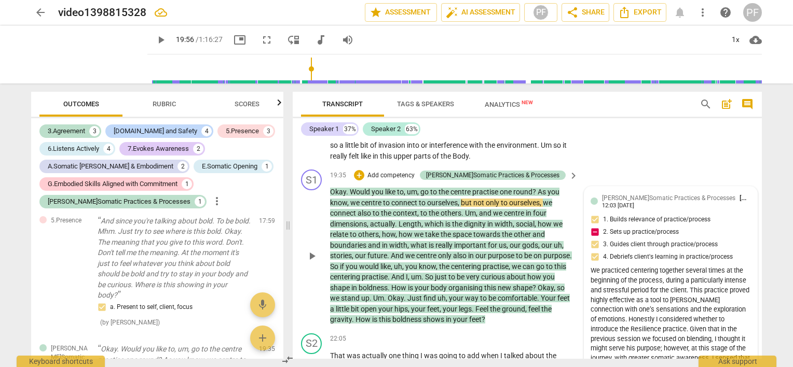
click at [694, 280] on div "We practiced centering together several times at the beginning of the process, …" at bounding box center [670, 344] width 160 height 156
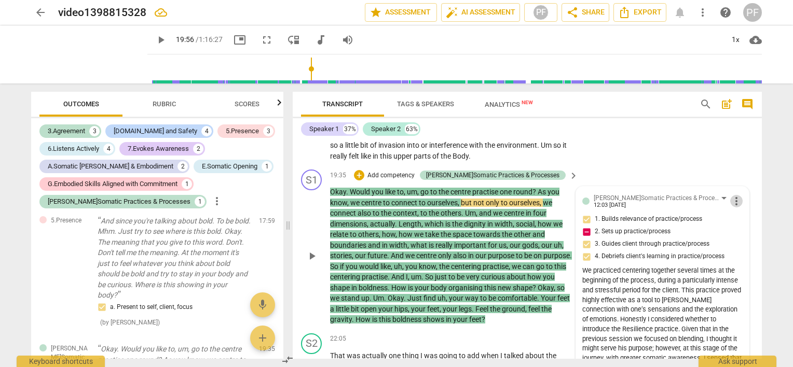
click at [735, 196] on span "more_vert" at bounding box center [736, 201] width 12 height 12
click at [737, 199] on li "Edit" at bounding box center [745, 195] width 36 height 20
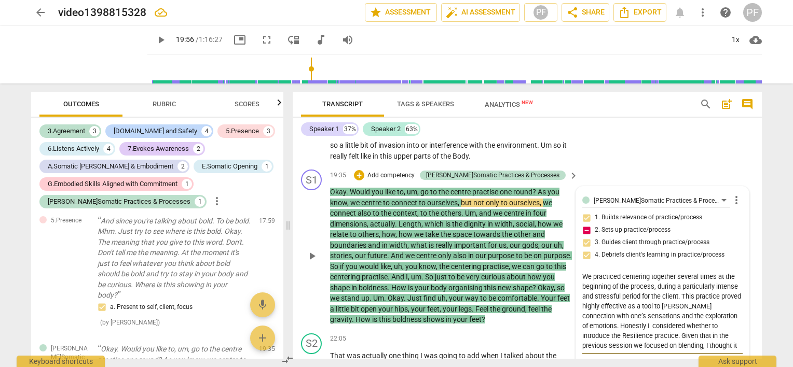
click at [698, 307] on textarea "We practiced centering together several times at the beginning of the process, …" at bounding box center [662, 311] width 160 height 79
click at [725, 256] on div "J.Somatic Practices & Processes Paola Fanti more_vert 1. Builds relevance of pr…" at bounding box center [662, 285] width 160 height 185
click at [678, 292] on textarea "We practiced centering together several times at the beginning of the process, …" at bounding box center [662, 311] width 160 height 79
click at [686, 331] on textarea "We practiced centering together several times at the beginning of the process, …" at bounding box center [662, 311] width 160 height 79
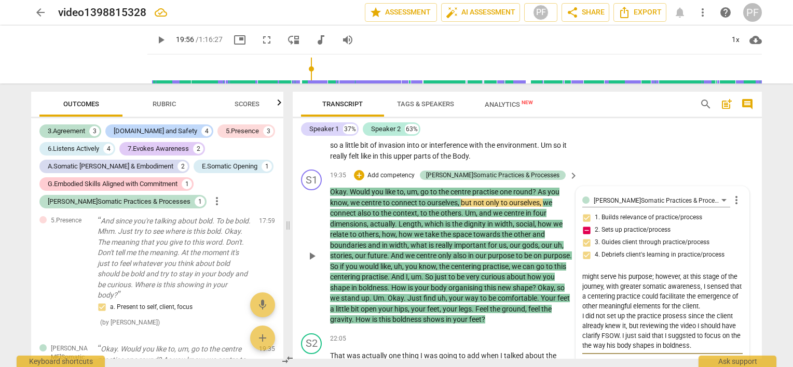
type textarea "We practiced centering together several times at the beginning of the process, …"
click at [705, 338] on textarea "We practiced centering together several times at the beginning of the process, …" at bounding box center [662, 311] width 160 height 79
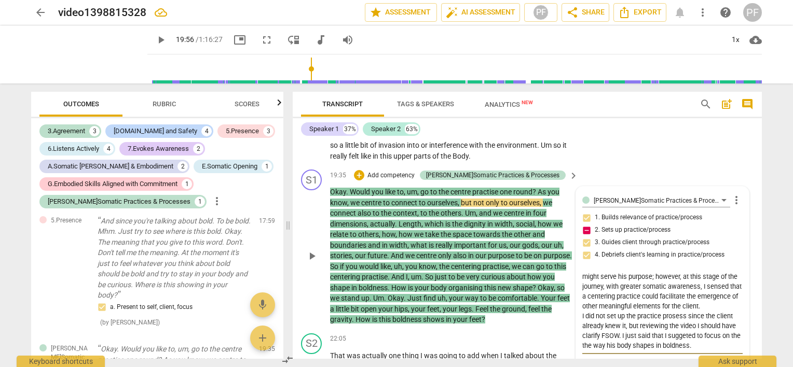
click at [706, 337] on textarea "We practiced centering together several times at the beginning of the process, …" at bounding box center [662, 311] width 160 height 79
type textarea "We practiced centering together several times at the beginning of the process, …"
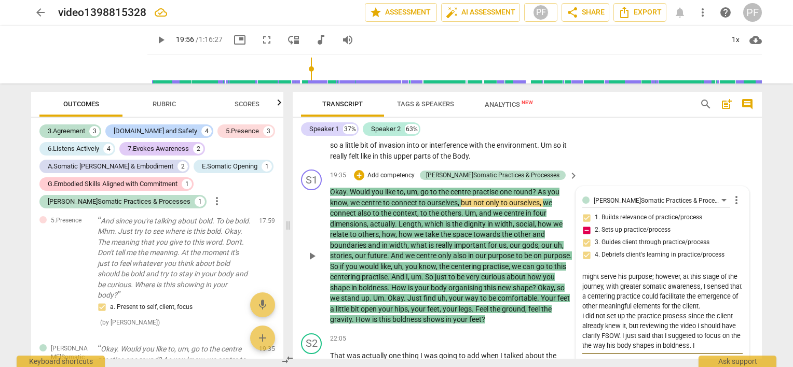
type textarea "We practiced centering together several times at the beginning of the process, …"
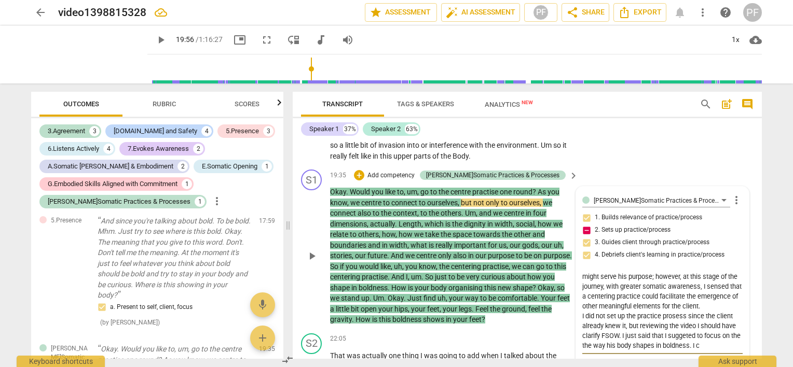
type textarea "We practiced centering together several times at the beginning of the process, …"
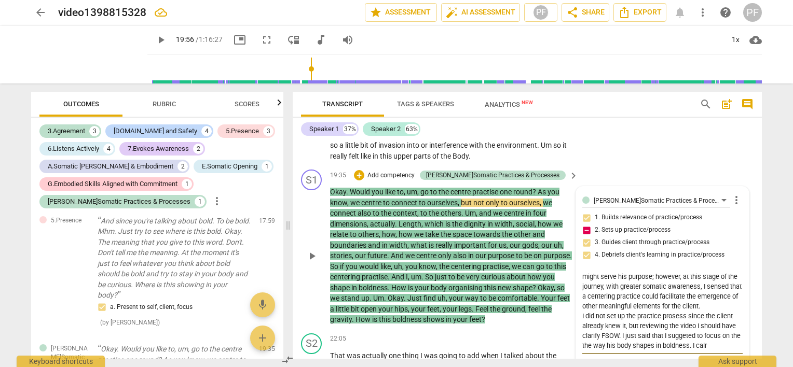
type textarea "We practiced centering together several times at the beginning of the process, …"
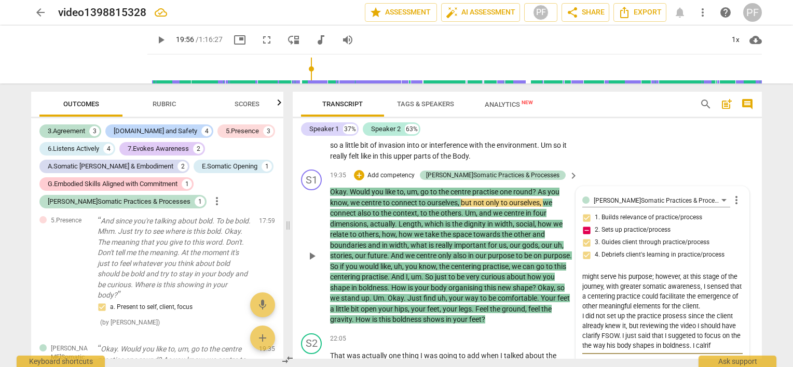
type textarea "We practiced centering together several times at the beginning of the process, …"
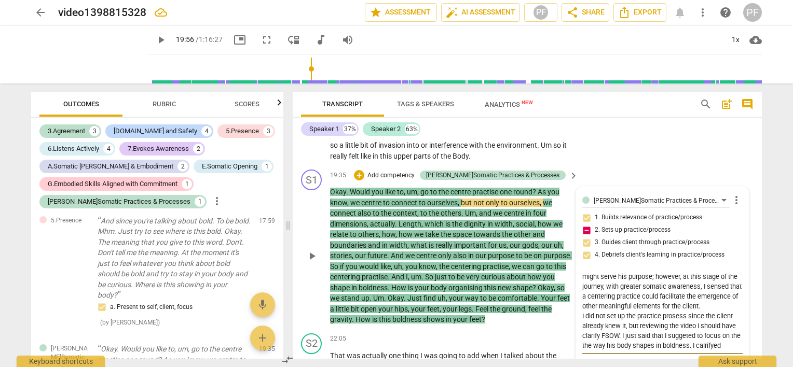
type textarea "We practiced centering together several times at the beginning of the process, …"
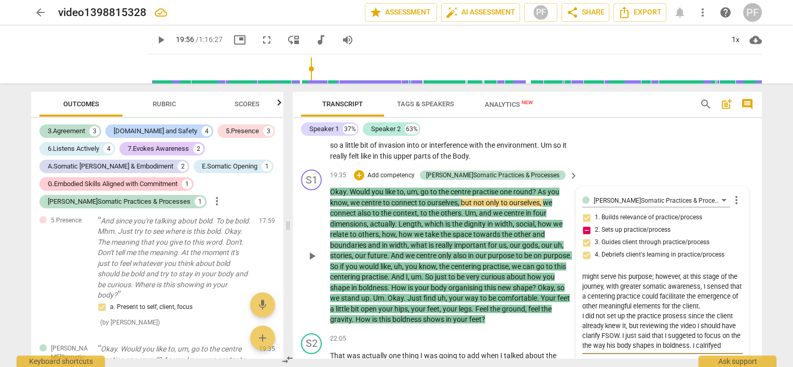
type textarea "We practiced centering together several times at the beginning of the process, …"
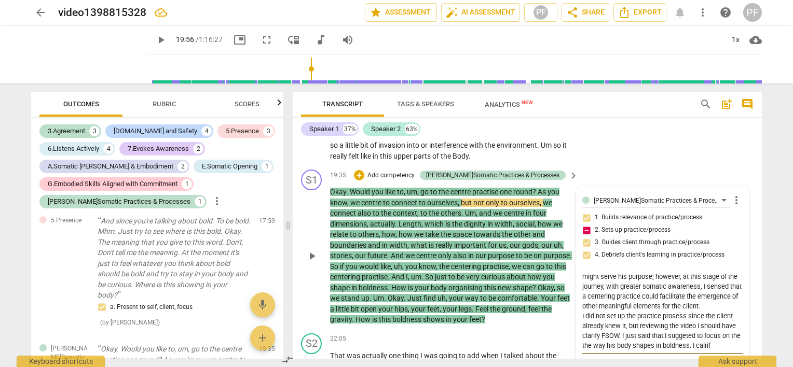
type textarea "We practiced centering together several times at the beginning of the process, …"
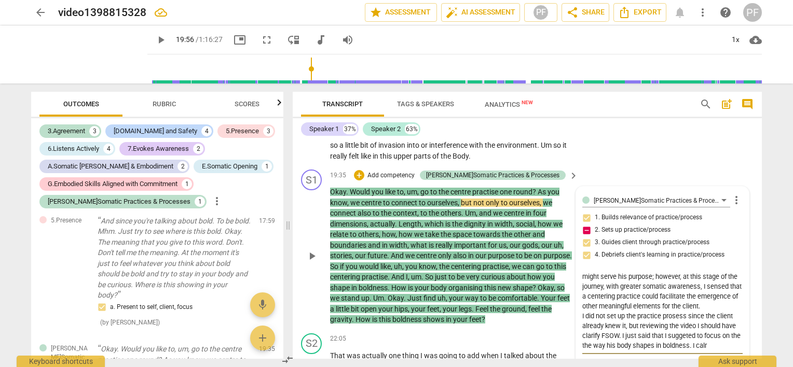
type textarea "We practiced centering together several times at the beginning of the process, …"
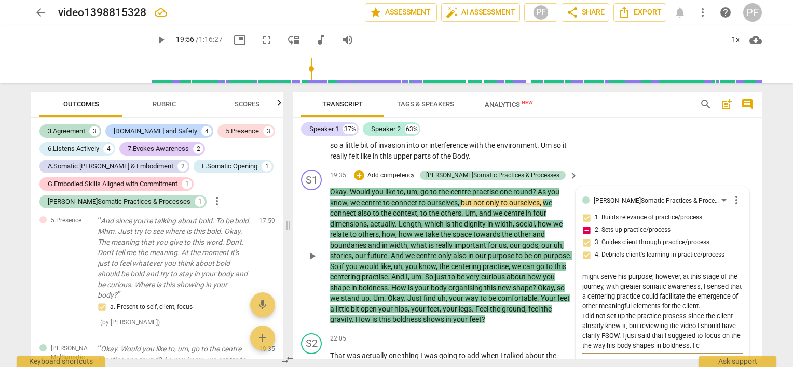
type textarea "We practiced centering together several times at the beginning of the process, …"
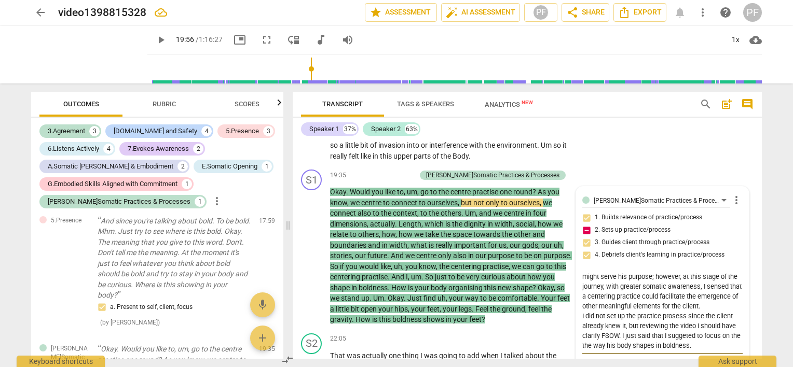
type textarea "We practiced centering together several times at the beginning of the process, …"
drag, startPoint x: 740, startPoint y: 315, endPoint x: 739, endPoint y: 327, distance: 11.5
click at [739, 327] on div "J.Somatic Practices & Processes Paola Fanti more_vert 1. Builds relevance of pr…" at bounding box center [662, 285] width 173 height 197
click at [699, 336] on textarea "We practiced centering together several times at the beginning of the process, …" at bounding box center [662, 311] width 160 height 79
click at [703, 336] on textarea "We practiced centering together several times at the beginning of the process, …" at bounding box center [662, 311] width 160 height 79
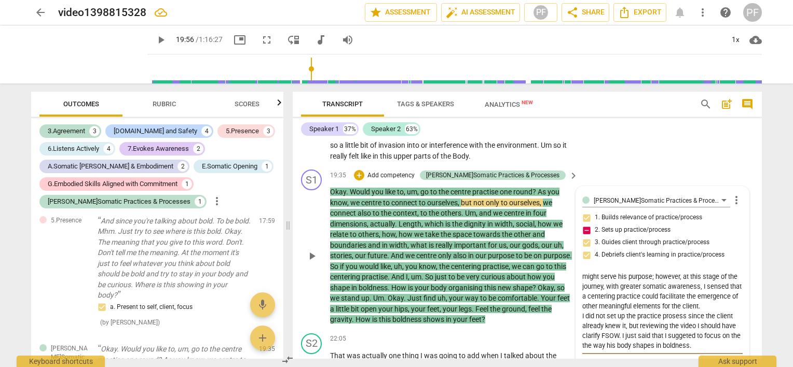
type textarea "We practiced centering together several times at the beginning of the process, …"
paste textarea "I clarified during the practice, but I am aware that it is always best to repea…"
type textarea "We practiced centering together several times at the beginning of the process, …"
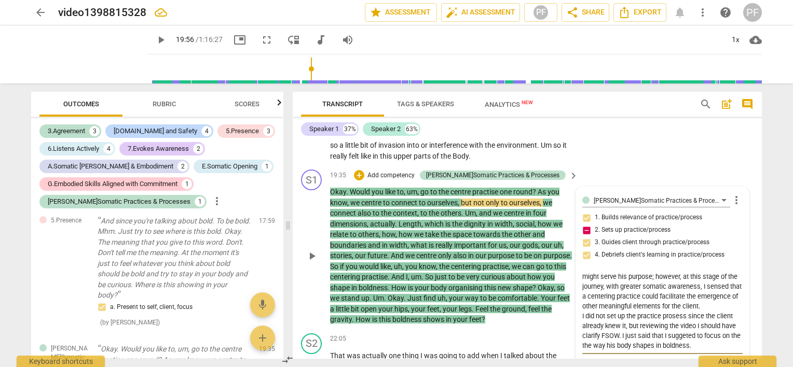
type textarea "We practiced centering together several times at the beginning of the process, …"
click at [607, 309] on textarea "We practiced centering together several times at the beginning of the process, …" at bounding box center [662, 311] width 160 height 79
type textarea "We practiced centering together several times at the beginning of the process, …"
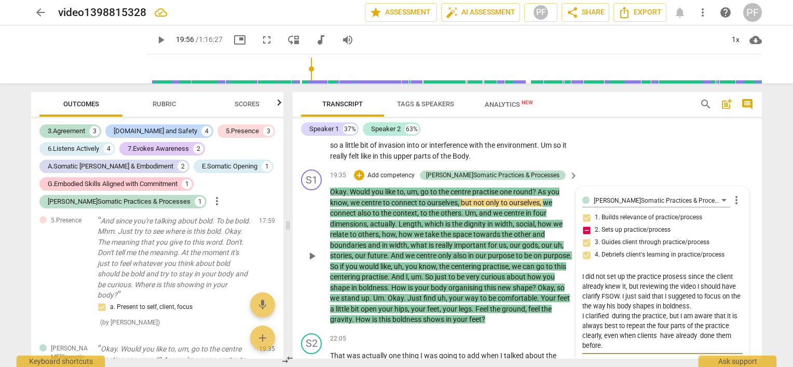
type textarea "We practiced centering together several times at the beginning of the process, …"
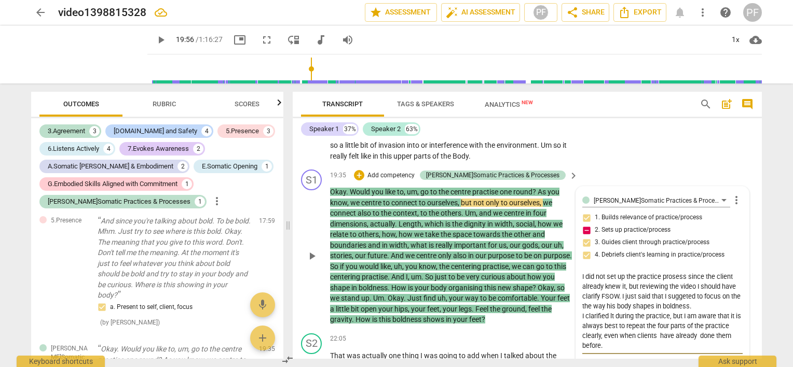
type textarea "We practiced centering together several times at the beginning of the process, …"
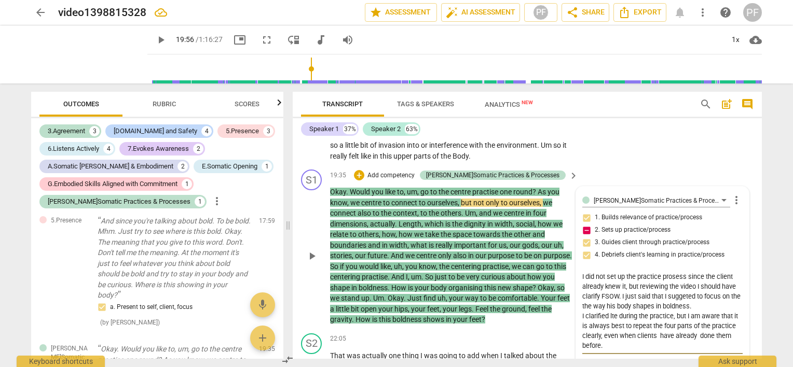
type textarea "We practiced centering together several times at the beginning of the process, …"
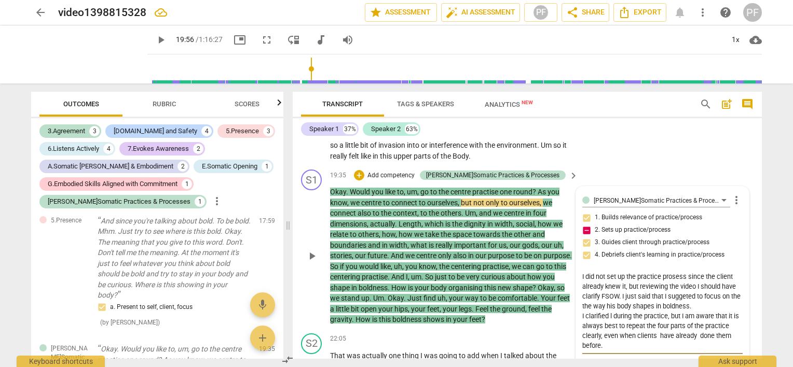
type textarea "We practiced centering together several times at the beginning of the process, …"
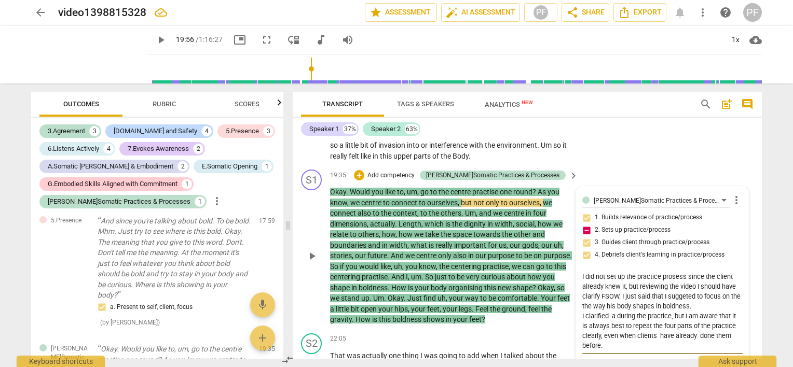
type textarea "We practiced centering together several times at the beginning of the process, …"
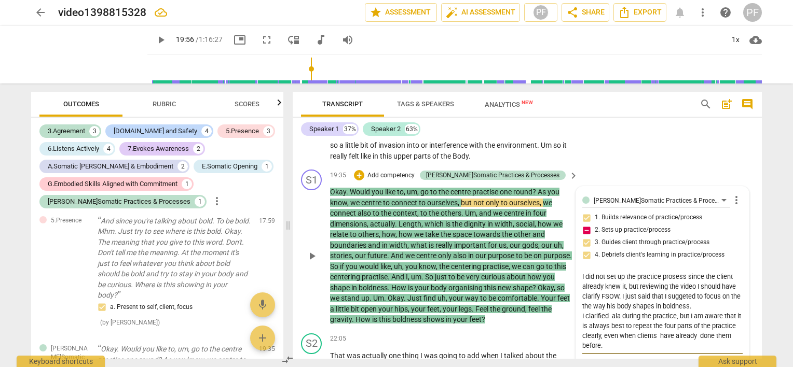
type textarea "We practiced centering together several times at the beginning of the process, …"
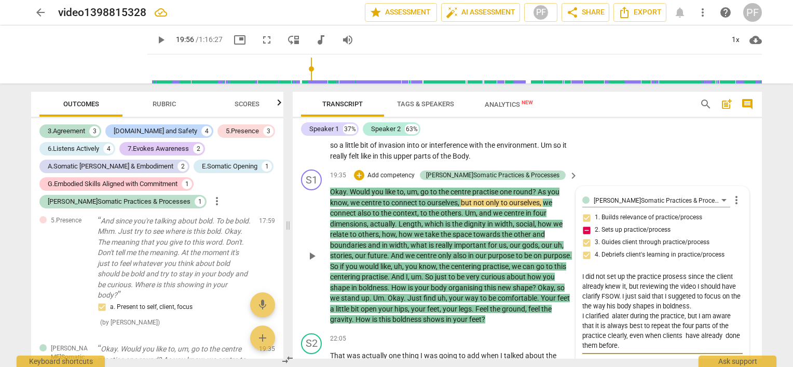
type textarea "We practiced centering together several times at the beginning of the process, …"
click at [640, 337] on textarea "We practiced centering together several times at the beginning of the process, …" at bounding box center [662, 311] width 160 height 79
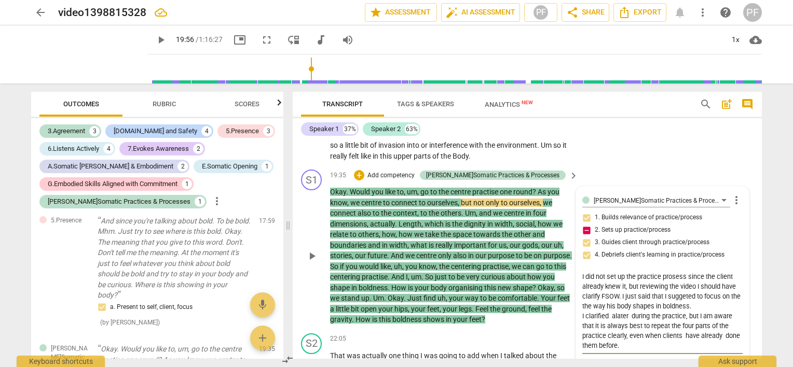
click at [639, 342] on textarea "We practiced centering together several times at the beginning of the process, …" at bounding box center [662, 311] width 160 height 79
drag, startPoint x: 615, startPoint y: 297, endPoint x: 713, endPoint y: 308, distance: 98.7
click at [713, 308] on textarea "We practiced centering together several times at the beginning of the process, …" at bounding box center [662, 311] width 160 height 79
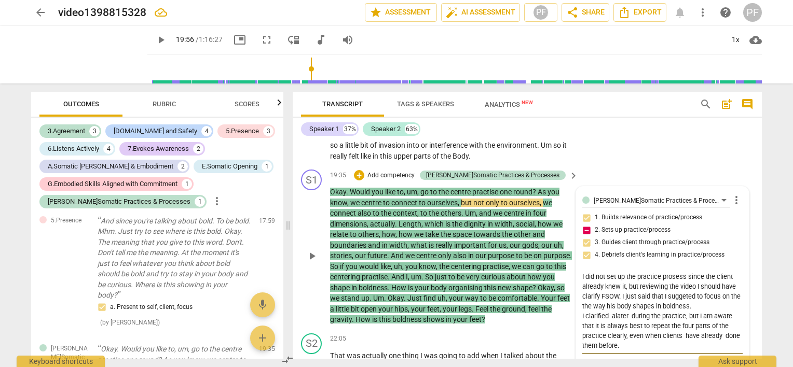
click at [655, 340] on textarea "We practiced centering together several times at the beginning of the process, …" at bounding box center [662, 311] width 160 height 79
click at [694, 310] on textarea at bounding box center [662, 311] width 160 height 79
drag, startPoint x: 659, startPoint y: 321, endPoint x: 679, endPoint y: 330, distance: 22.3
click at [679, 330] on textarea at bounding box center [662, 311] width 160 height 79
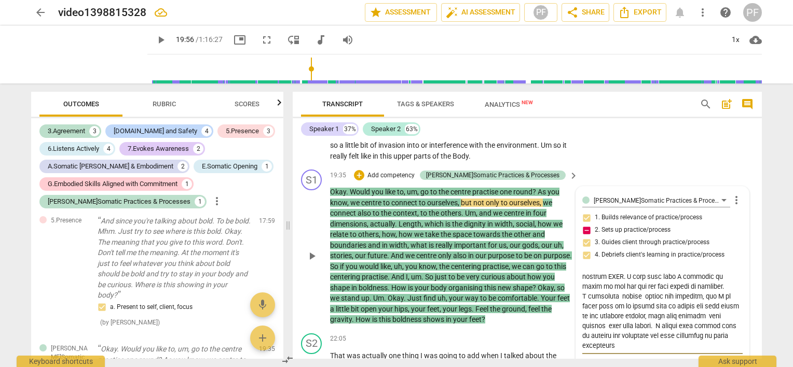
scroll to position [147, 0]
drag, startPoint x: 719, startPoint y: 328, endPoint x: 726, endPoint y: 336, distance: 11.0
click at [726, 336] on textarea at bounding box center [662, 311] width 160 height 79
drag, startPoint x: 581, startPoint y: 339, endPoint x: 614, endPoint y: 339, distance: 33.7
click at [614, 339] on textarea at bounding box center [662, 311] width 160 height 79
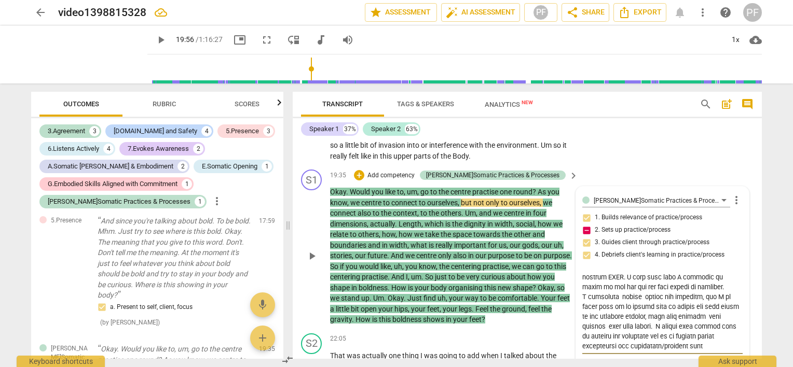
click at [629, 340] on textarea at bounding box center [662, 311] width 160 height 79
drag, startPoint x: 620, startPoint y: 340, endPoint x: 705, endPoint y: 341, distance: 85.1
click at [705, 341] on textarea at bounding box center [662, 311] width 160 height 79
click at [641, 319] on textarea at bounding box center [662, 311] width 160 height 79
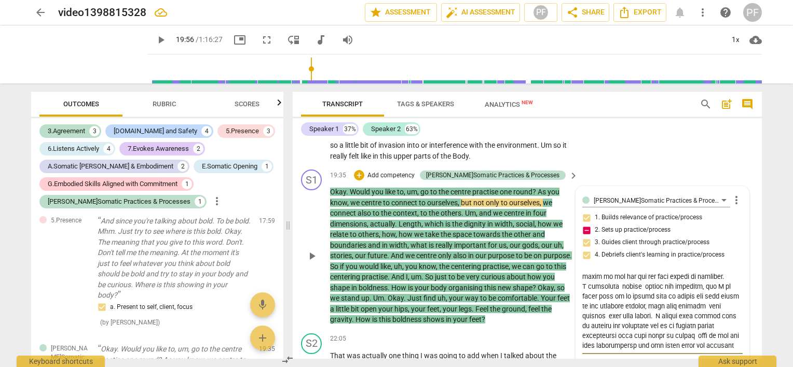
click at [610, 338] on textarea at bounding box center [662, 311] width 160 height 79
click at [601, 338] on textarea at bounding box center [662, 311] width 160 height 79
click at [640, 339] on textarea at bounding box center [662, 311] width 160 height 79
click at [655, 309] on textarea at bounding box center [662, 311] width 160 height 79
drag, startPoint x: 655, startPoint y: 309, endPoint x: 641, endPoint y: 310, distance: 13.5
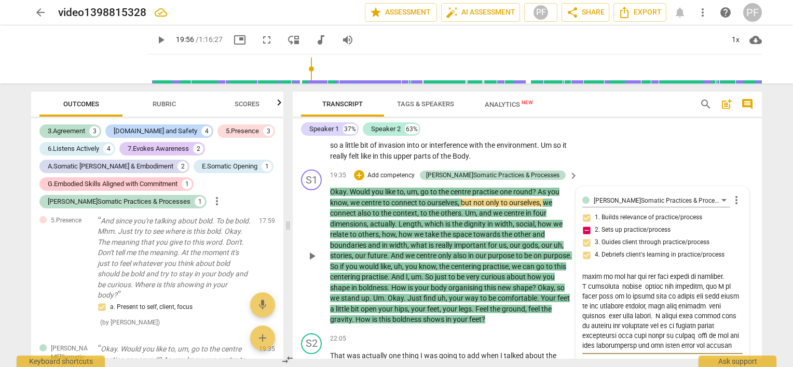
click at [641, 310] on textarea at bounding box center [662, 311] width 160 height 79
drag, startPoint x: 585, startPoint y: 317, endPoint x: 659, endPoint y: 324, distance: 74.4
click at [659, 324] on textarea at bounding box center [662, 311] width 160 height 79
type textarea "Lo ipsumdolo sitametco adipisci elitsed doeiu te inc utlaboree do mag aliquae, …"
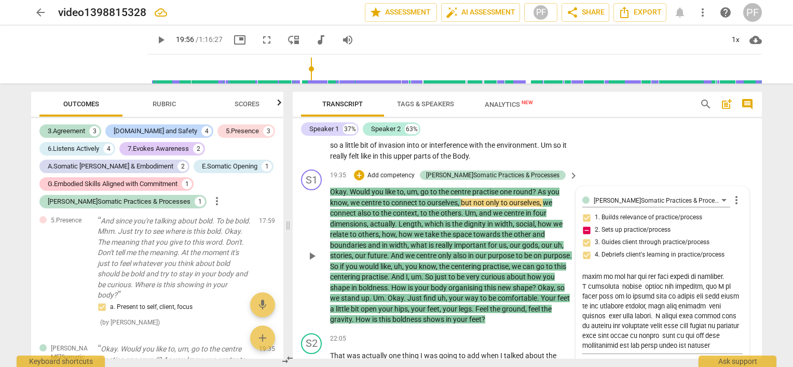
click at [757, 210] on div "S1 play_arrow pause 19:35 + Add competency J.Somatic Practices & Processes keyb…" at bounding box center [527, 247] width 469 height 164
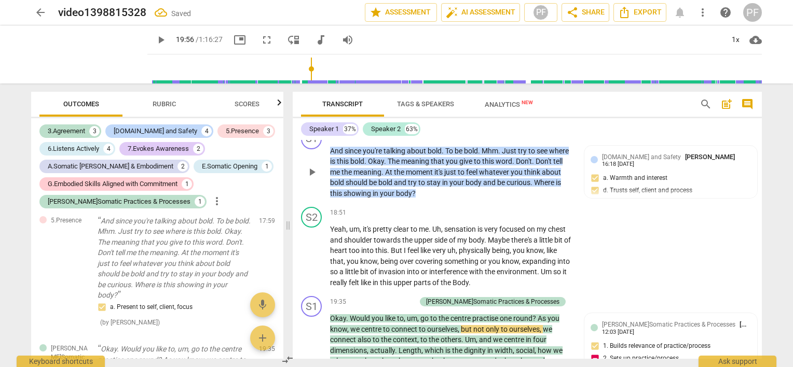
scroll to position [2705, 0]
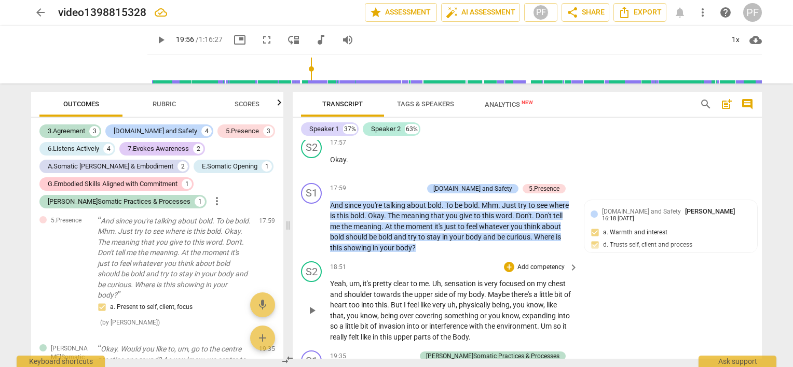
click at [651, 300] on div "S2 play_arrow pause 18:51 + Add competency keyboard_arrow_right Yeah , um , it'…" at bounding box center [527, 301] width 469 height 89
